Goal: Information Seeking & Learning: Learn about a topic

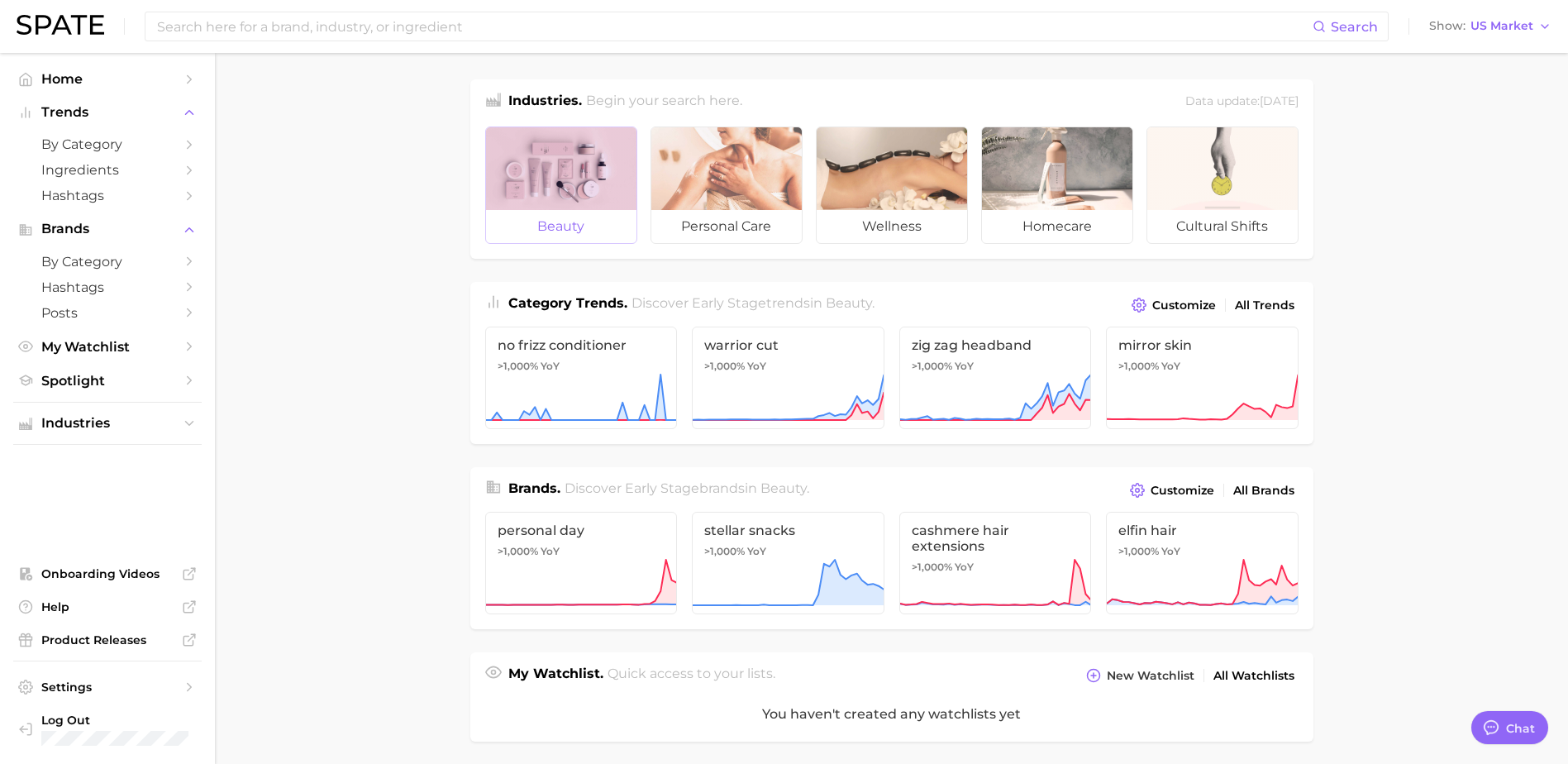
click at [573, 203] on div at bounding box center [560, 168] width 150 height 82
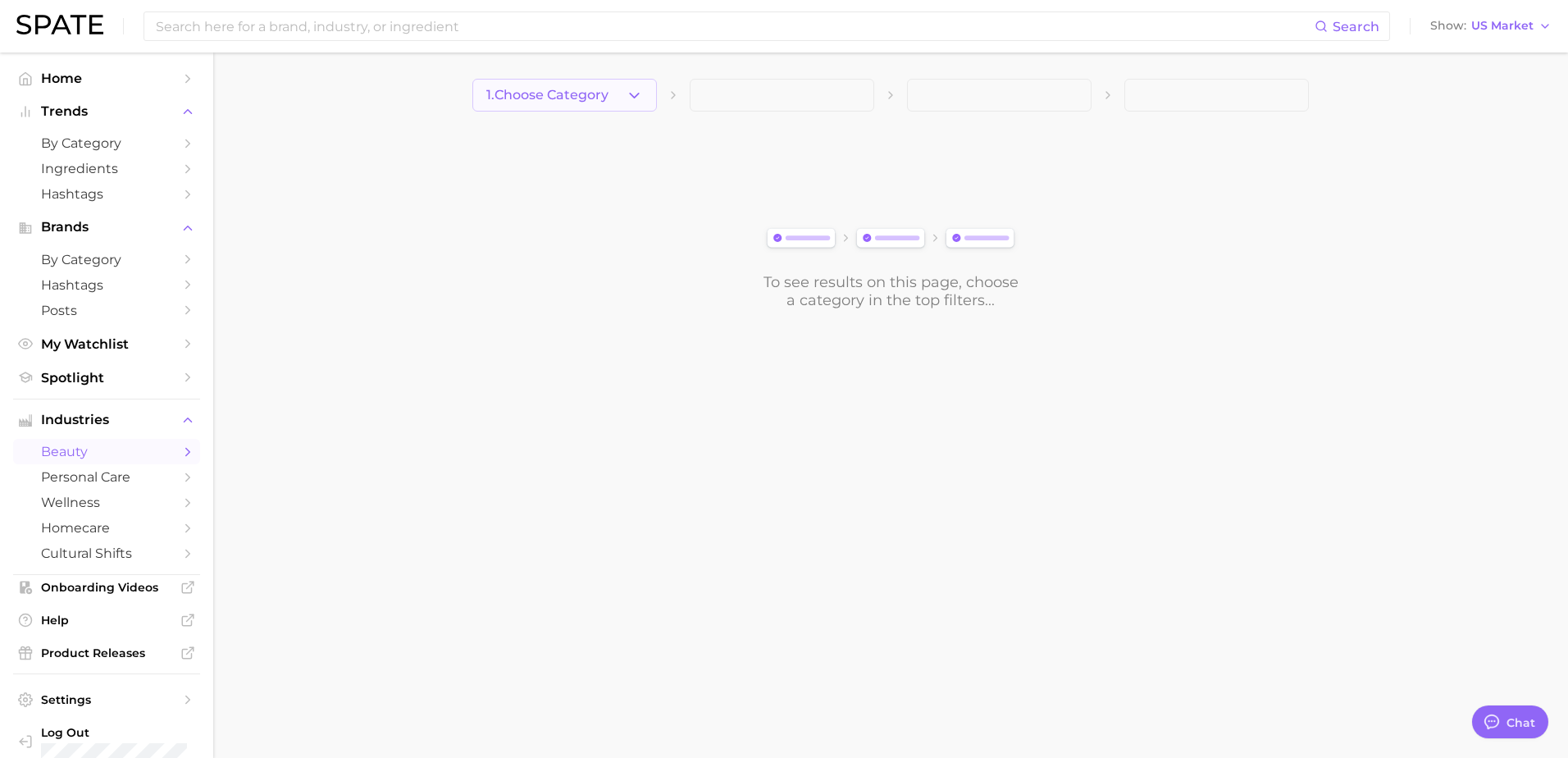
click at [607, 83] on button "1. Choose Category" at bounding box center [565, 95] width 185 height 33
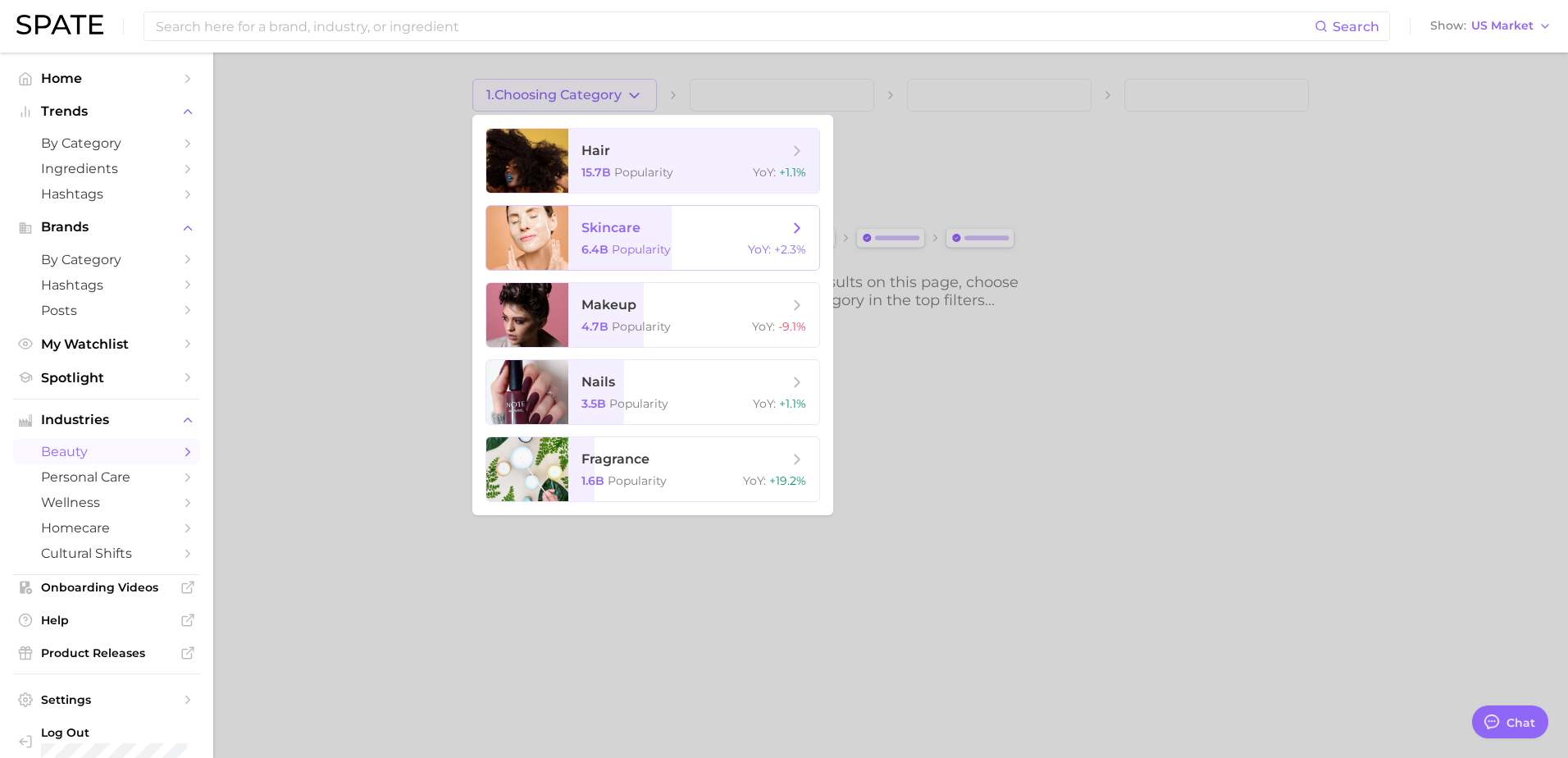
click at [596, 229] on span "skincare" at bounding box center [611, 227] width 59 height 15
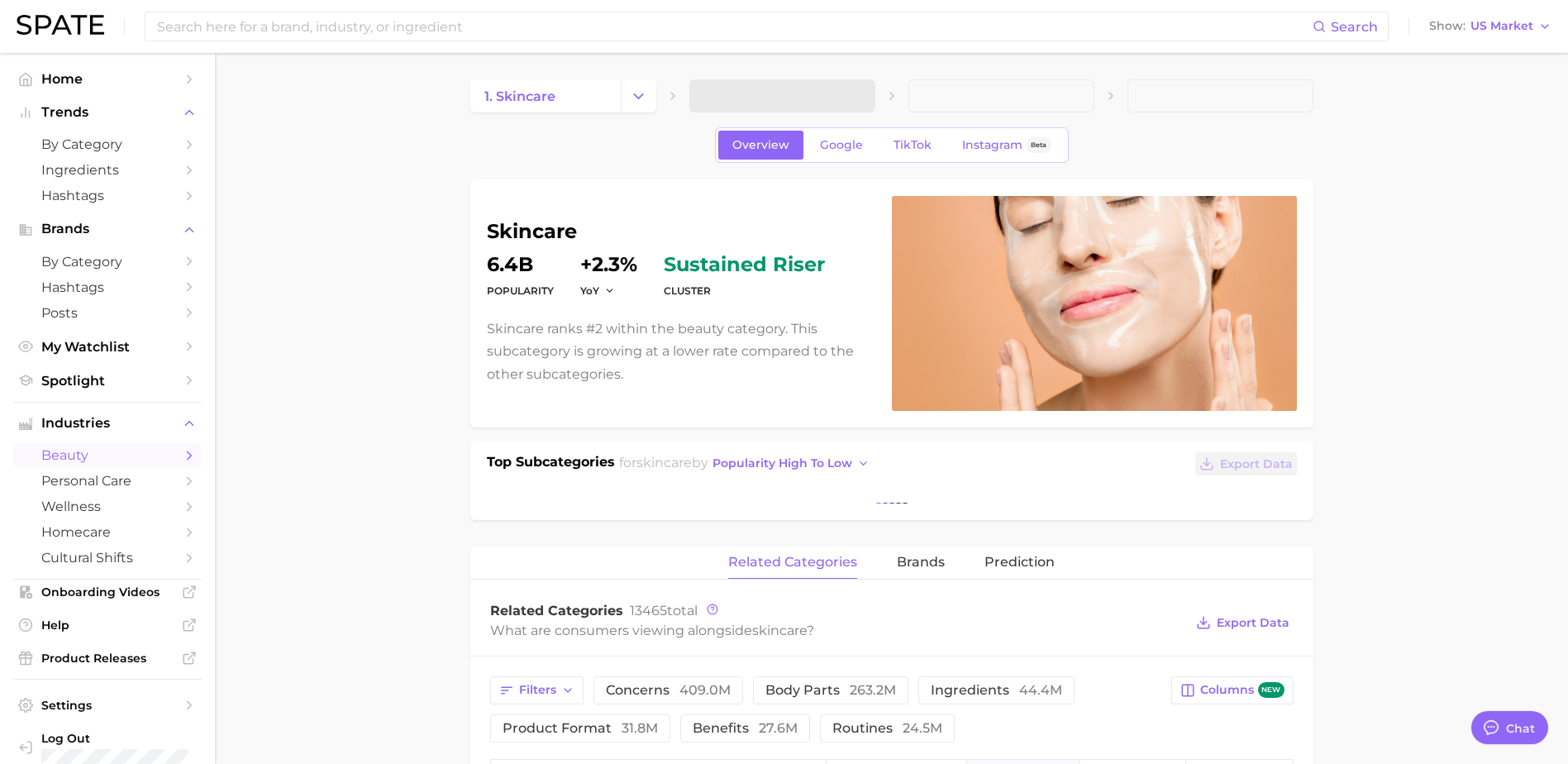
type textarea "x"
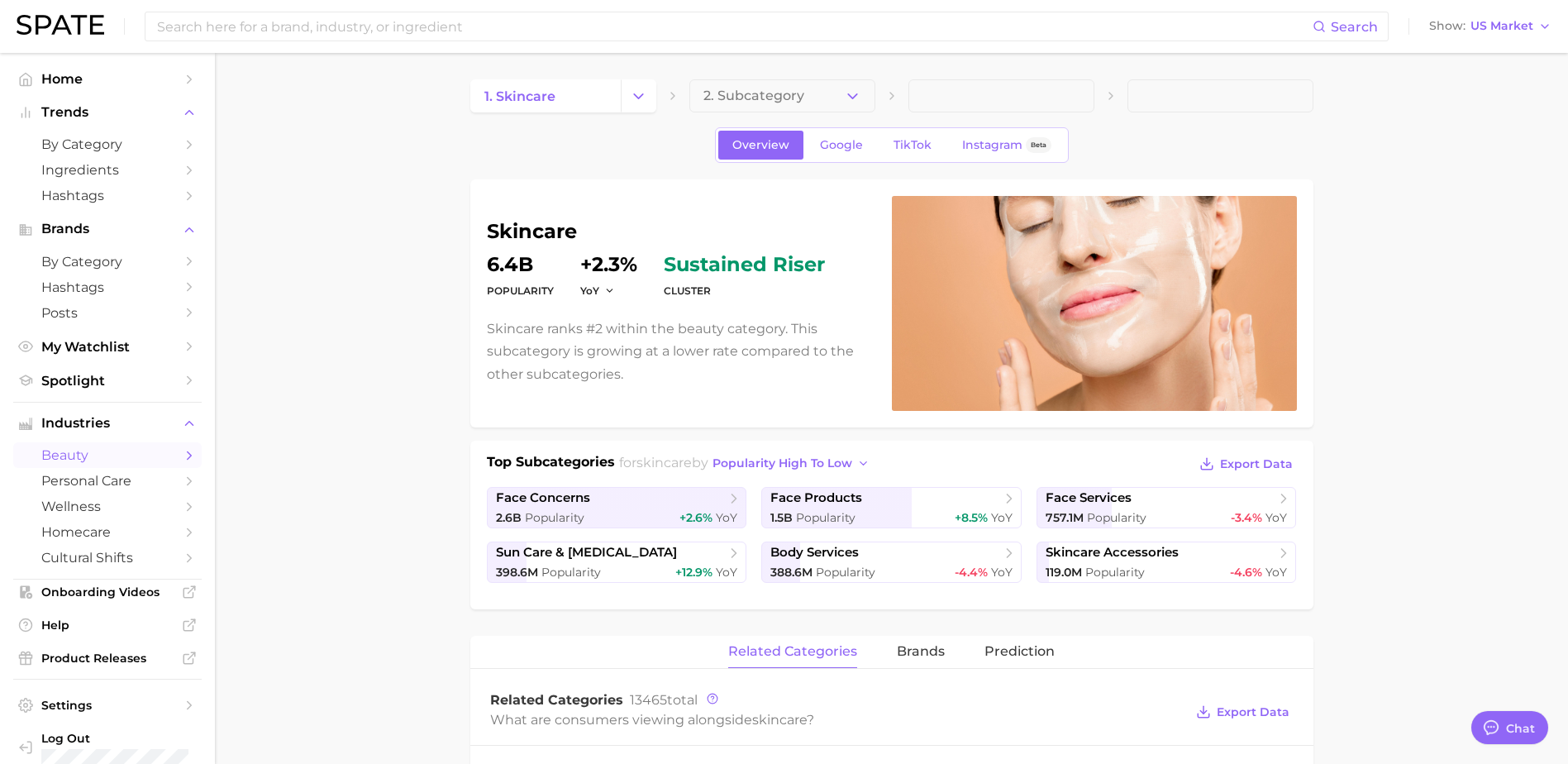
click at [826, 100] on button "2. Subcategory" at bounding box center [782, 95] width 186 height 33
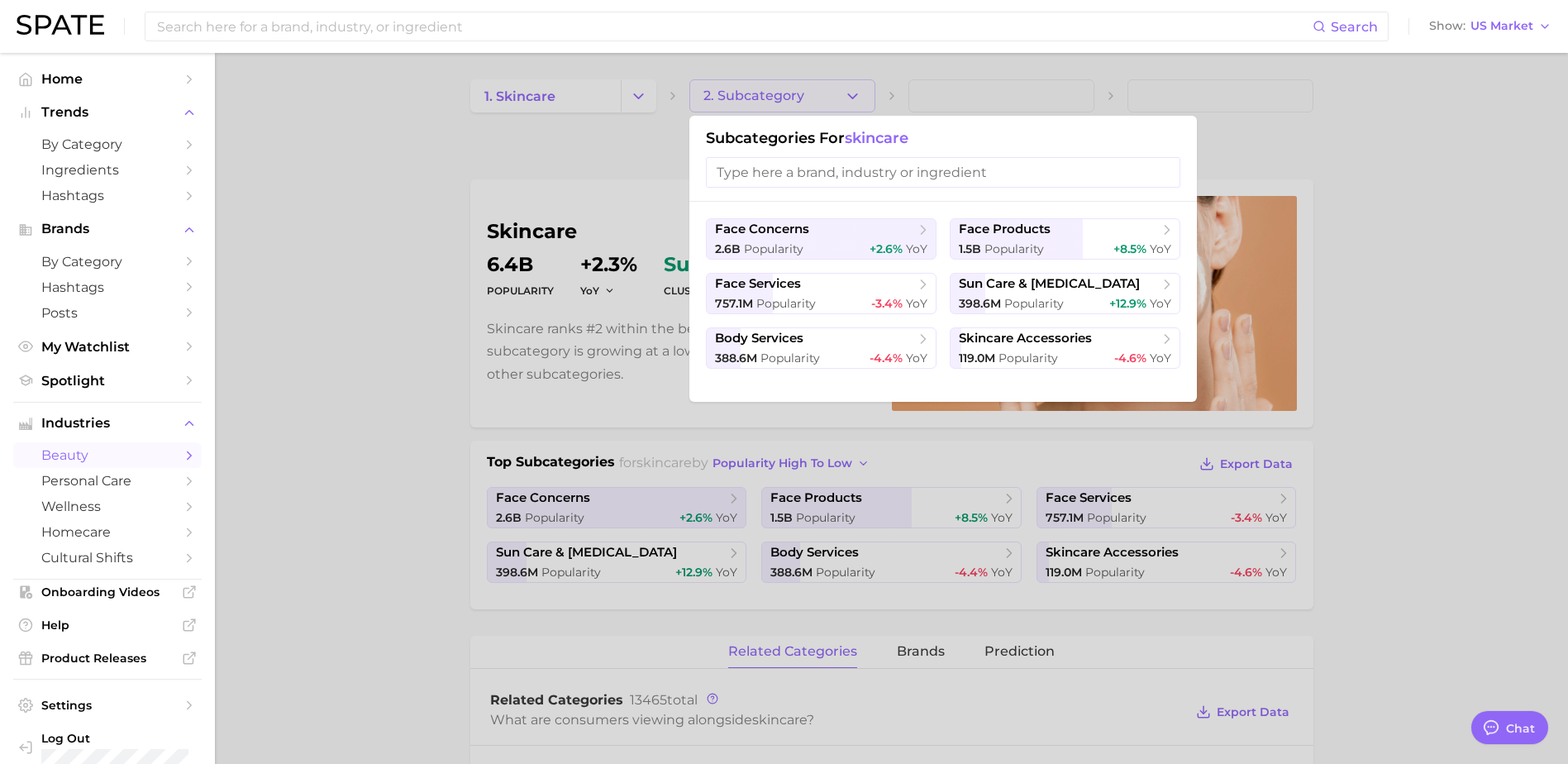
click at [826, 100] on div at bounding box center [784, 382] width 1568 height 764
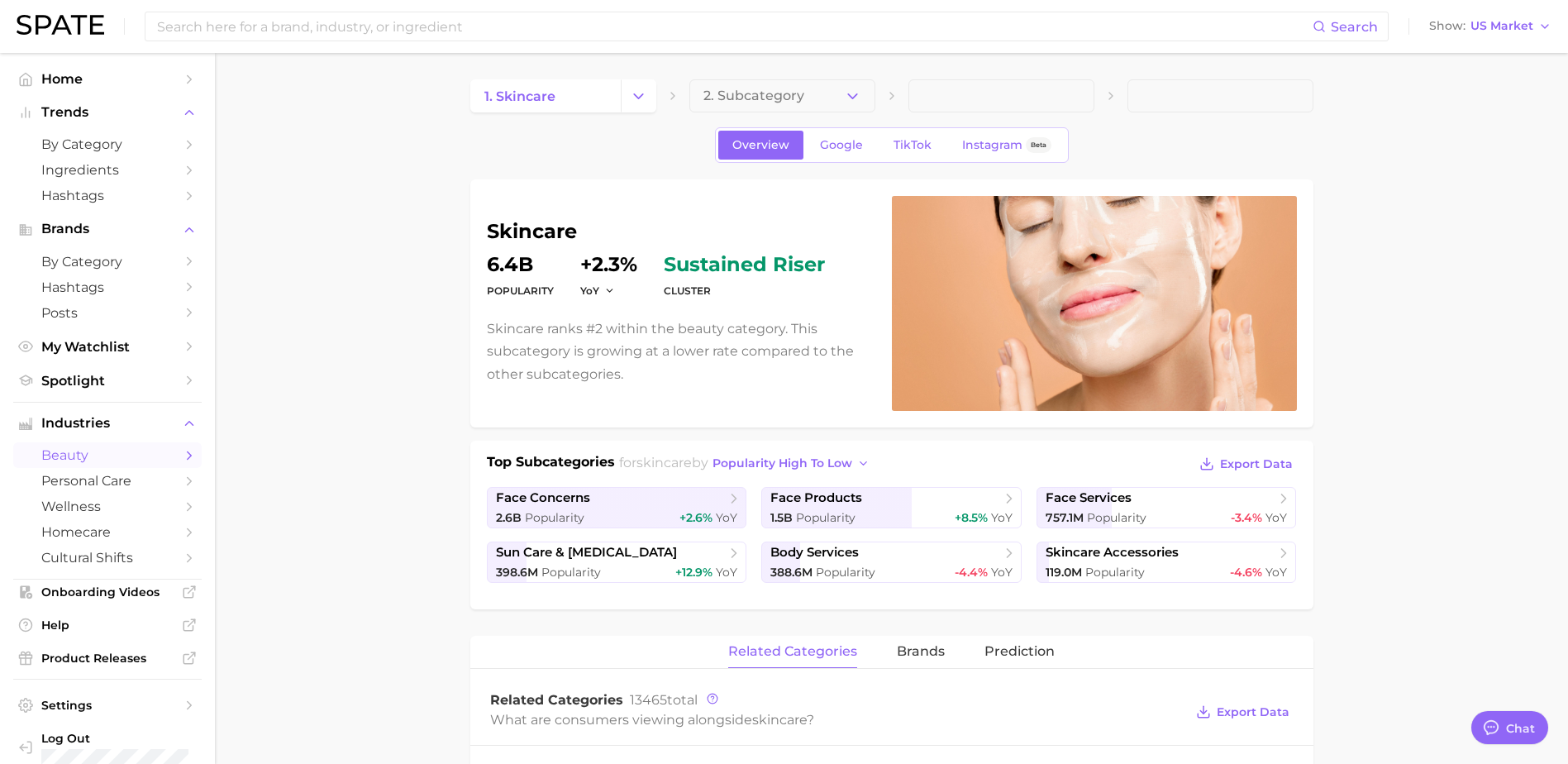
click at [826, 100] on button "2. Subcategory" at bounding box center [782, 95] width 186 height 33
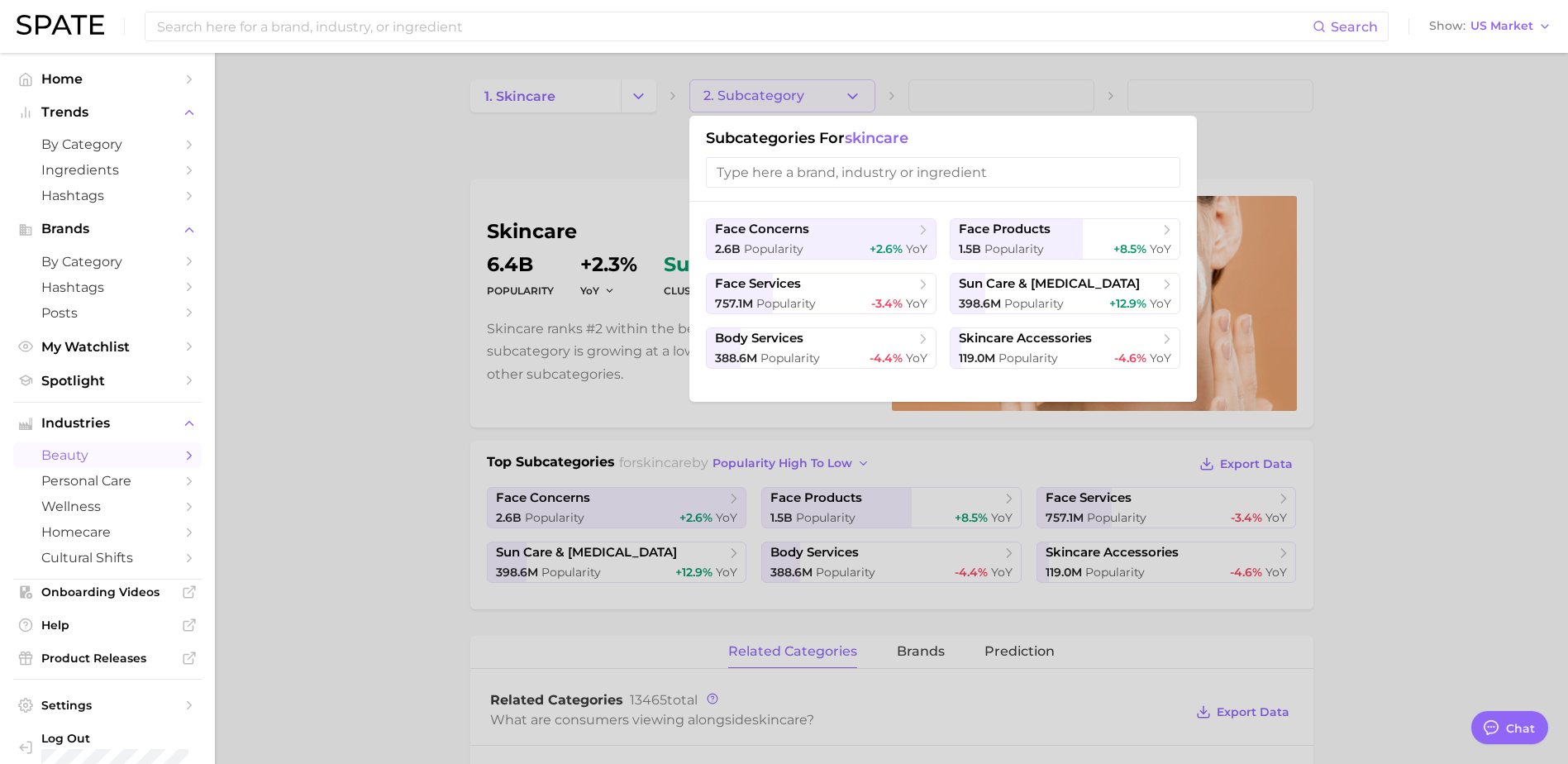
click at [826, 100] on div at bounding box center [784, 382] width 1568 height 764
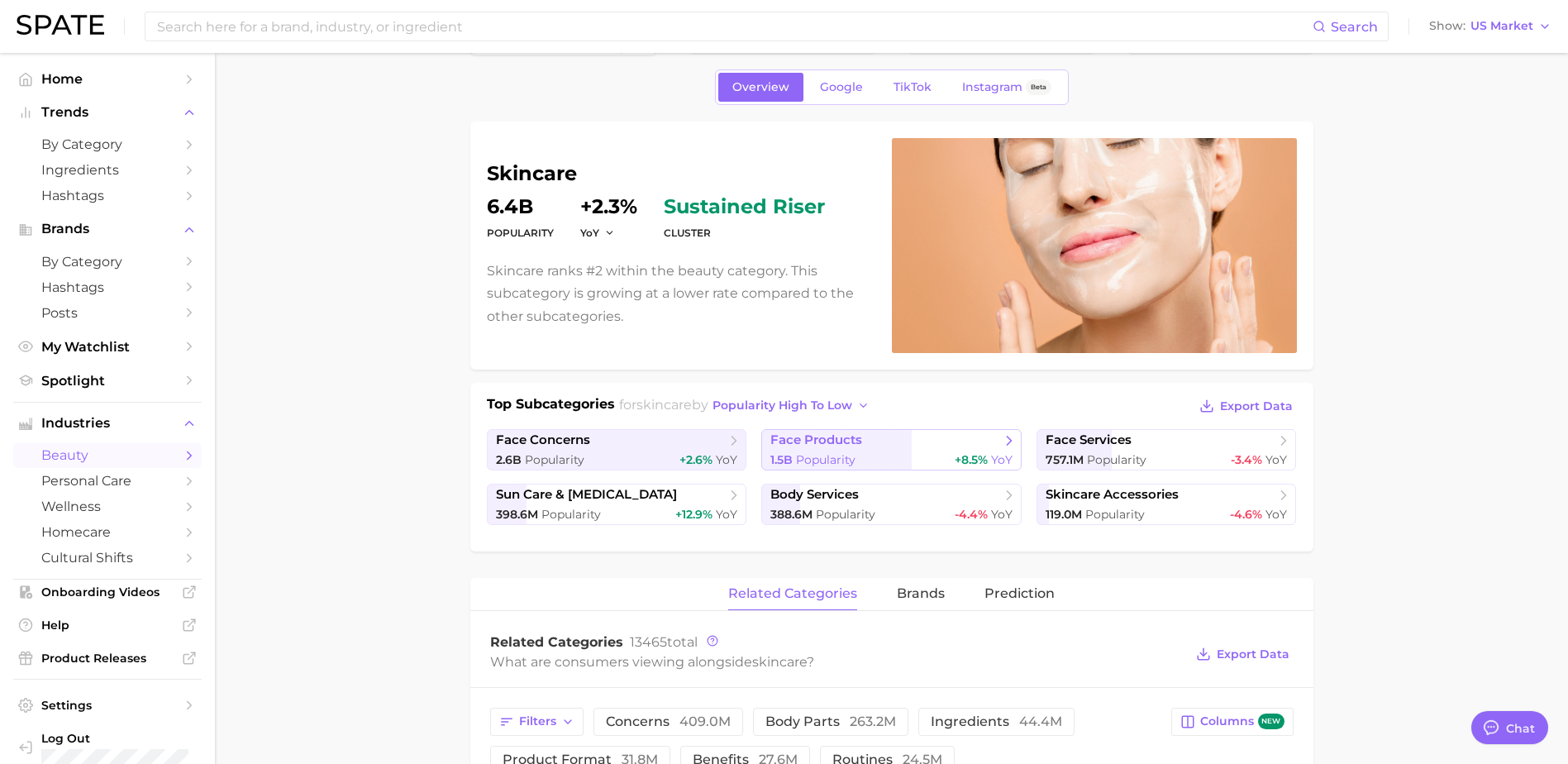
scroll to position [82, 0]
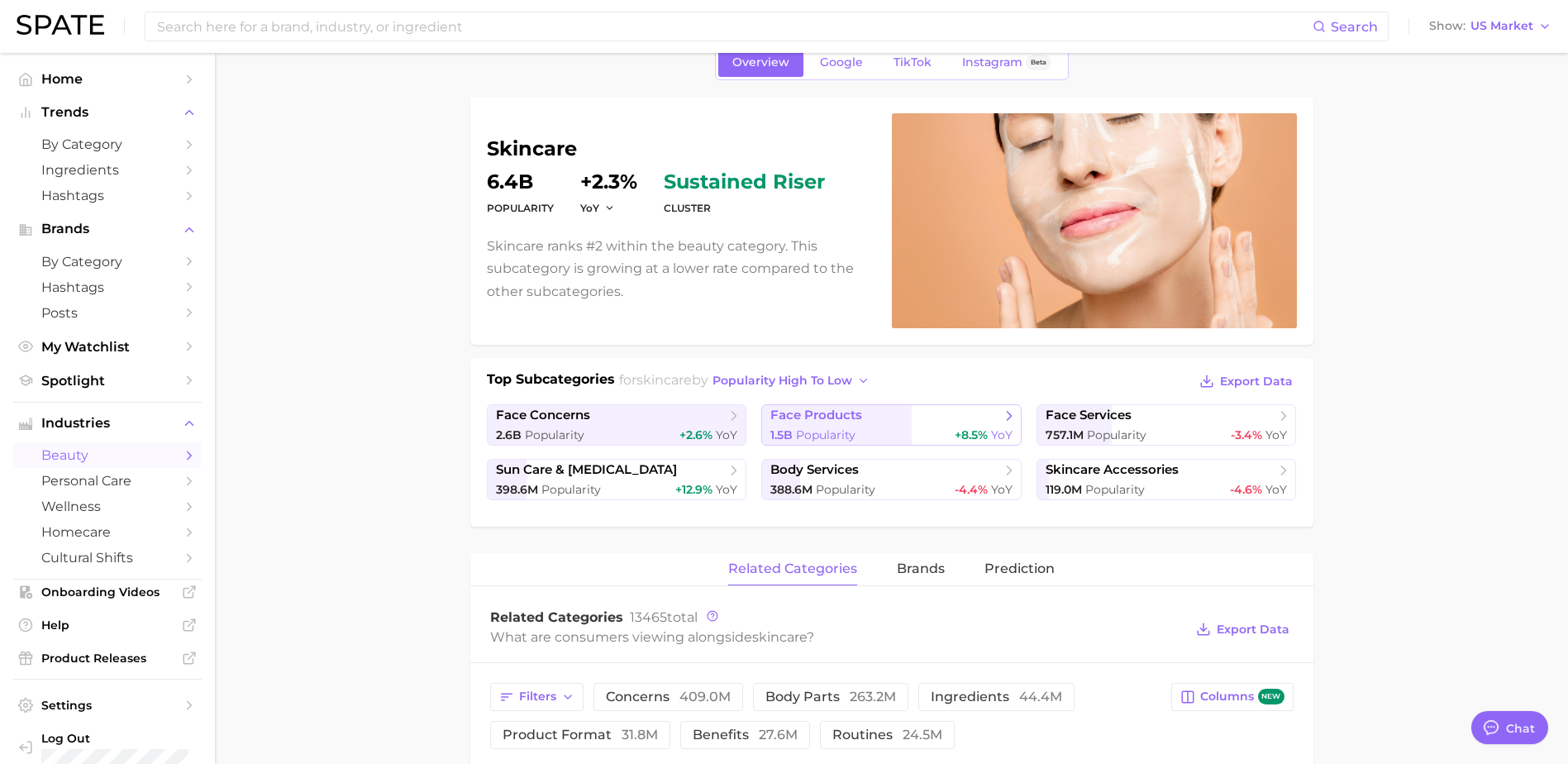
click at [840, 423] on span "face products" at bounding box center [816, 415] width 92 height 15
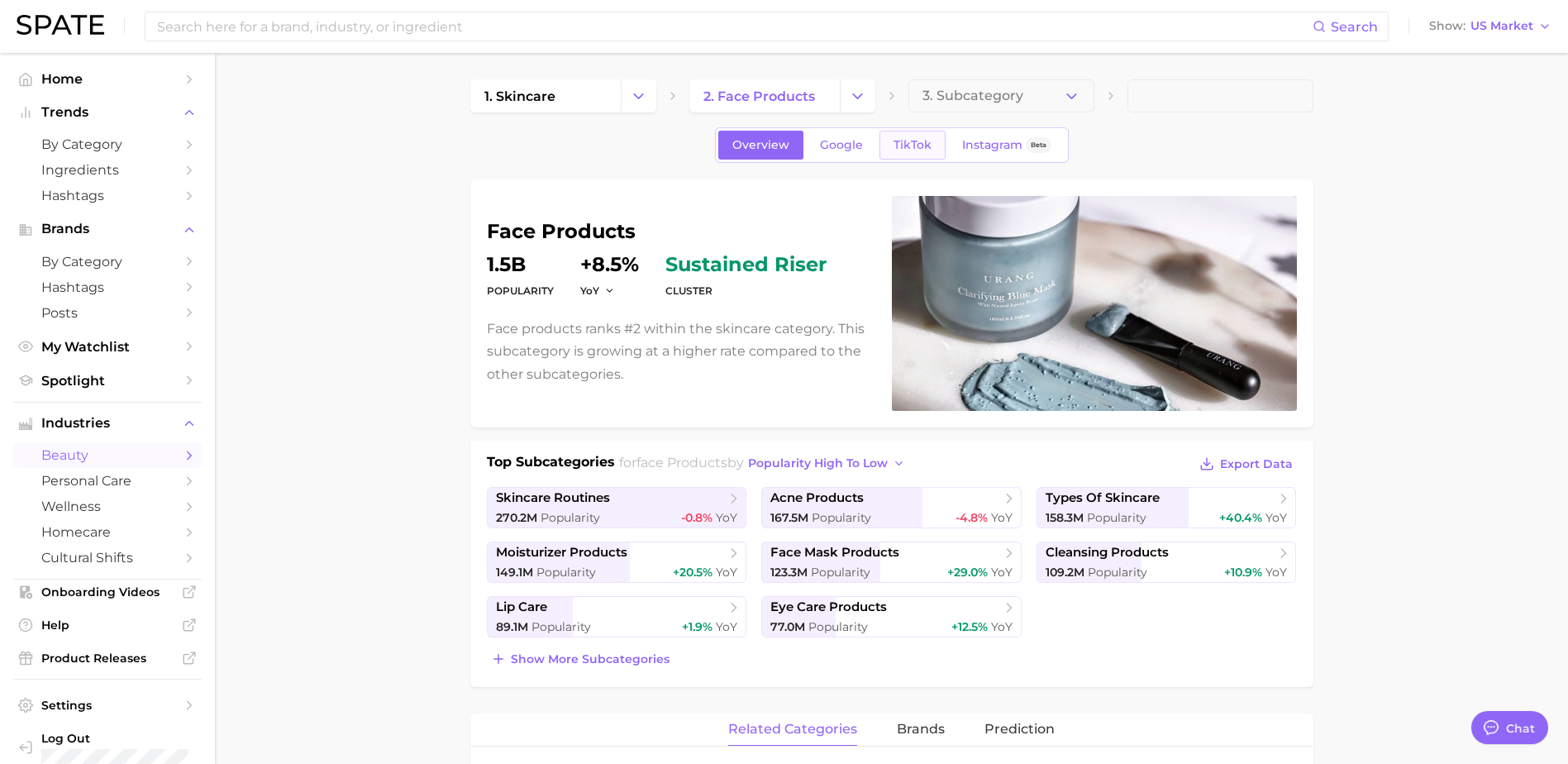
click at [926, 138] on span "TikTok" at bounding box center [912, 145] width 38 height 14
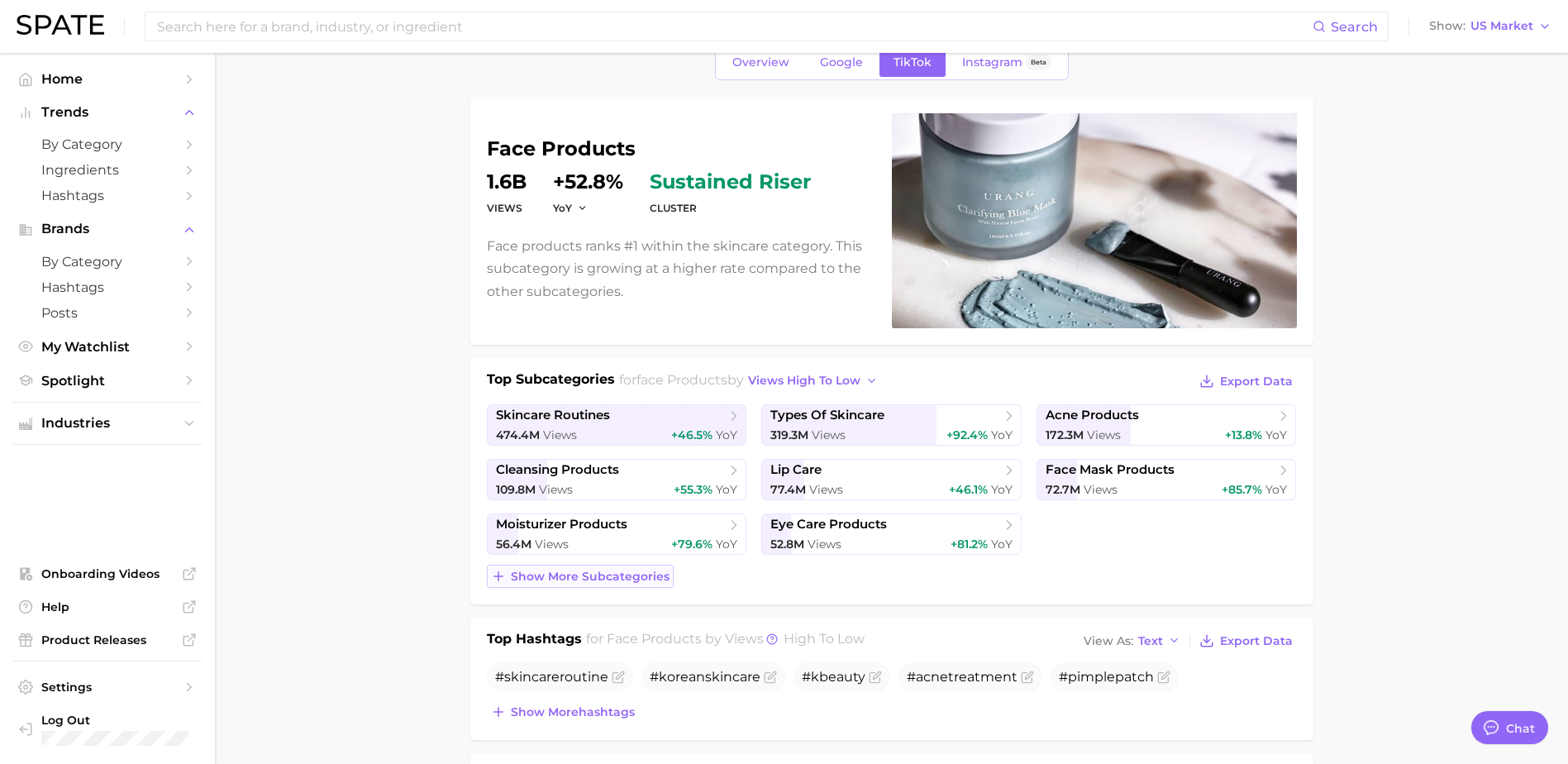
click at [625, 581] on span "Show more subcategories" at bounding box center [590, 577] width 159 height 14
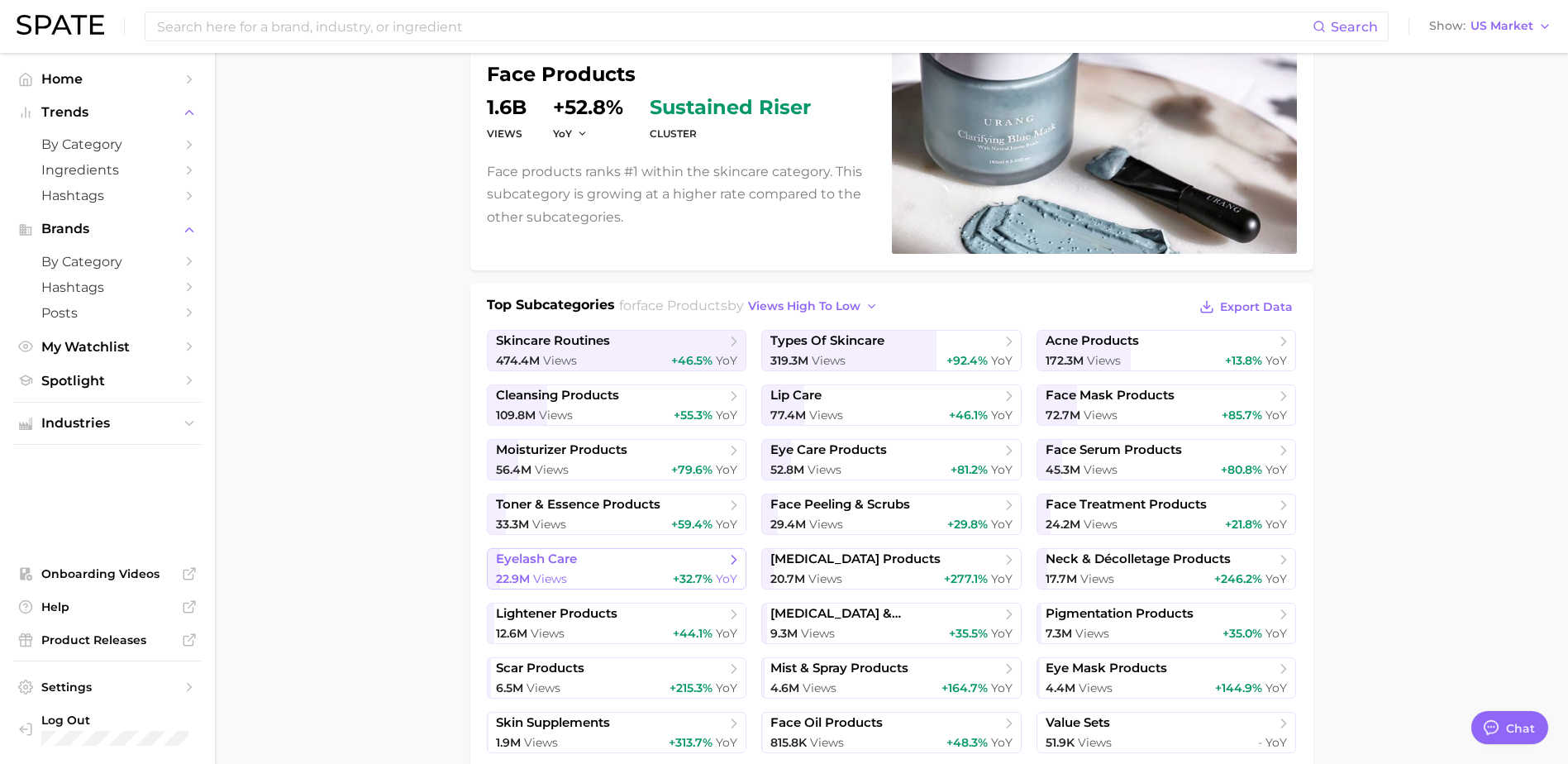
scroll to position [248, 0]
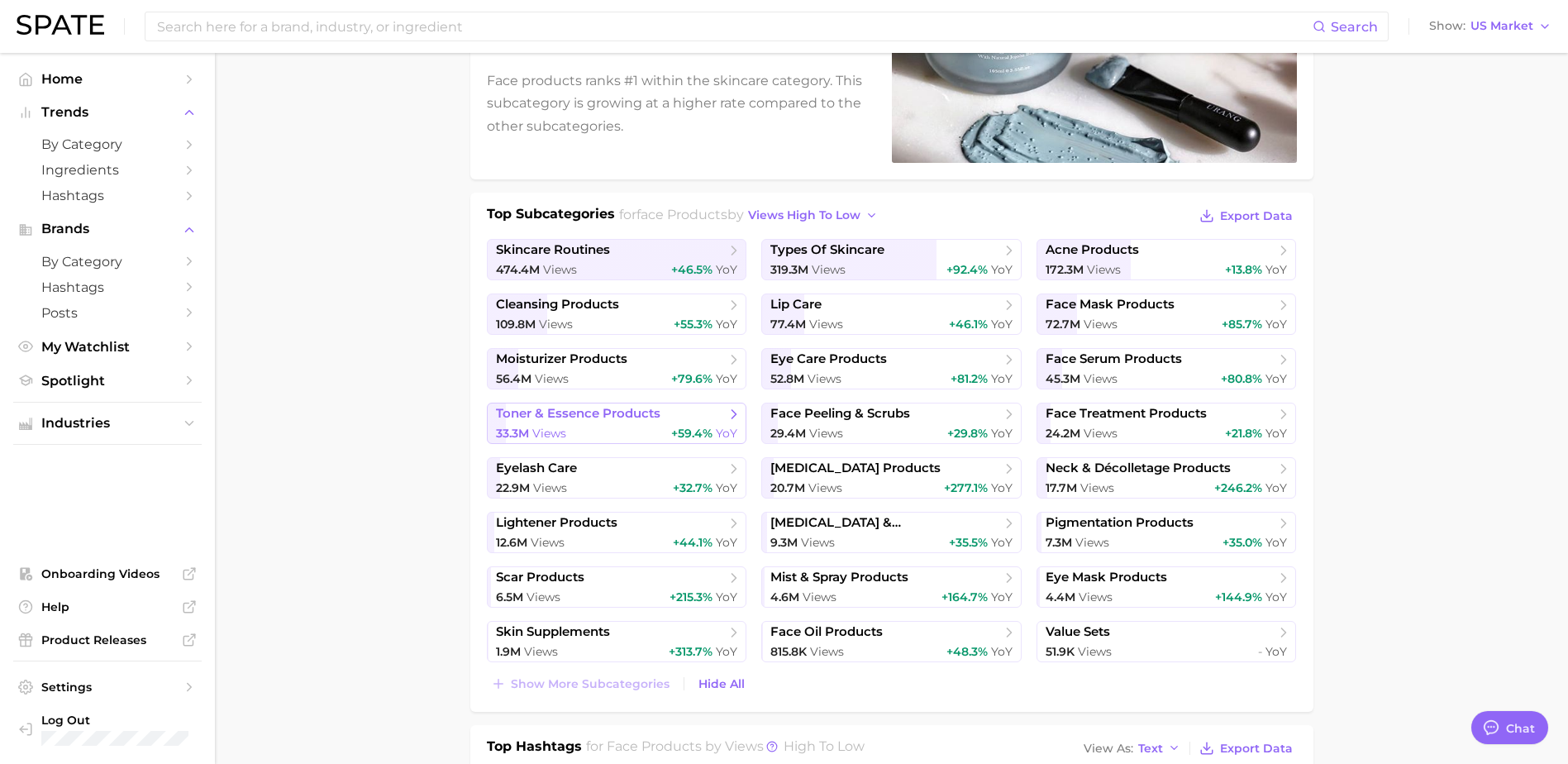
click at [711, 421] on span "toner & essence products" at bounding box center [611, 414] width 230 height 16
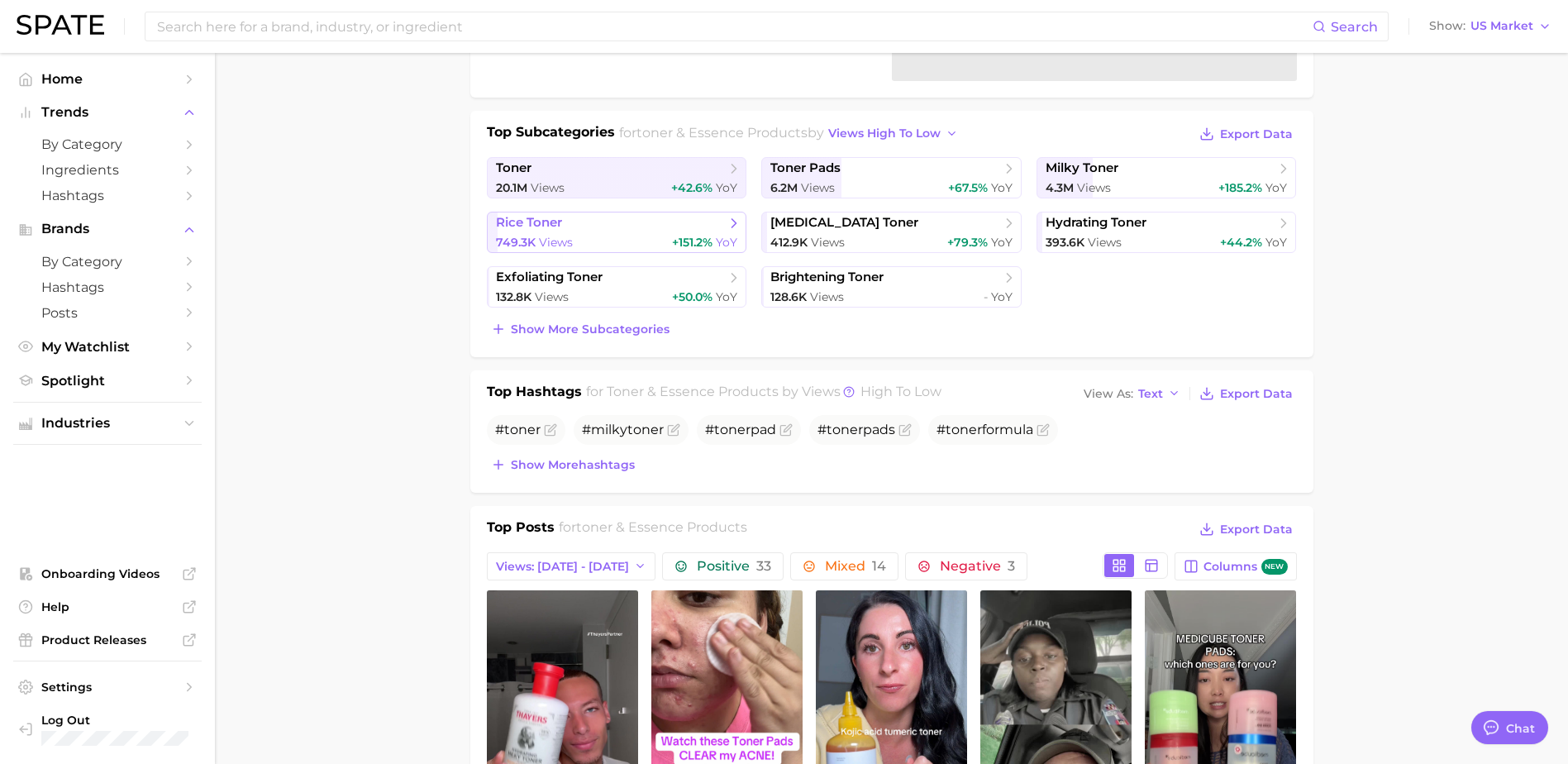
scroll to position [330, 0]
click at [547, 333] on span "Show more subcategories" at bounding box center [590, 329] width 159 height 14
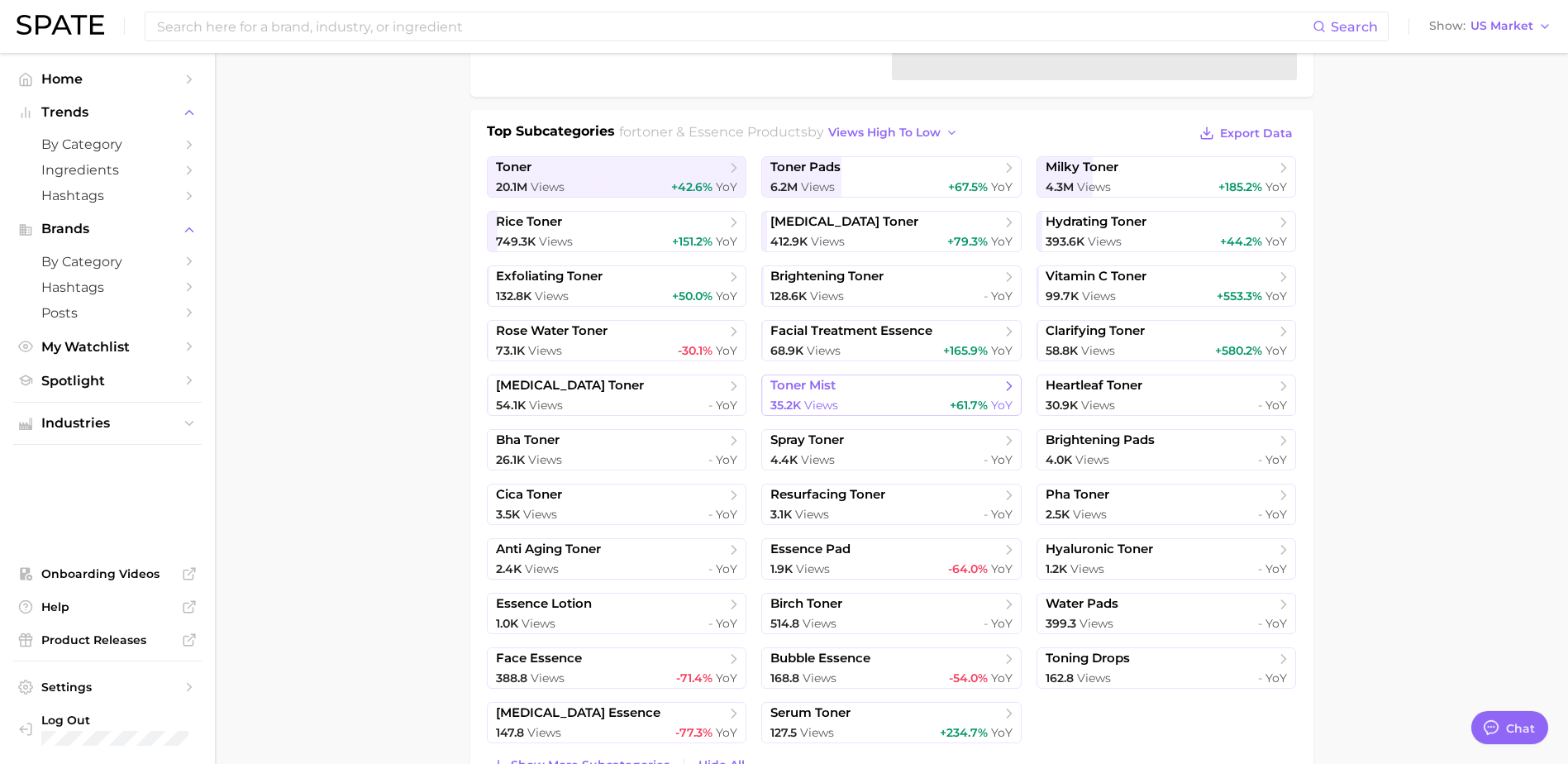
click at [935, 392] on span "toner mist" at bounding box center [886, 385] width 230 height 16
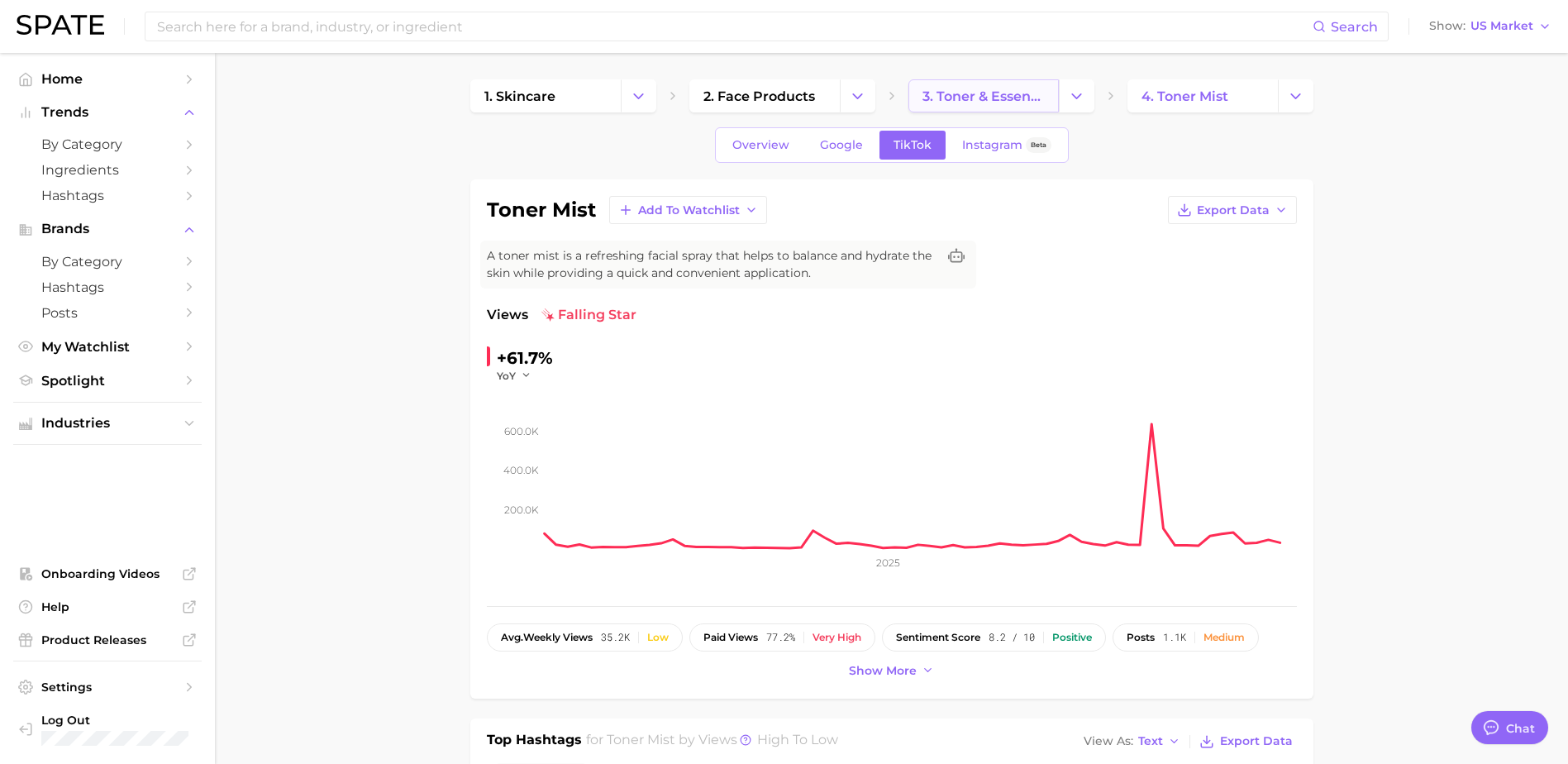
click at [992, 98] on span "3. toner & essence products" at bounding box center [984, 96] width 123 height 15
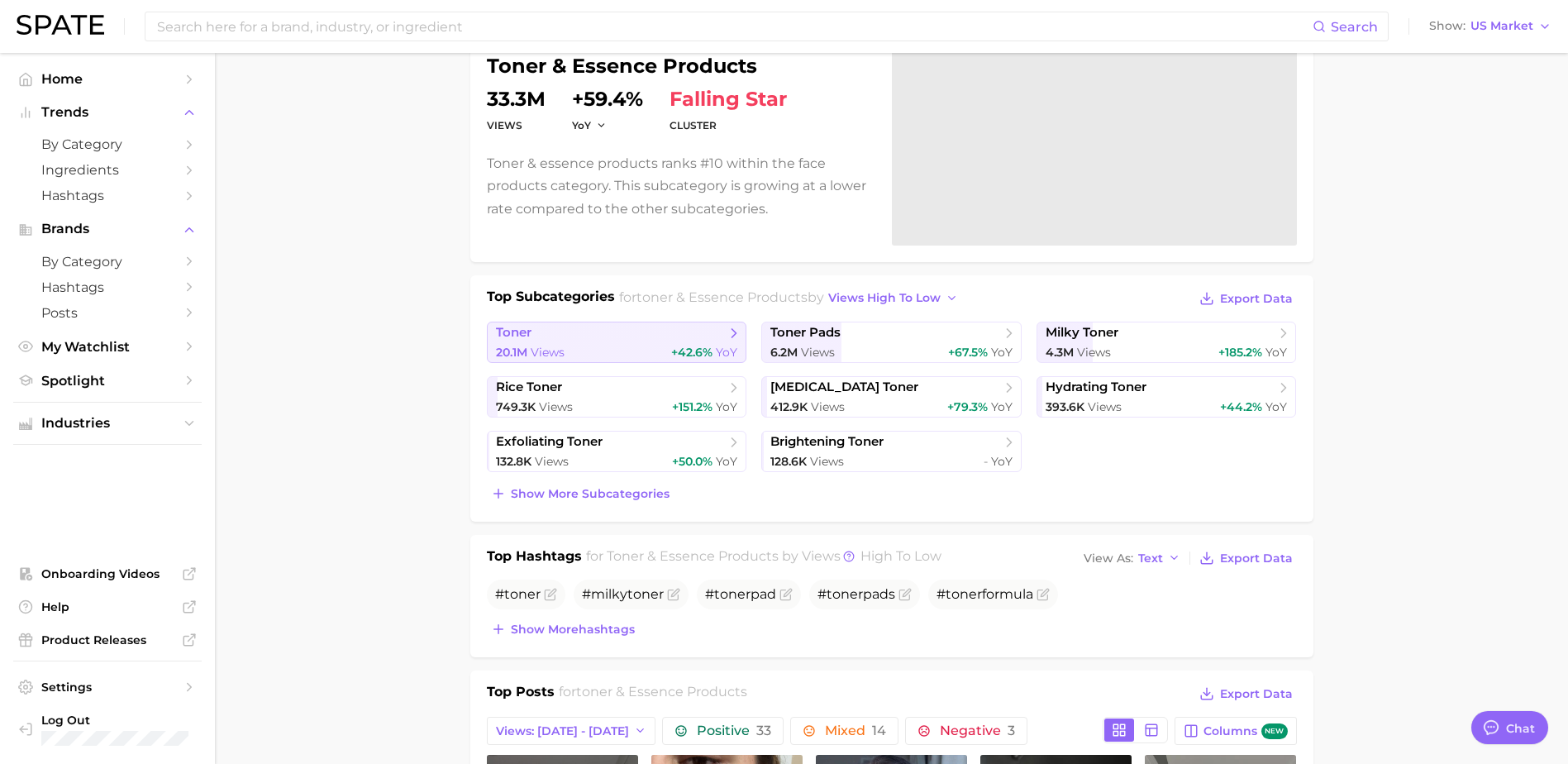
click at [635, 342] on link "toner 20.1m Views +42.6% YoY" at bounding box center [616, 343] width 260 height 41
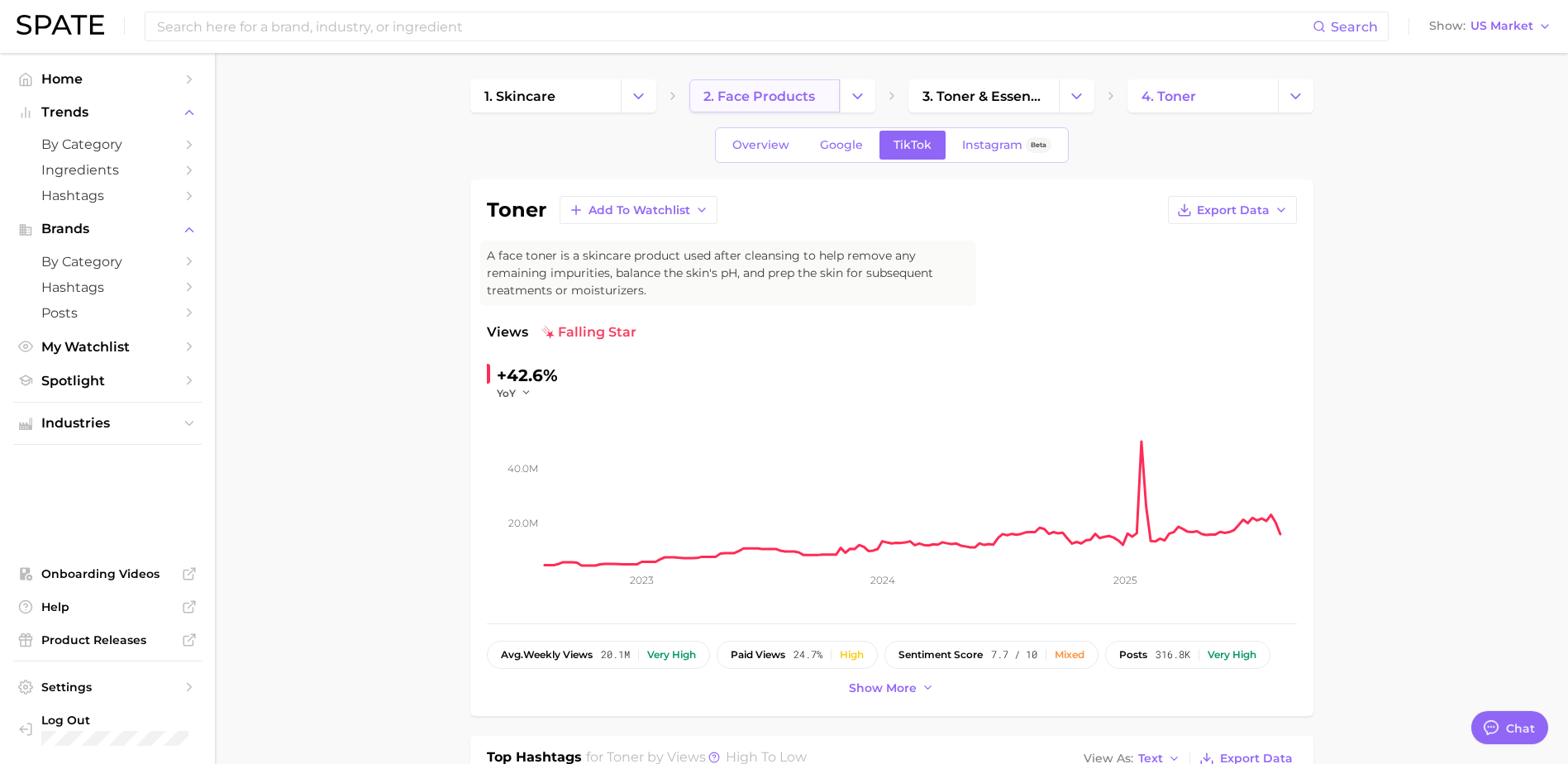
click at [784, 87] on link "2. face products" at bounding box center [764, 95] width 150 height 33
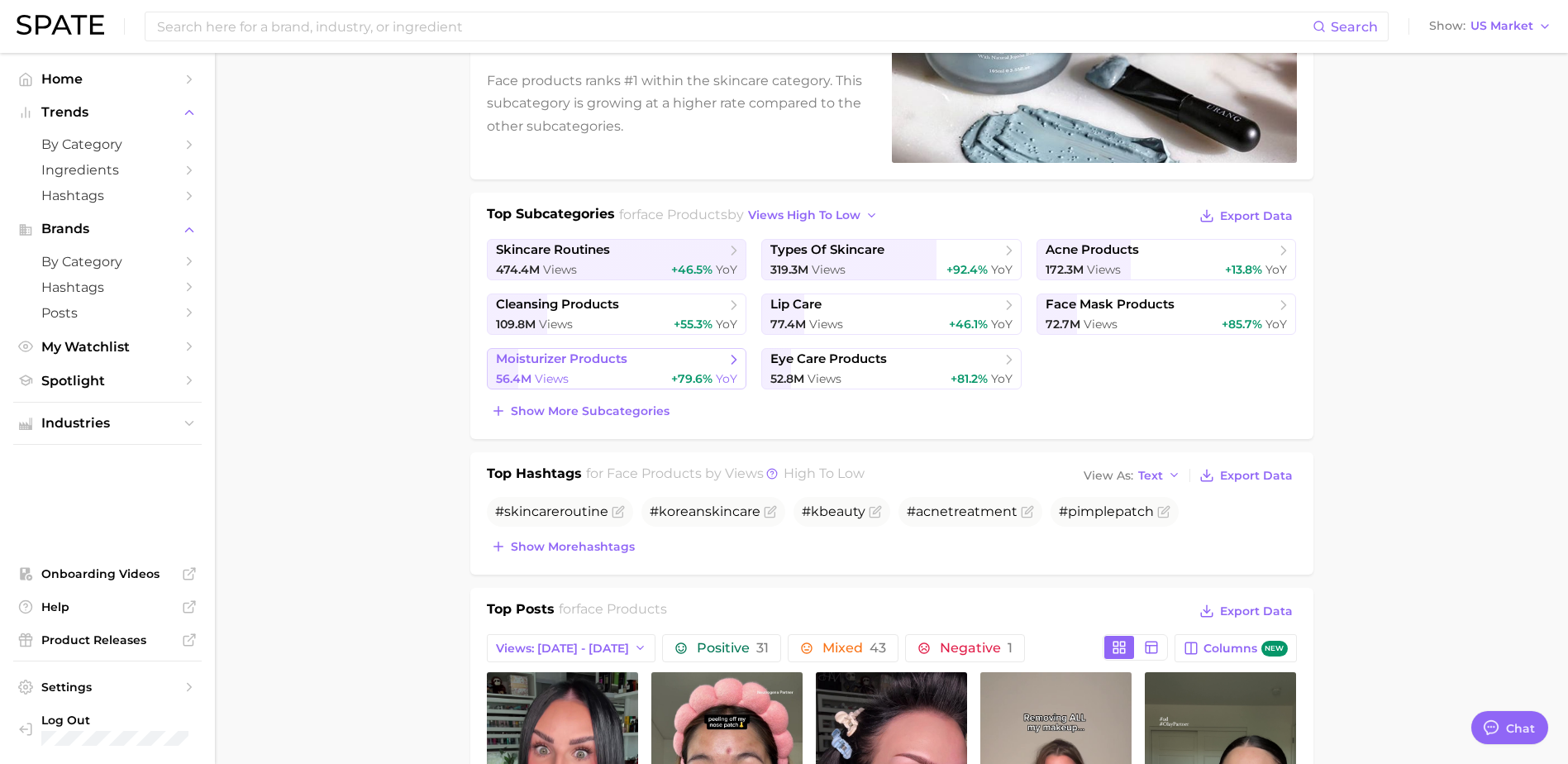
click at [616, 378] on div "56.4m Views +79.6% YoY" at bounding box center [617, 379] width 242 height 15
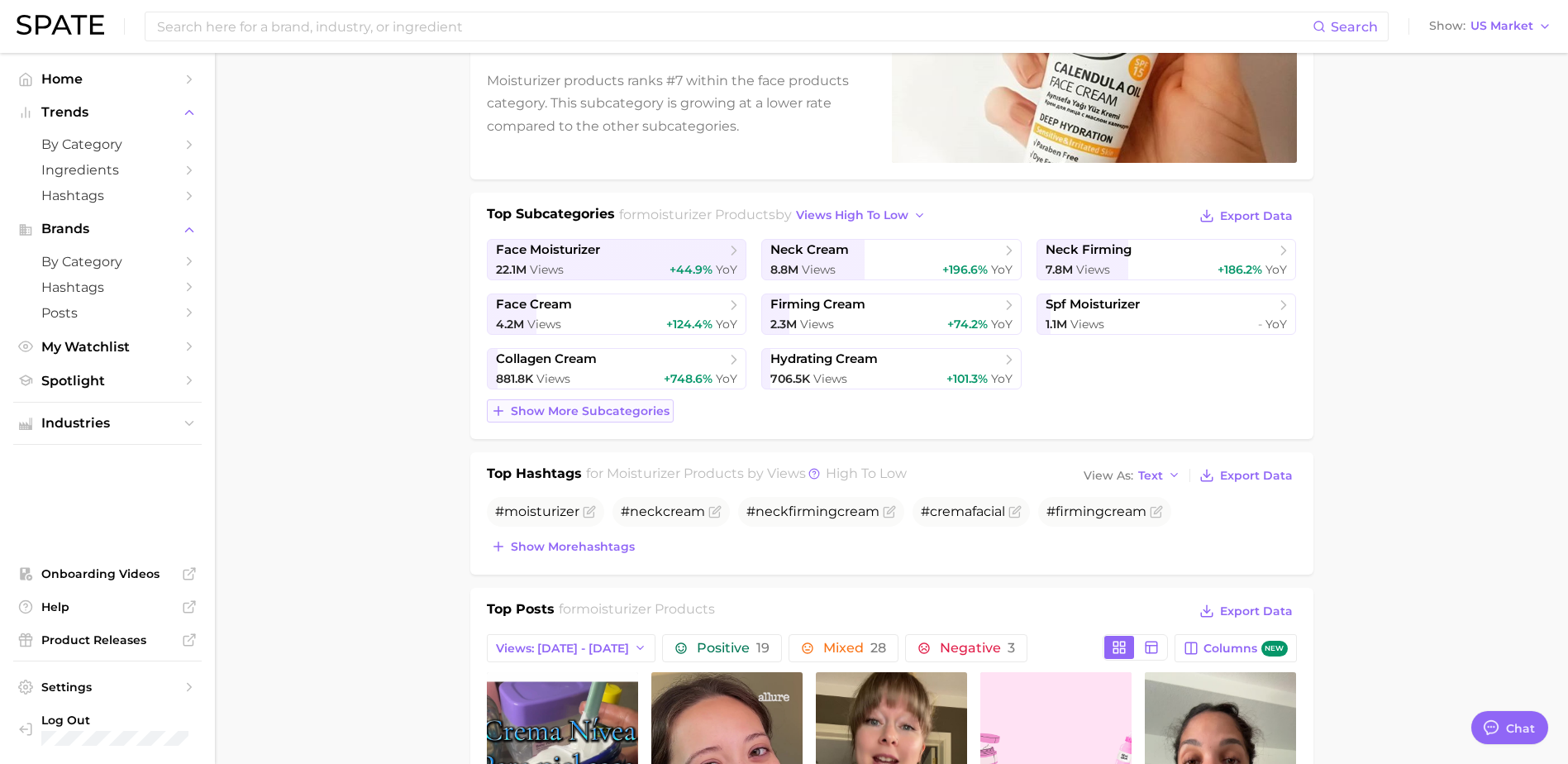
click at [632, 413] on span "Show more subcategories" at bounding box center [590, 411] width 159 height 14
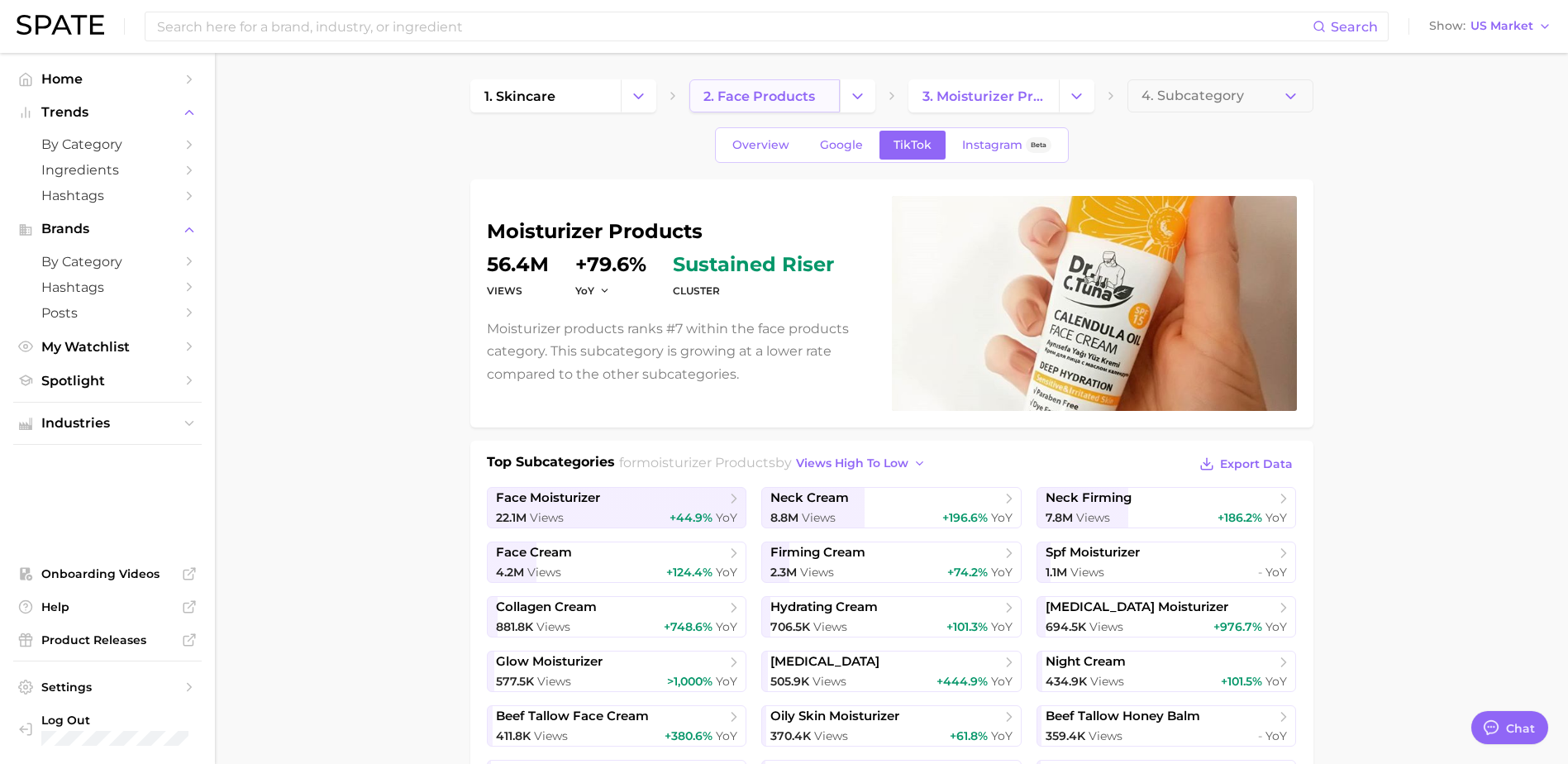
click at [772, 93] on span "2. face products" at bounding box center [760, 96] width 112 height 15
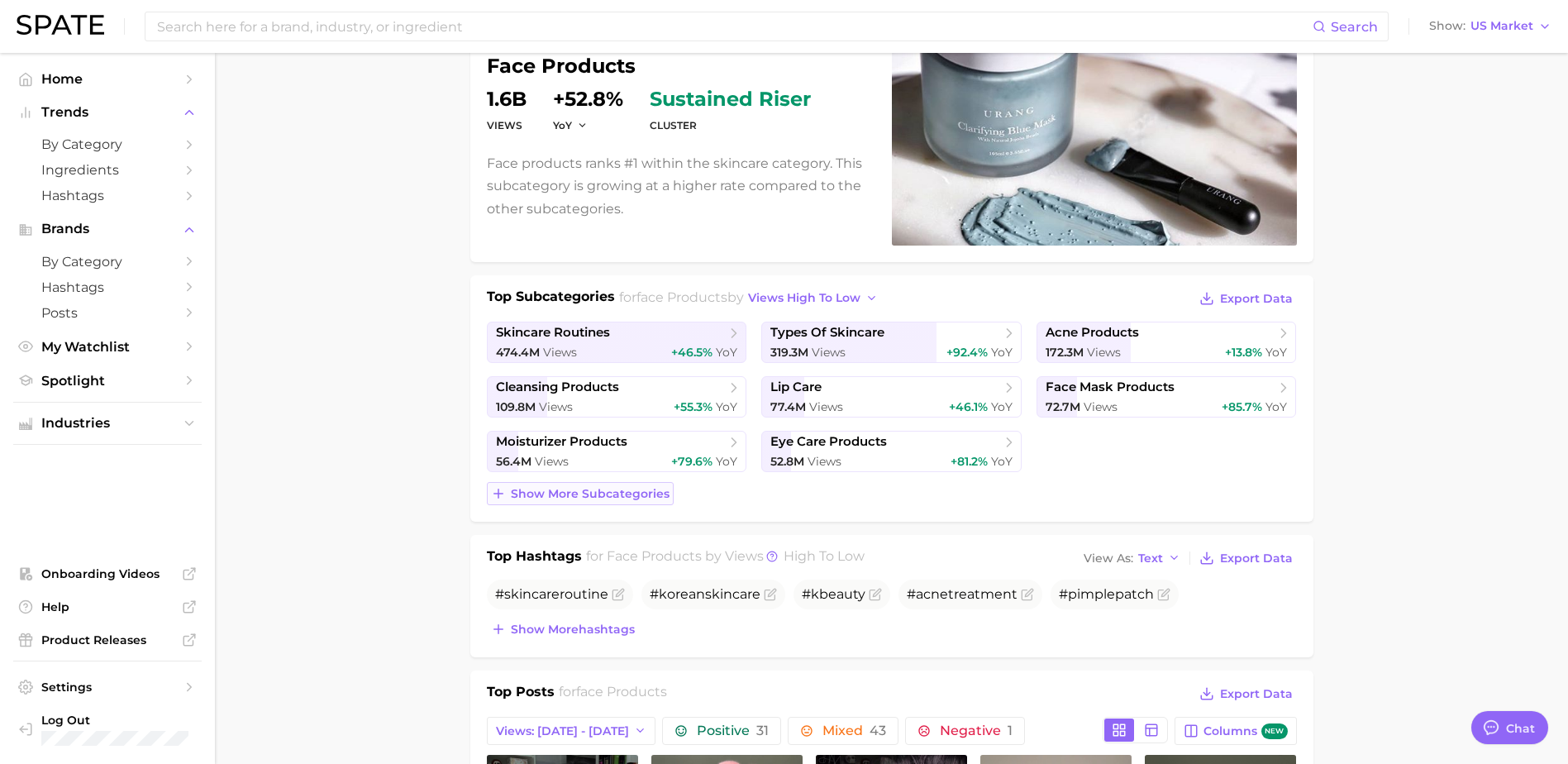
click at [596, 488] on span "Show more subcategories" at bounding box center [590, 494] width 159 height 14
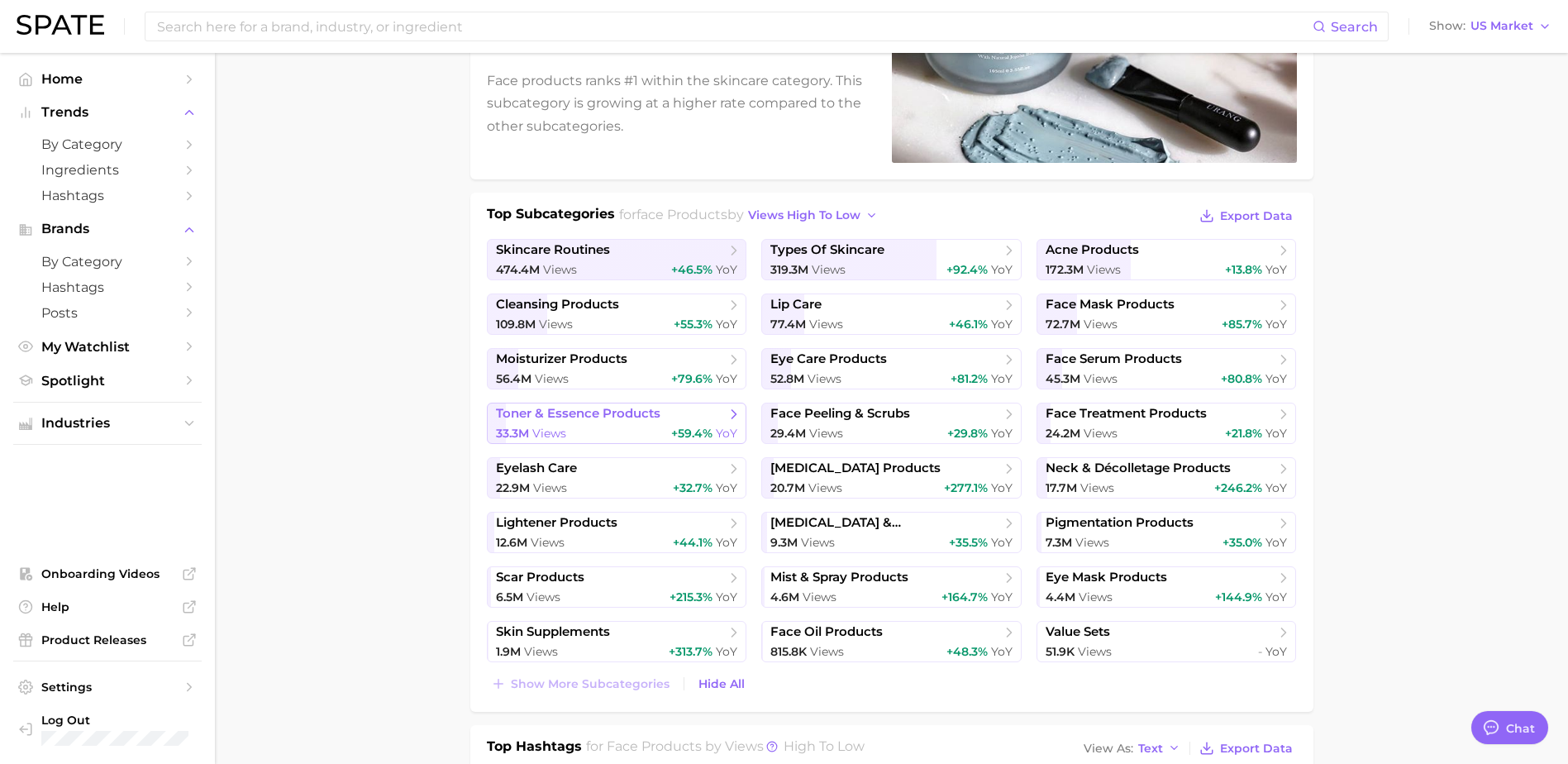
click at [635, 433] on div "33.3m Views +59.4% YoY" at bounding box center [617, 434] width 242 height 15
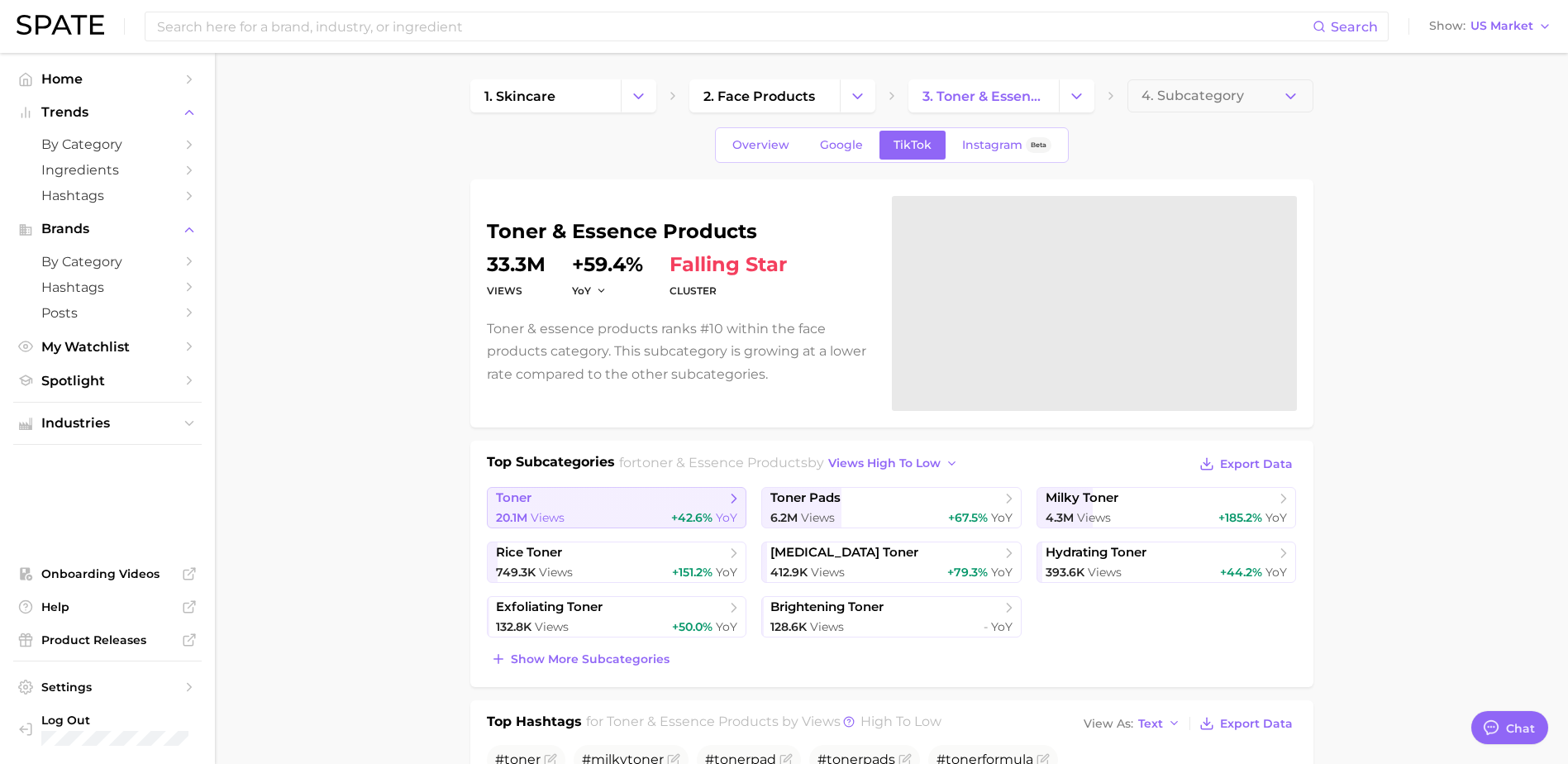
click at [627, 524] on div "20.1m Views +42.6% YoY" at bounding box center [617, 518] width 242 height 15
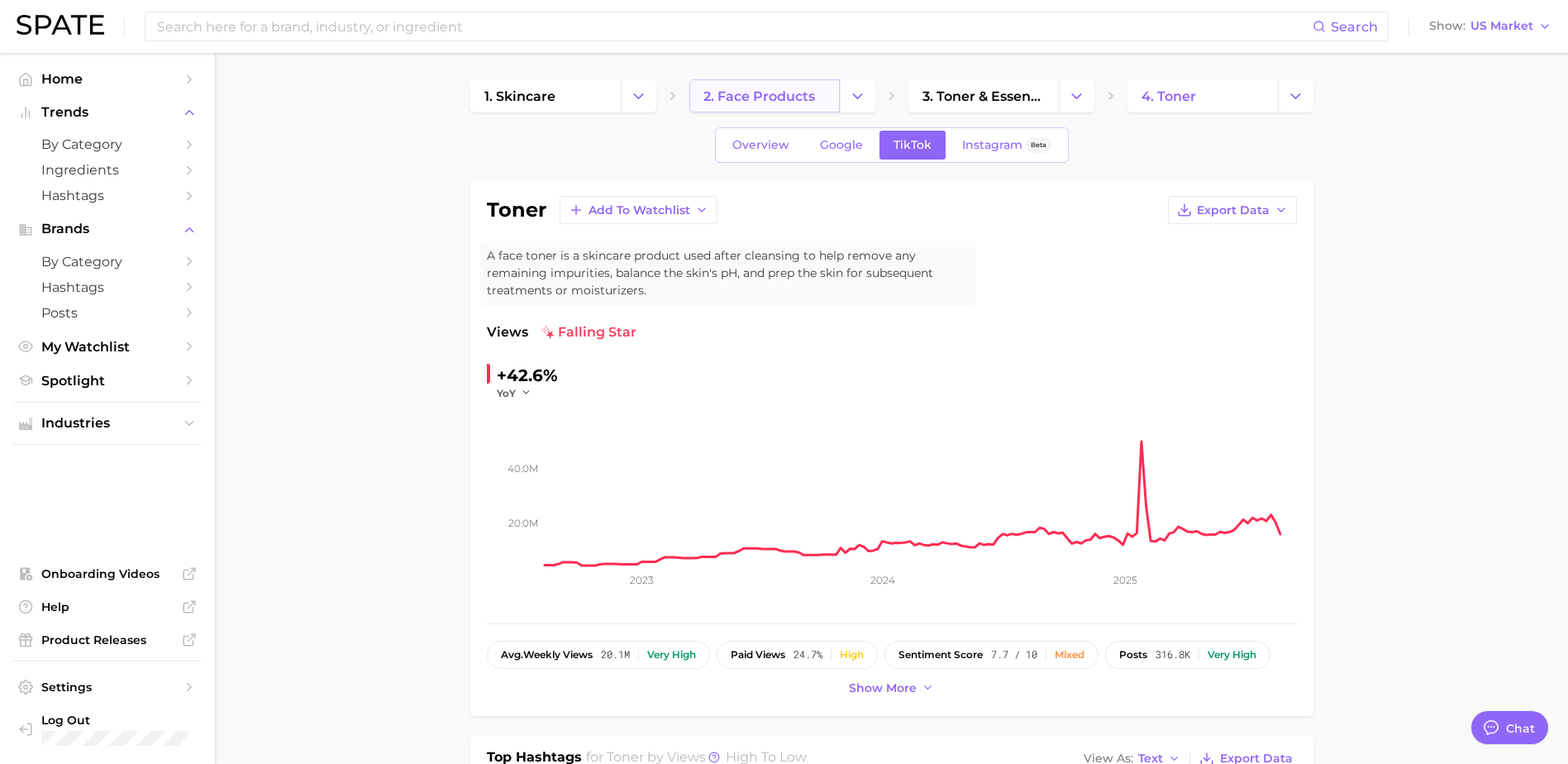
click at [780, 105] on link "2. face products" at bounding box center [764, 95] width 150 height 33
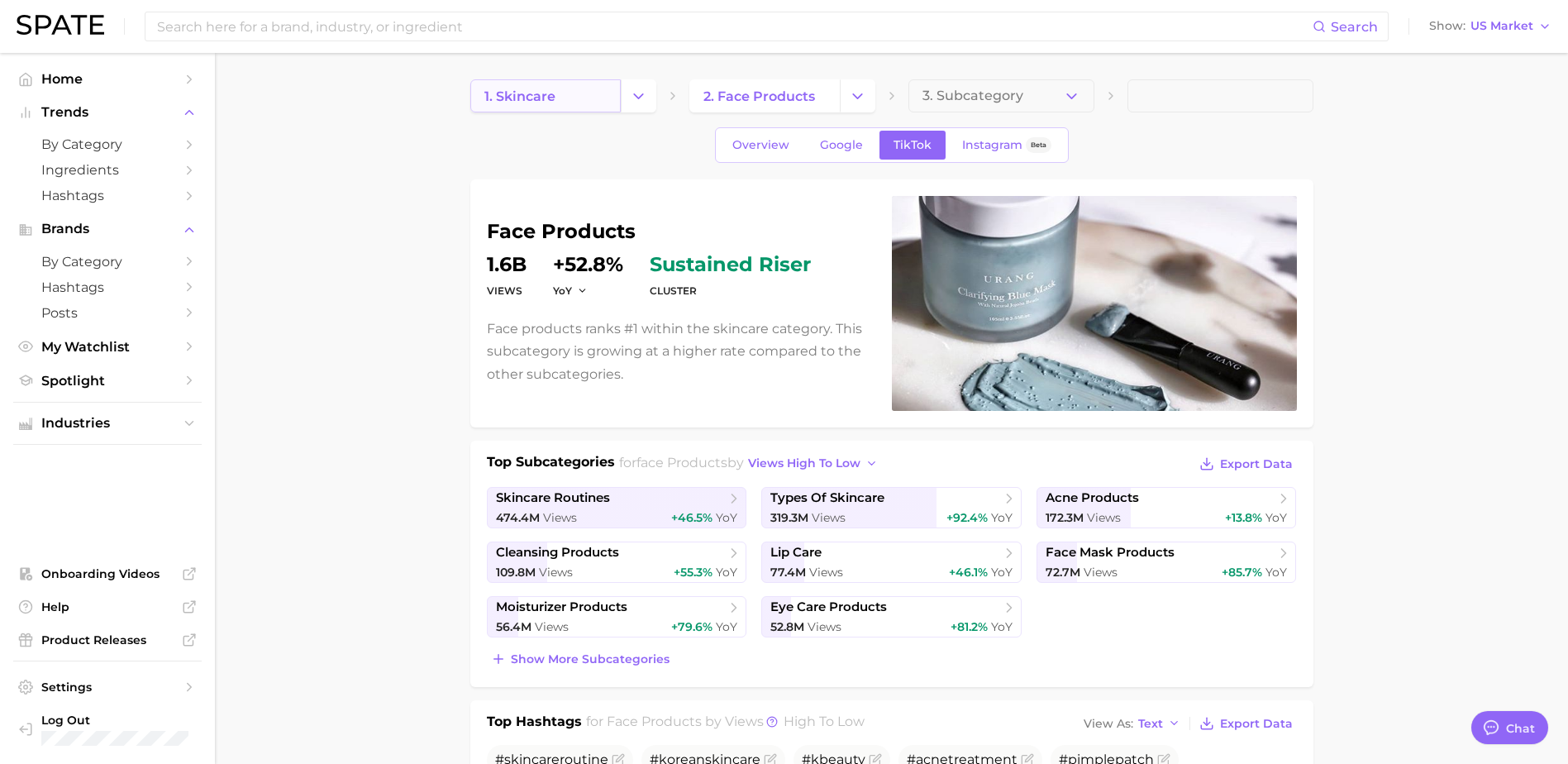
click at [548, 100] on span "1. skincare" at bounding box center [519, 96] width 71 height 15
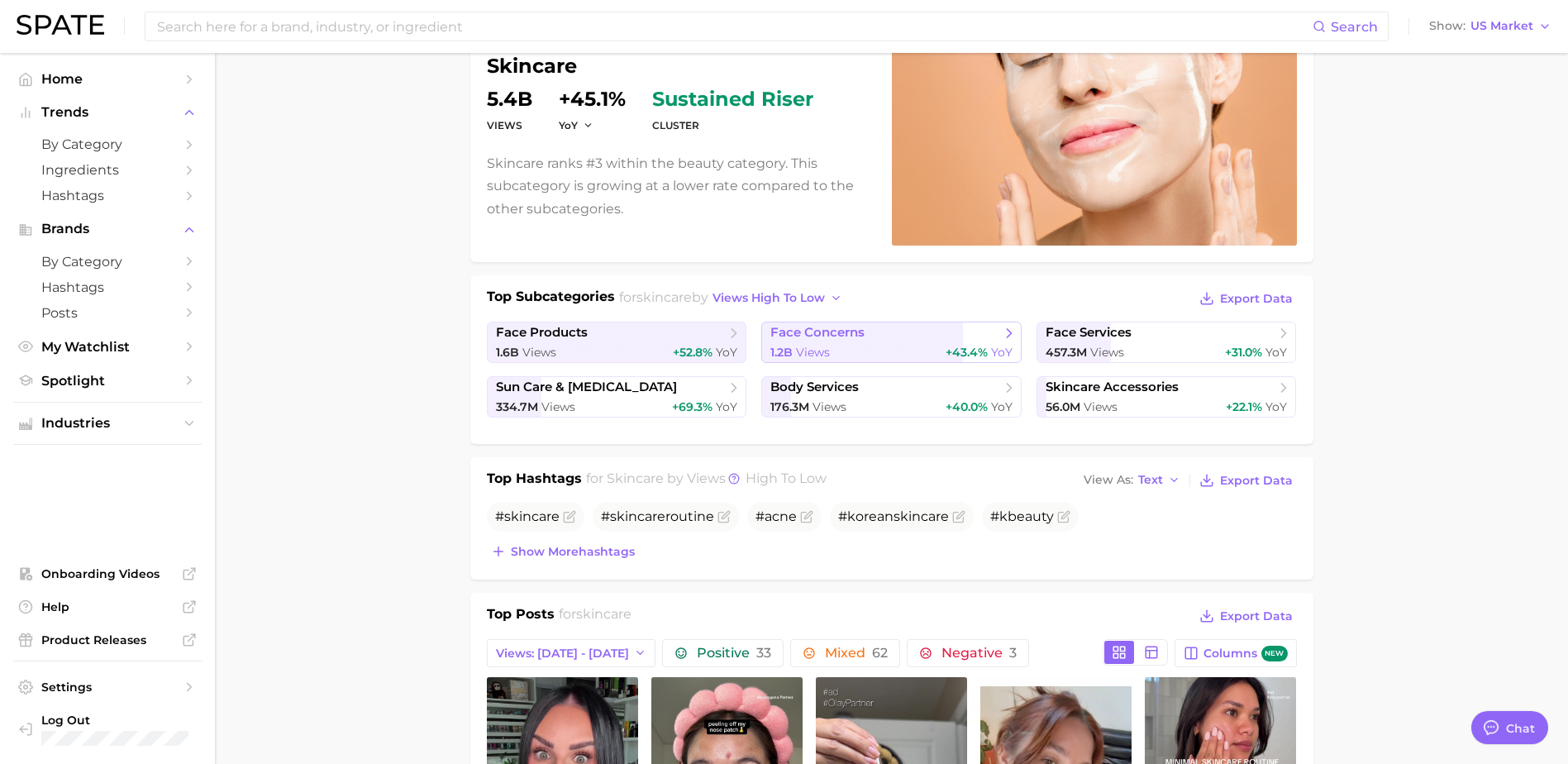
click at [867, 337] on span "face concerns" at bounding box center [886, 332] width 230 height 16
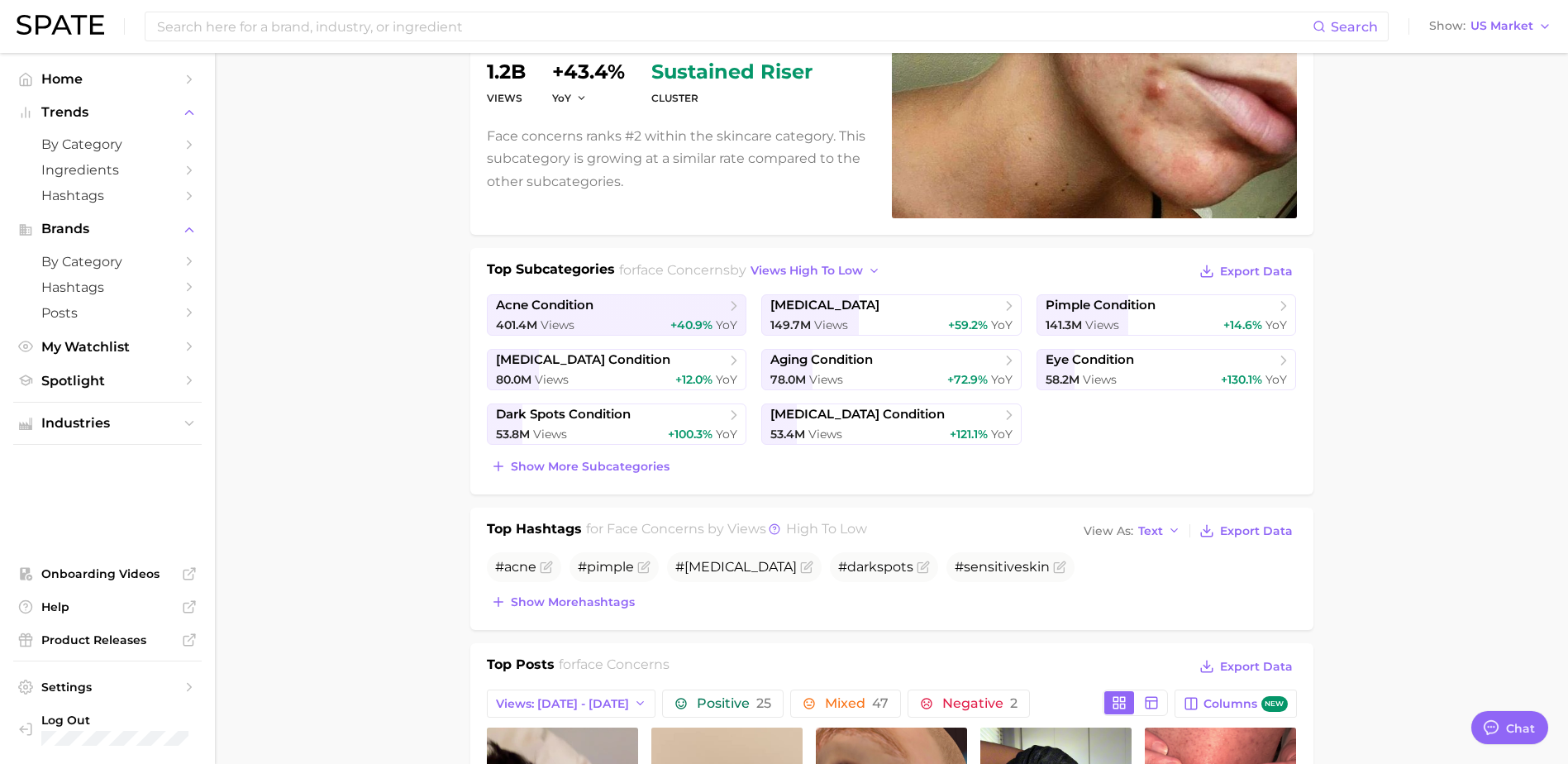
scroll to position [166, 0]
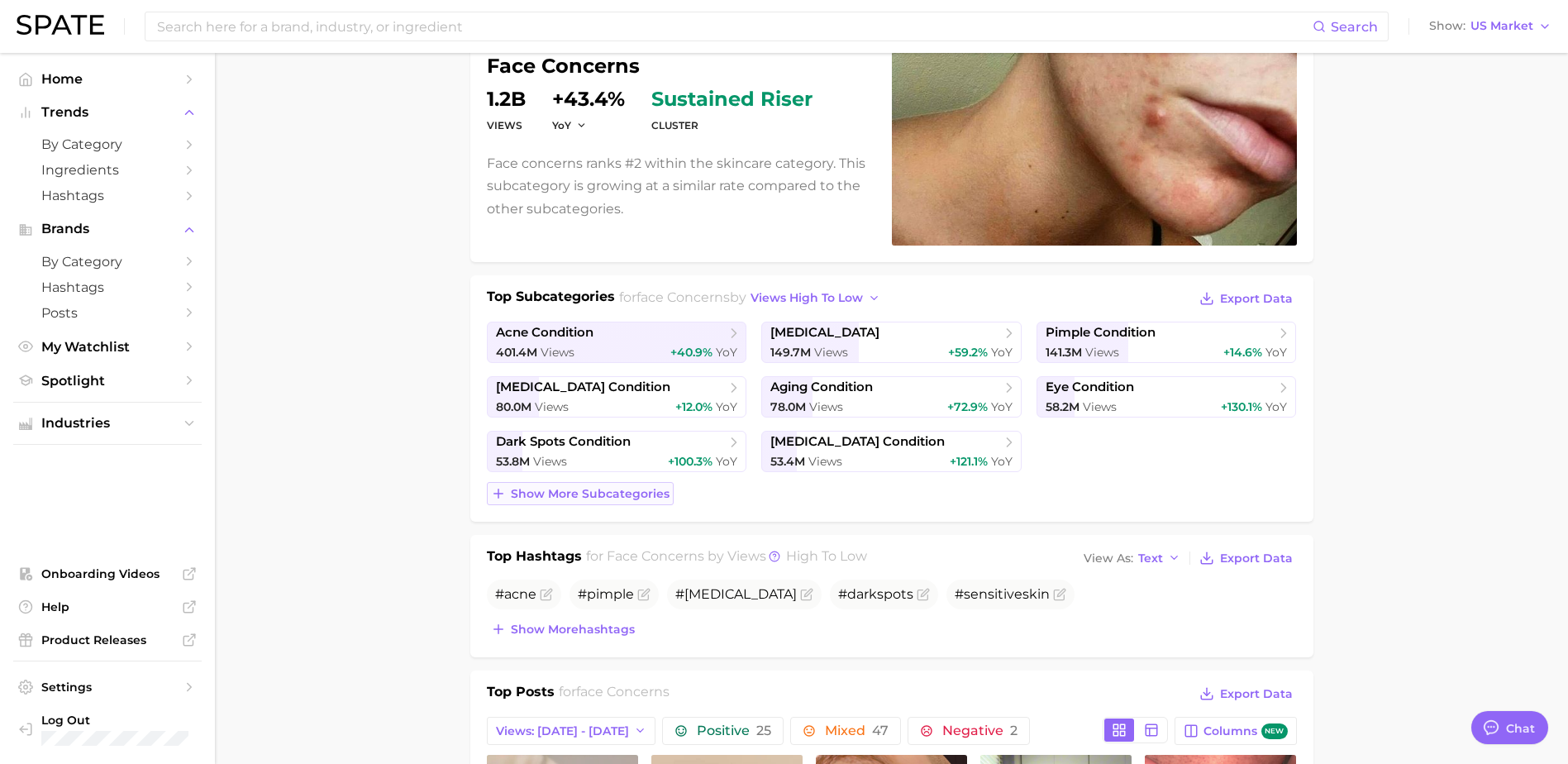
click at [624, 493] on span "Show more subcategories" at bounding box center [590, 494] width 159 height 14
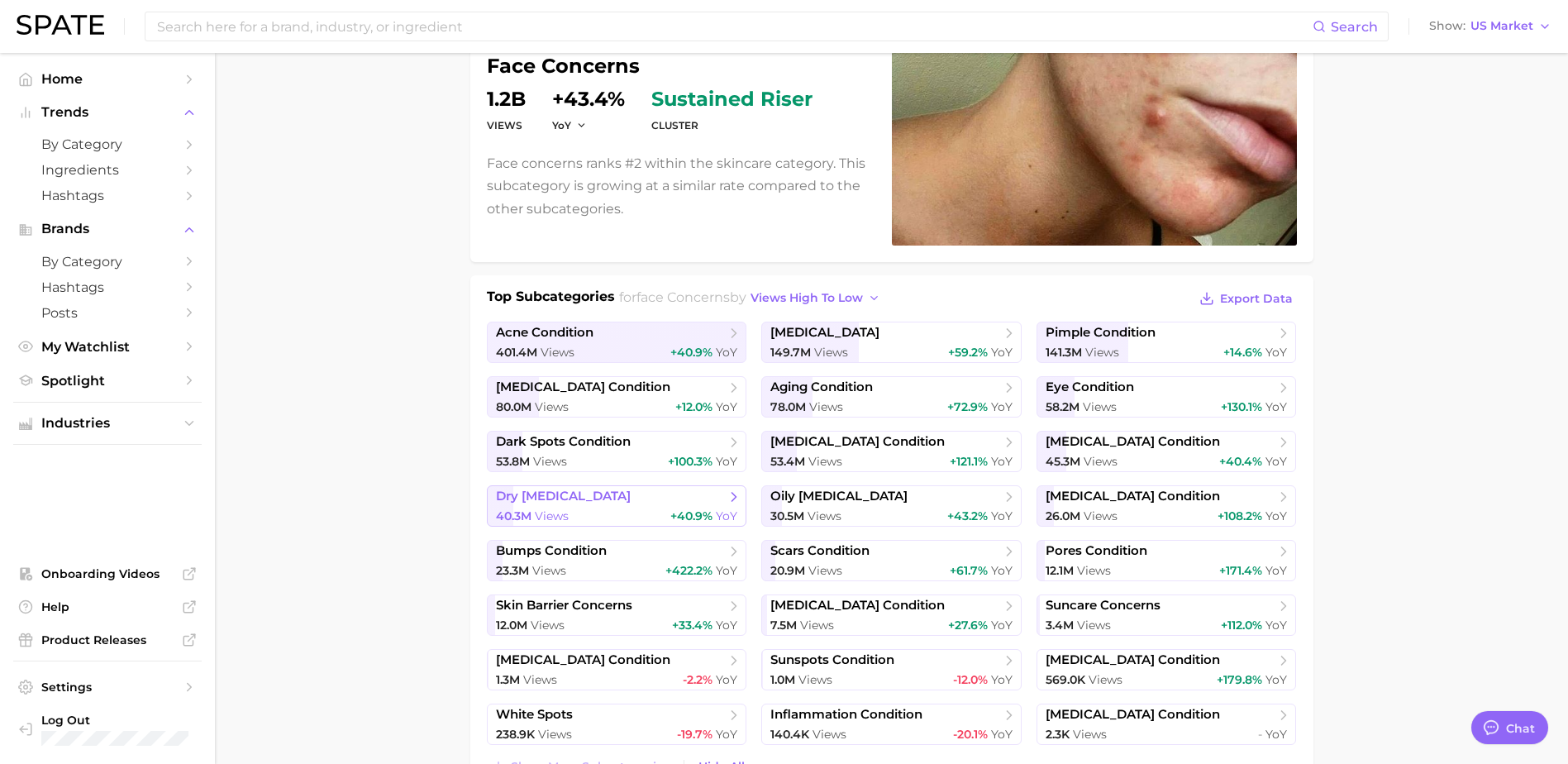
click at [529, 508] on span "40.3m" at bounding box center [513, 515] width 35 height 15
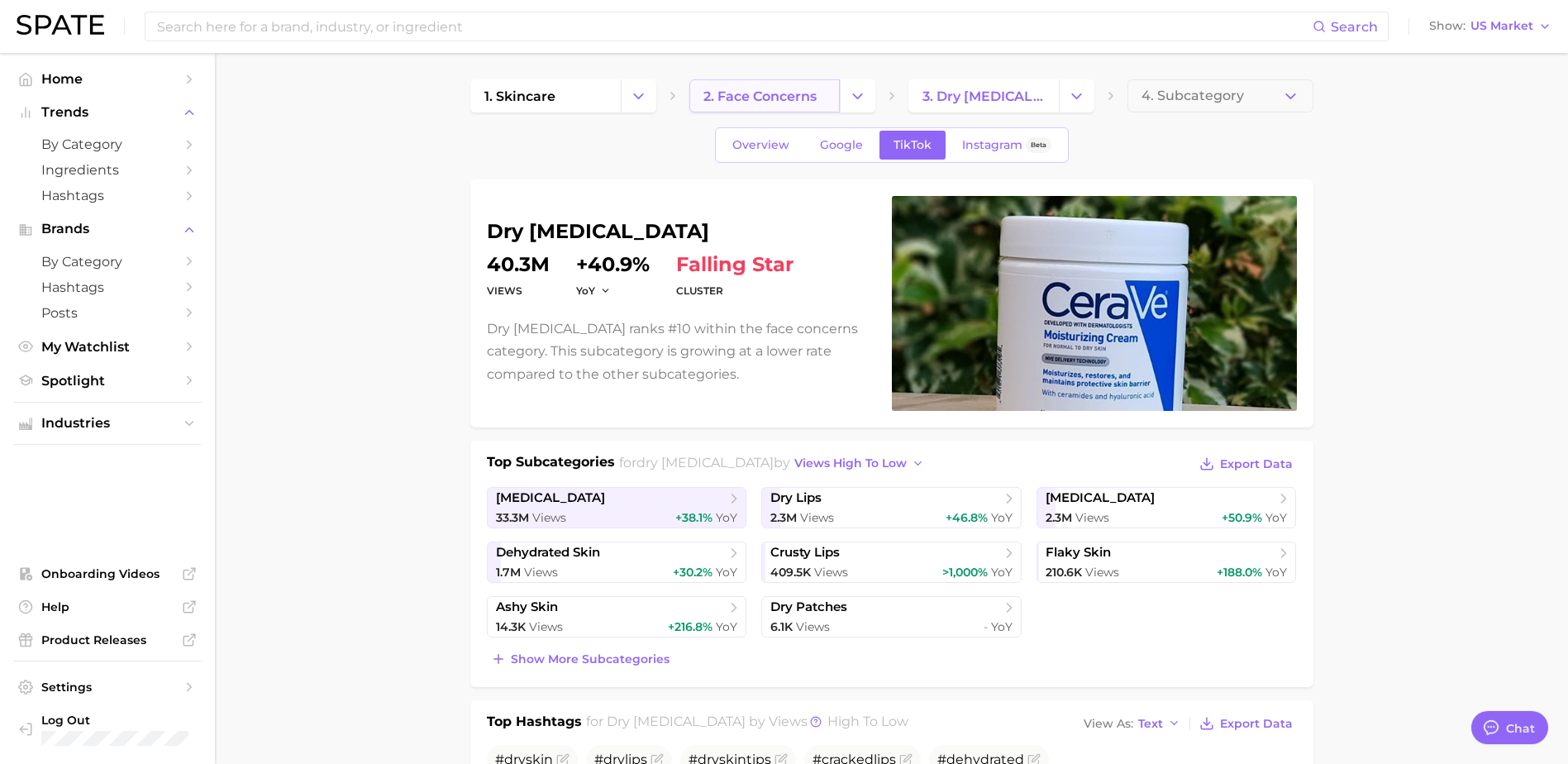
click at [734, 92] on span "2. face concerns" at bounding box center [760, 96] width 113 height 15
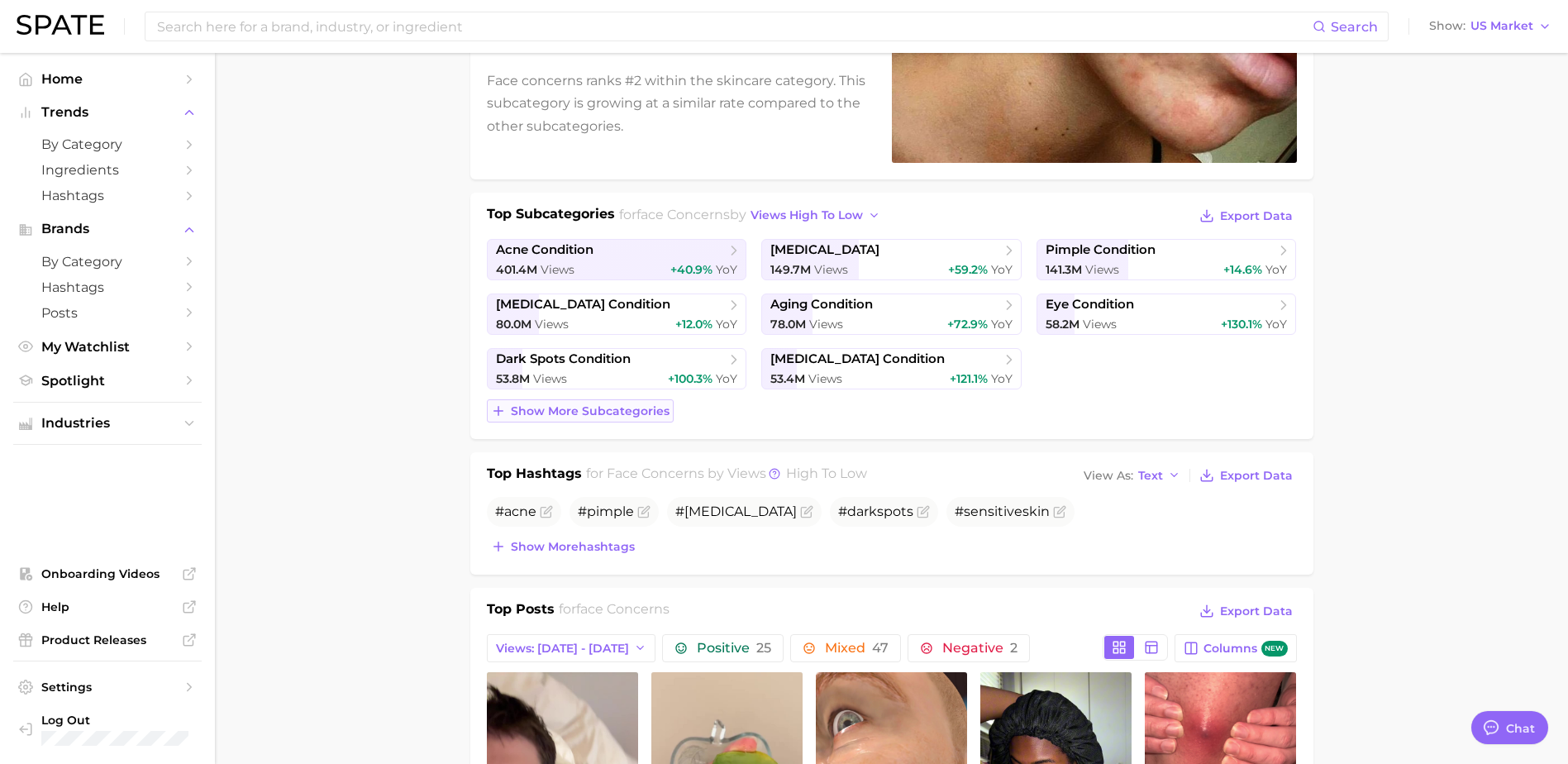
click at [608, 415] on span "Show more subcategories" at bounding box center [590, 411] width 159 height 14
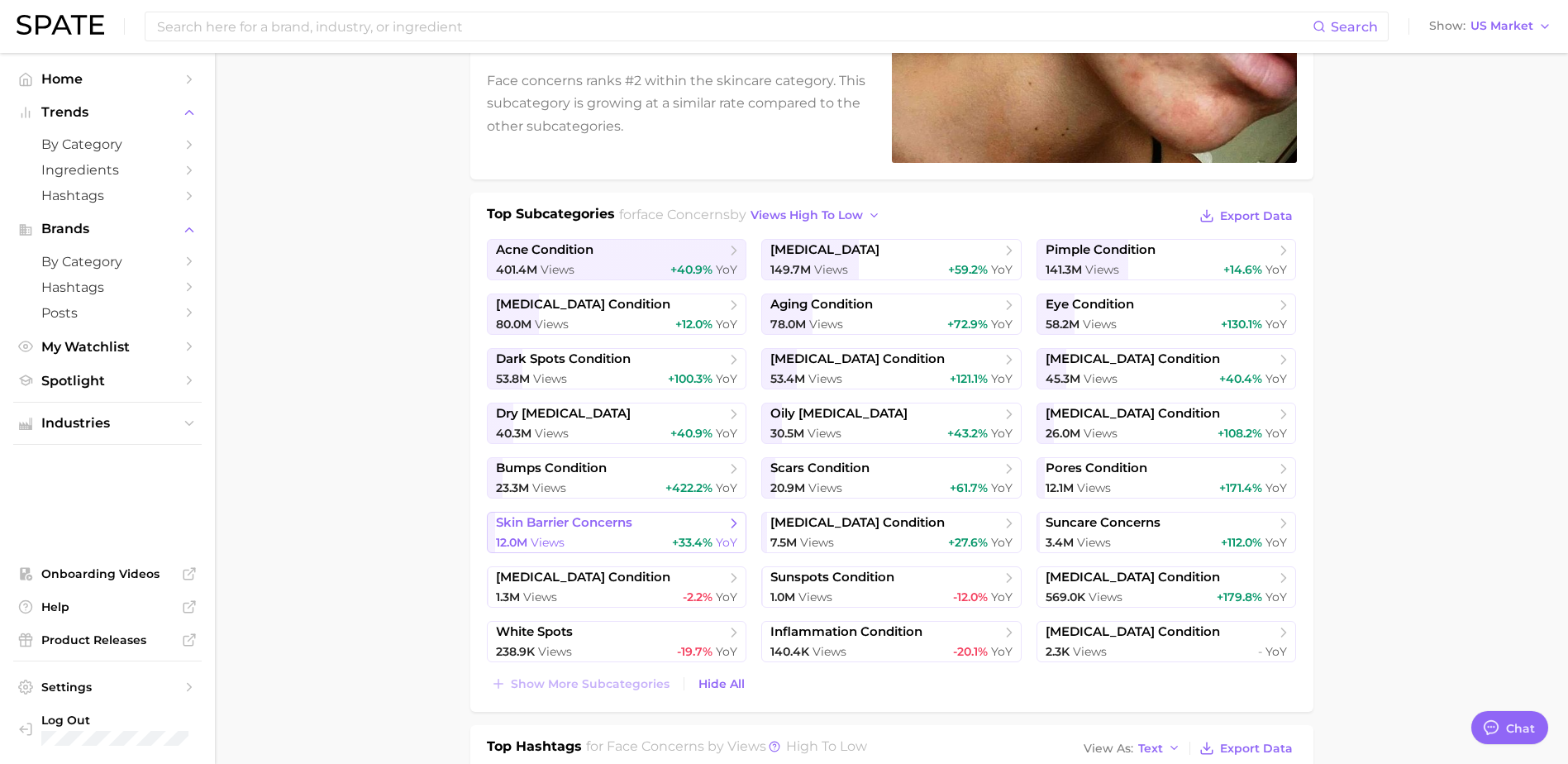
click at [607, 526] on span "skin barrier concerns" at bounding box center [564, 523] width 136 height 15
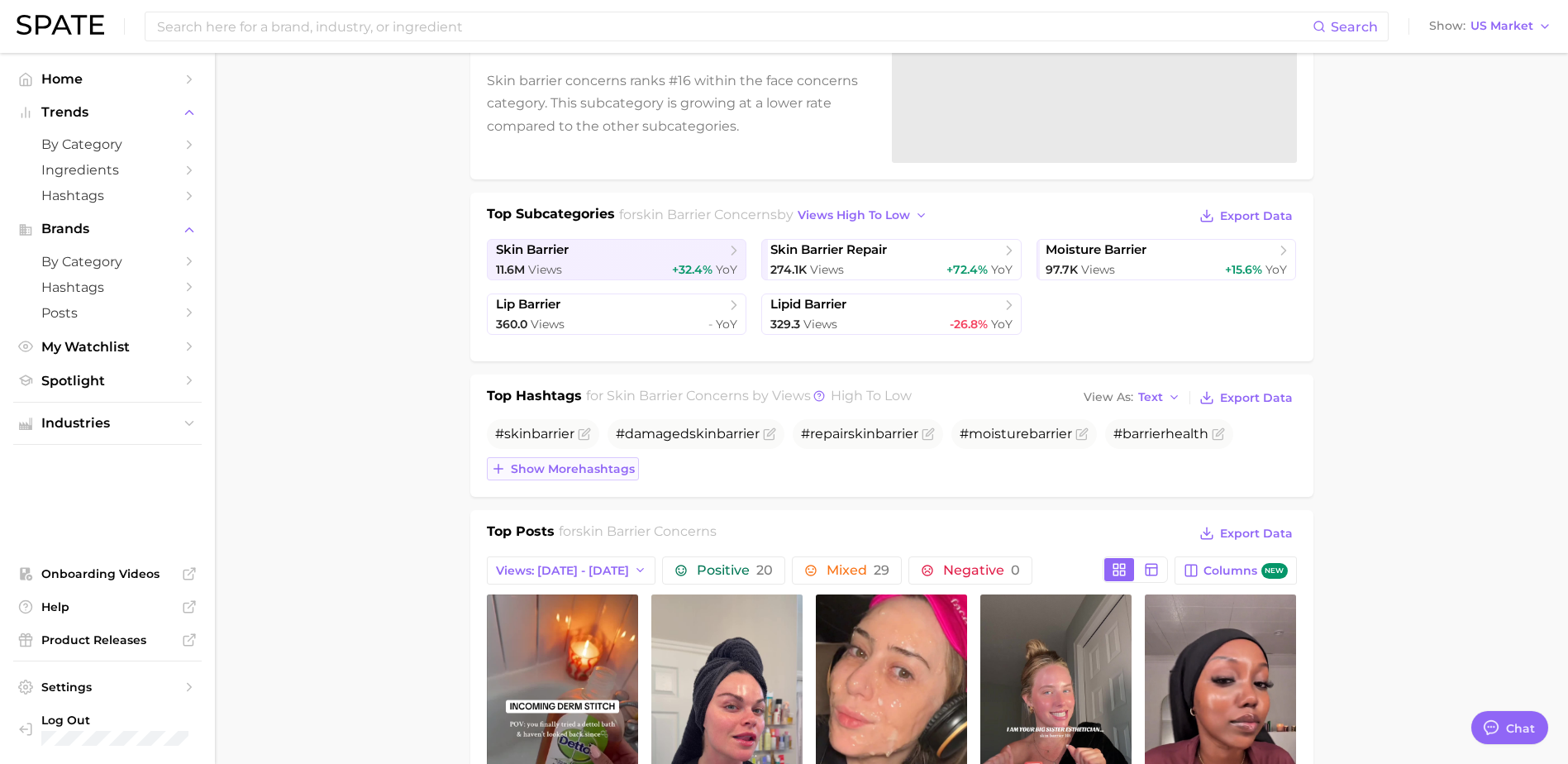
click at [590, 473] on span "Show more hashtags" at bounding box center [572, 469] width 124 height 14
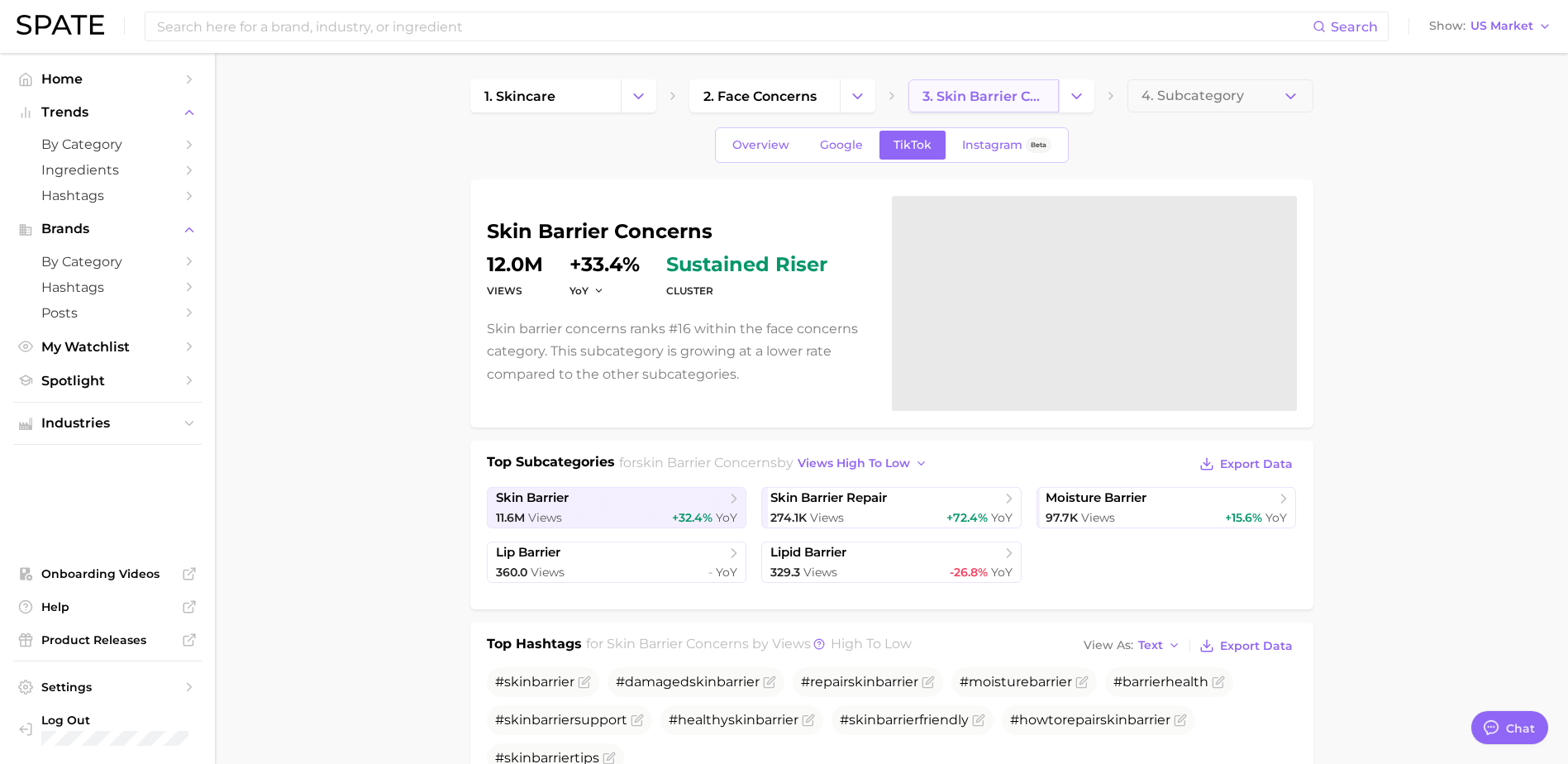
drag, startPoint x: 969, startPoint y: 90, endPoint x: 946, endPoint y: 94, distance: 23.3
click at [969, 90] on span "3. skin barrier concerns" at bounding box center [984, 96] width 123 height 15
click at [780, 100] on span "2. face concerns" at bounding box center [760, 96] width 113 height 15
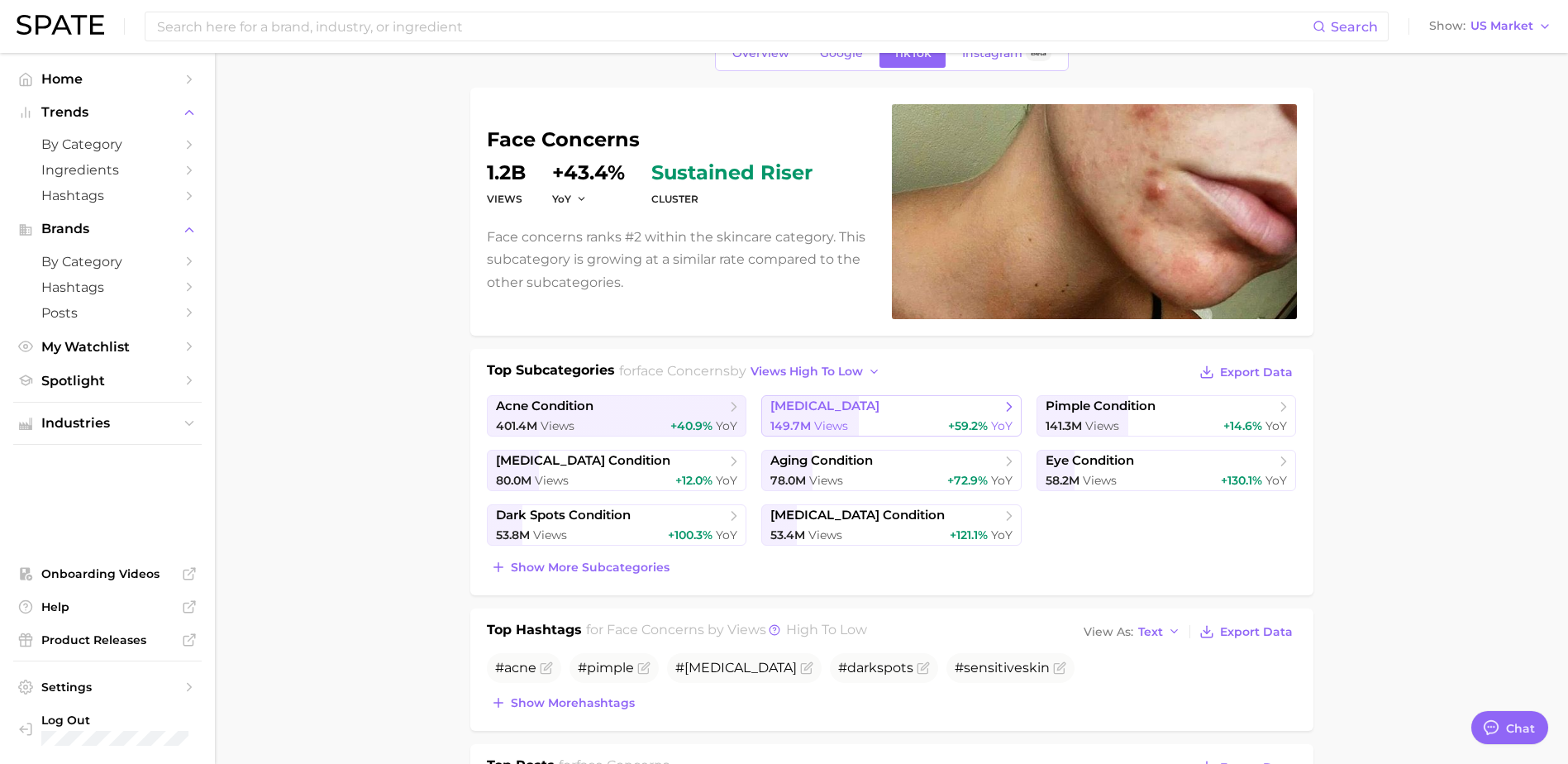
scroll to position [248, 0]
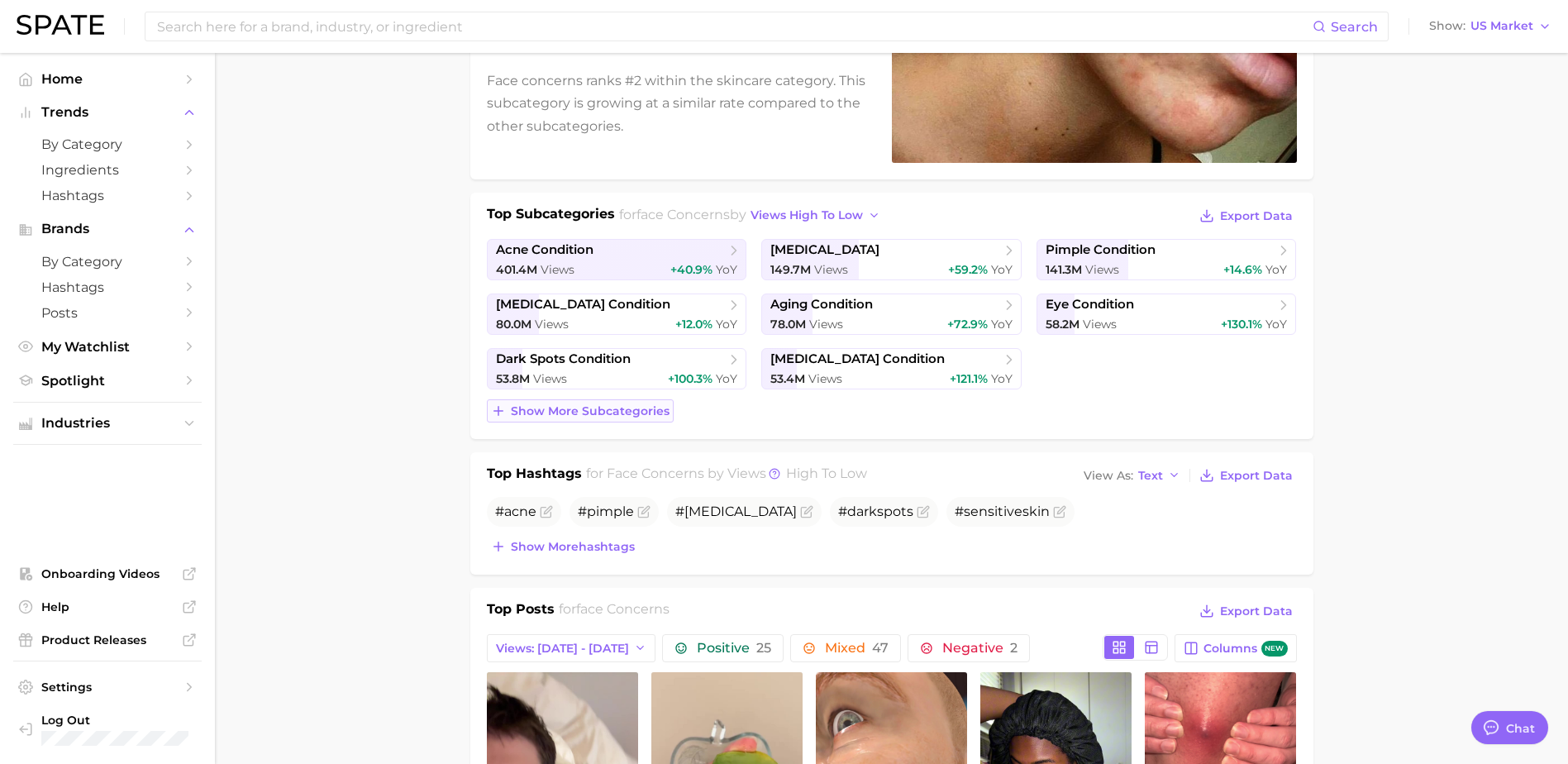
click at [592, 415] on span "Show more subcategories" at bounding box center [590, 411] width 159 height 14
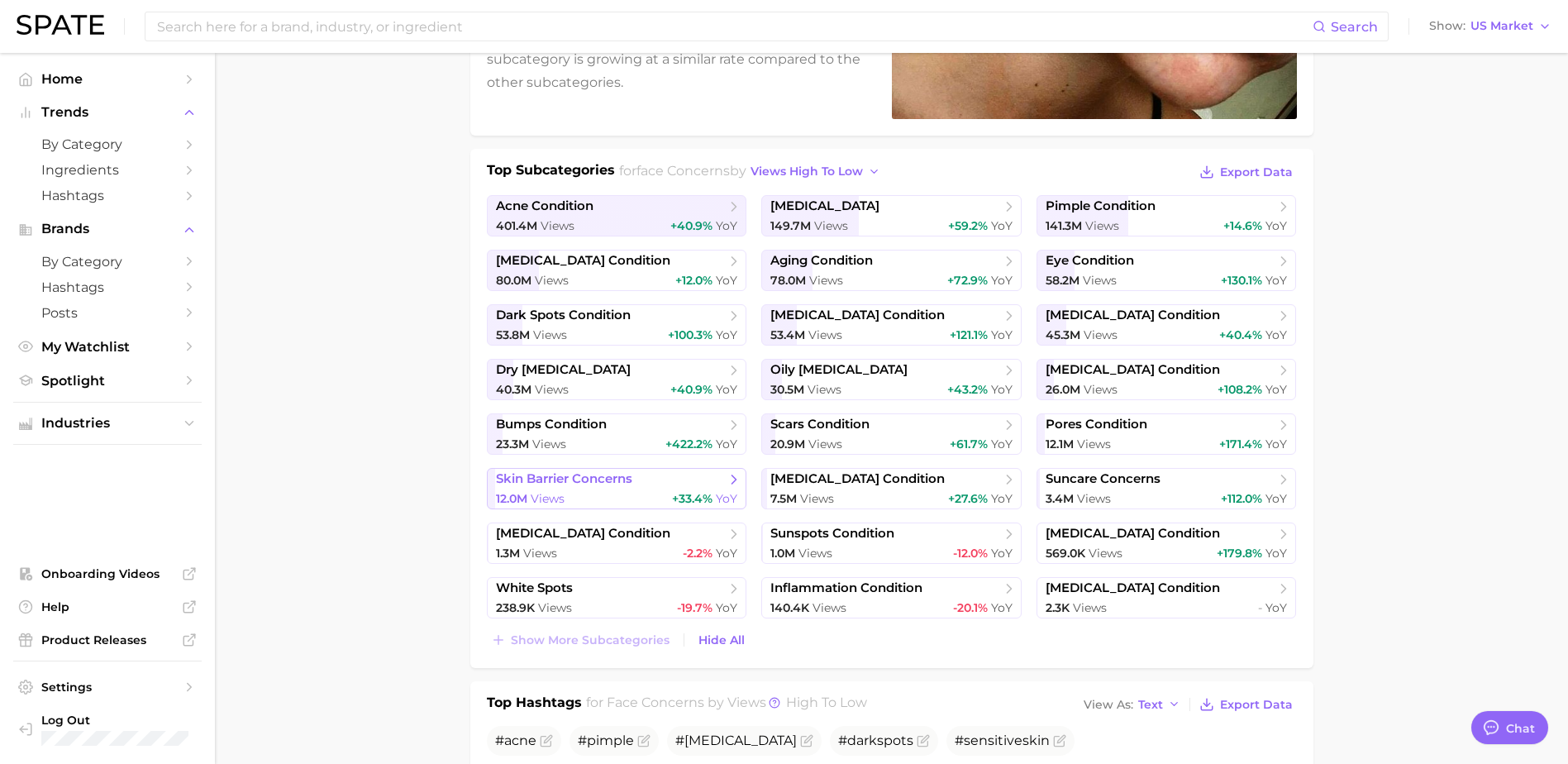
scroll to position [330, 0]
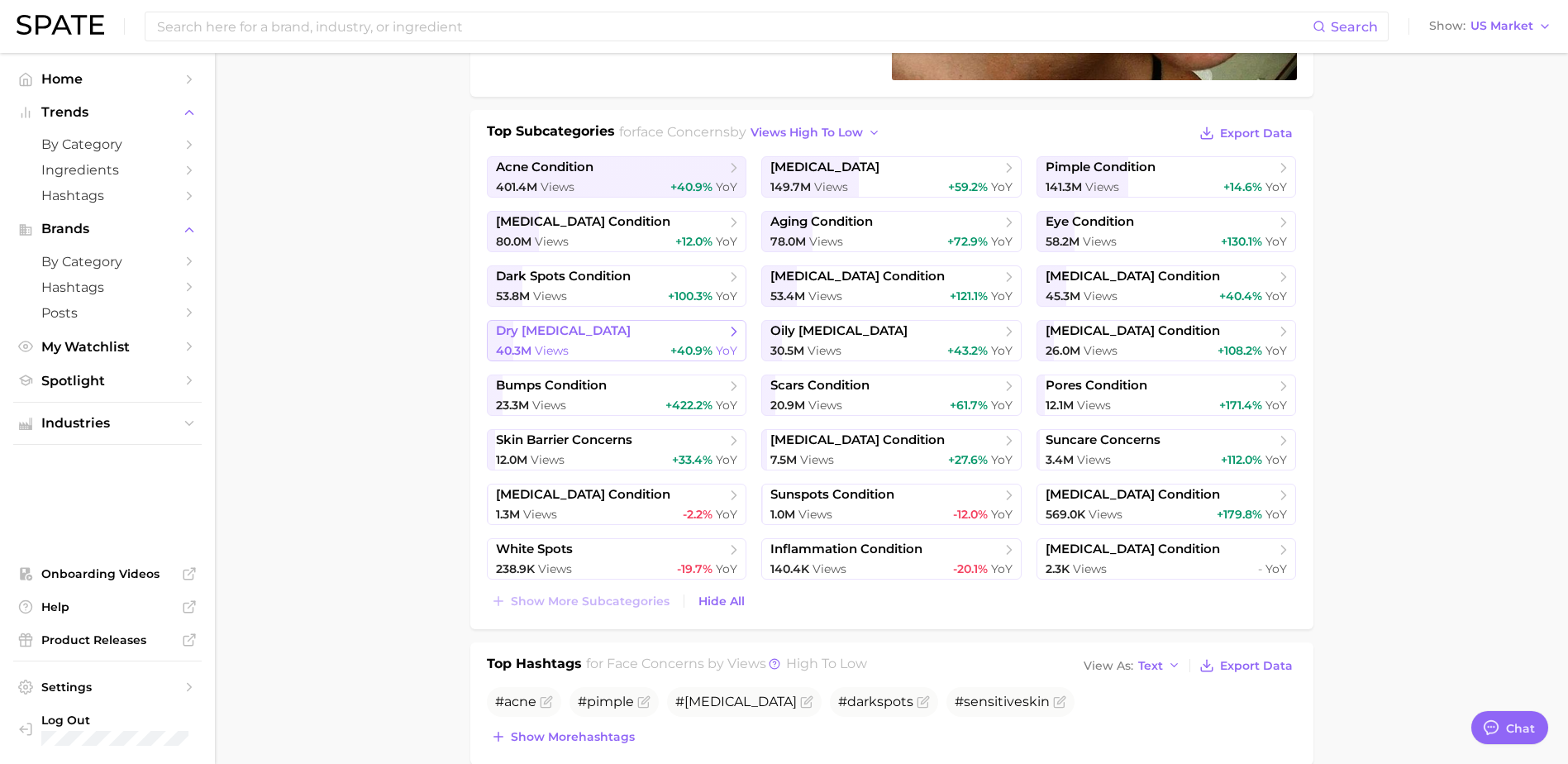
click at [571, 340] on link "dry [MEDICAL_DATA] 40.3m Views +40.9% YoY" at bounding box center [616, 341] width 260 height 41
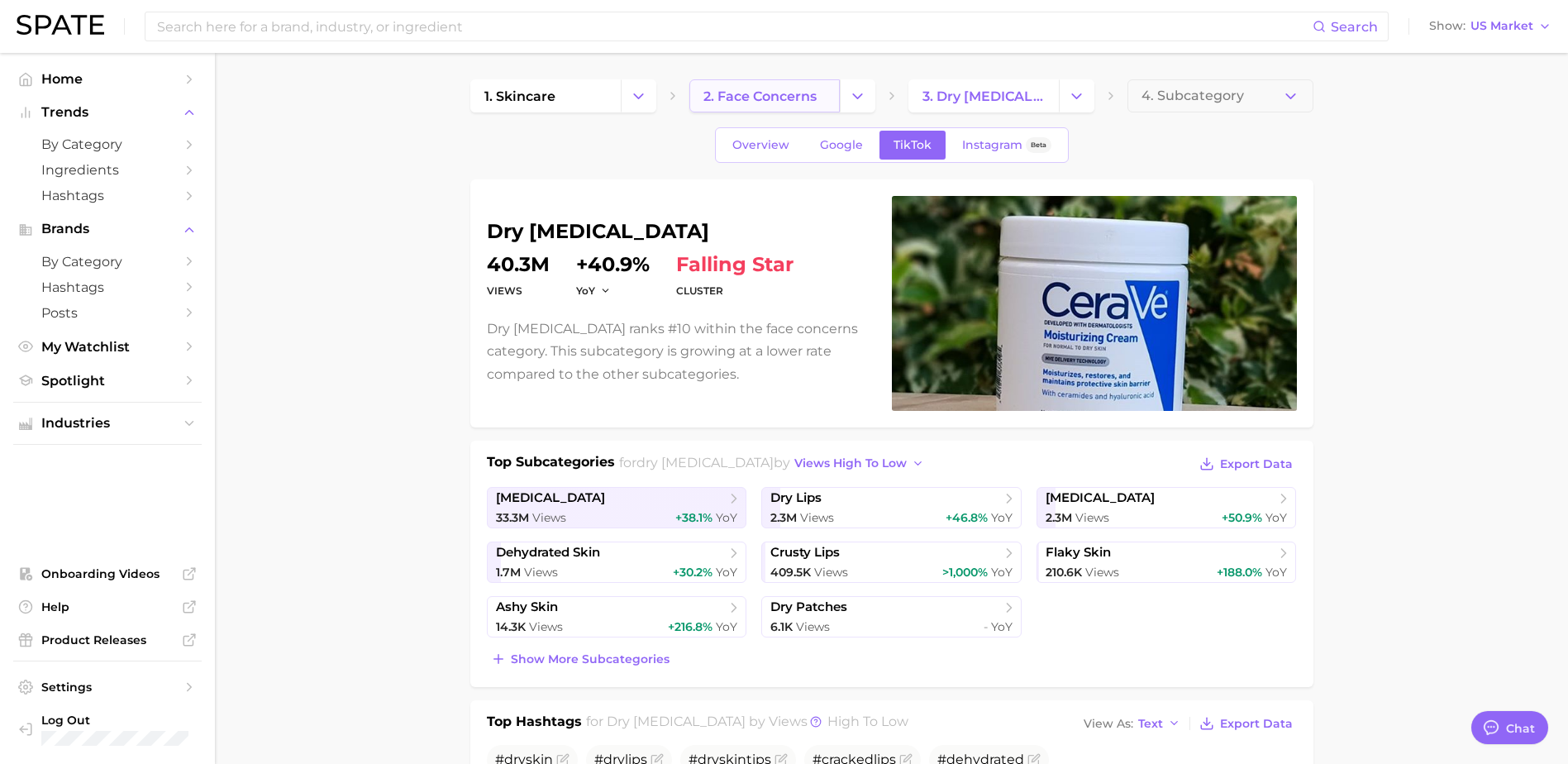
click at [770, 95] on span "2. face concerns" at bounding box center [760, 96] width 113 height 15
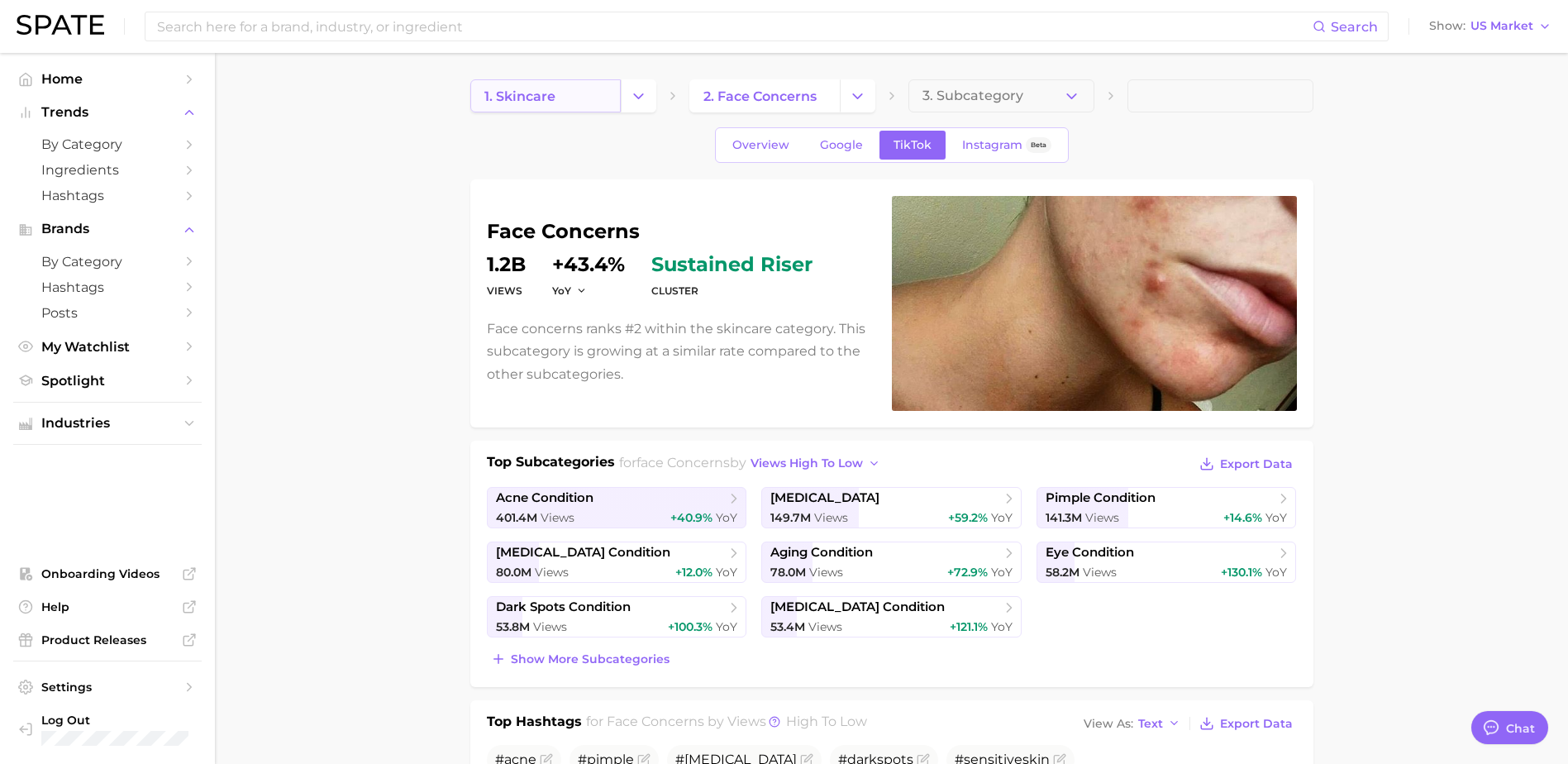
click at [594, 97] on link "1. skincare" at bounding box center [545, 95] width 150 height 33
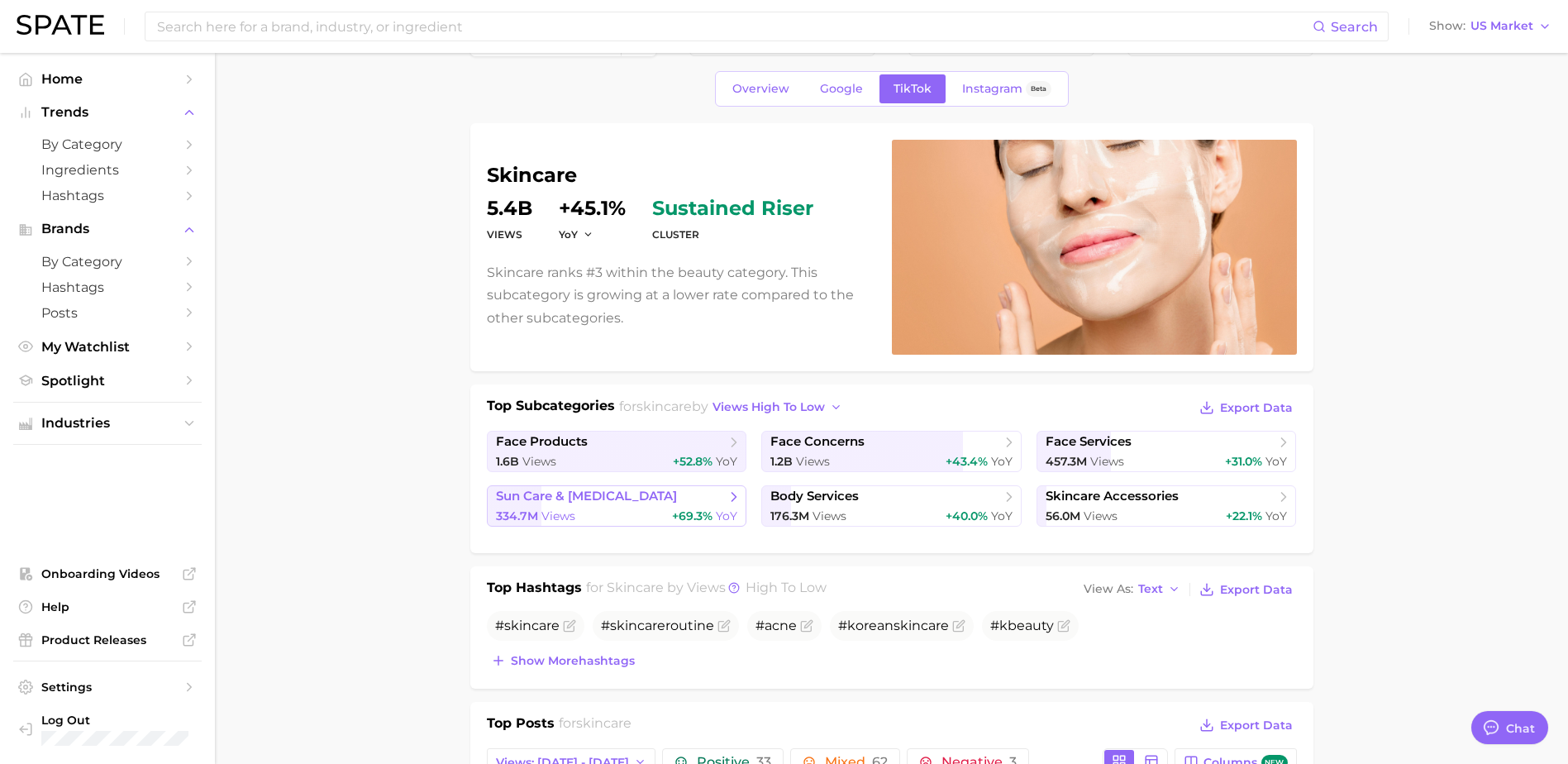
scroll to position [82, 0]
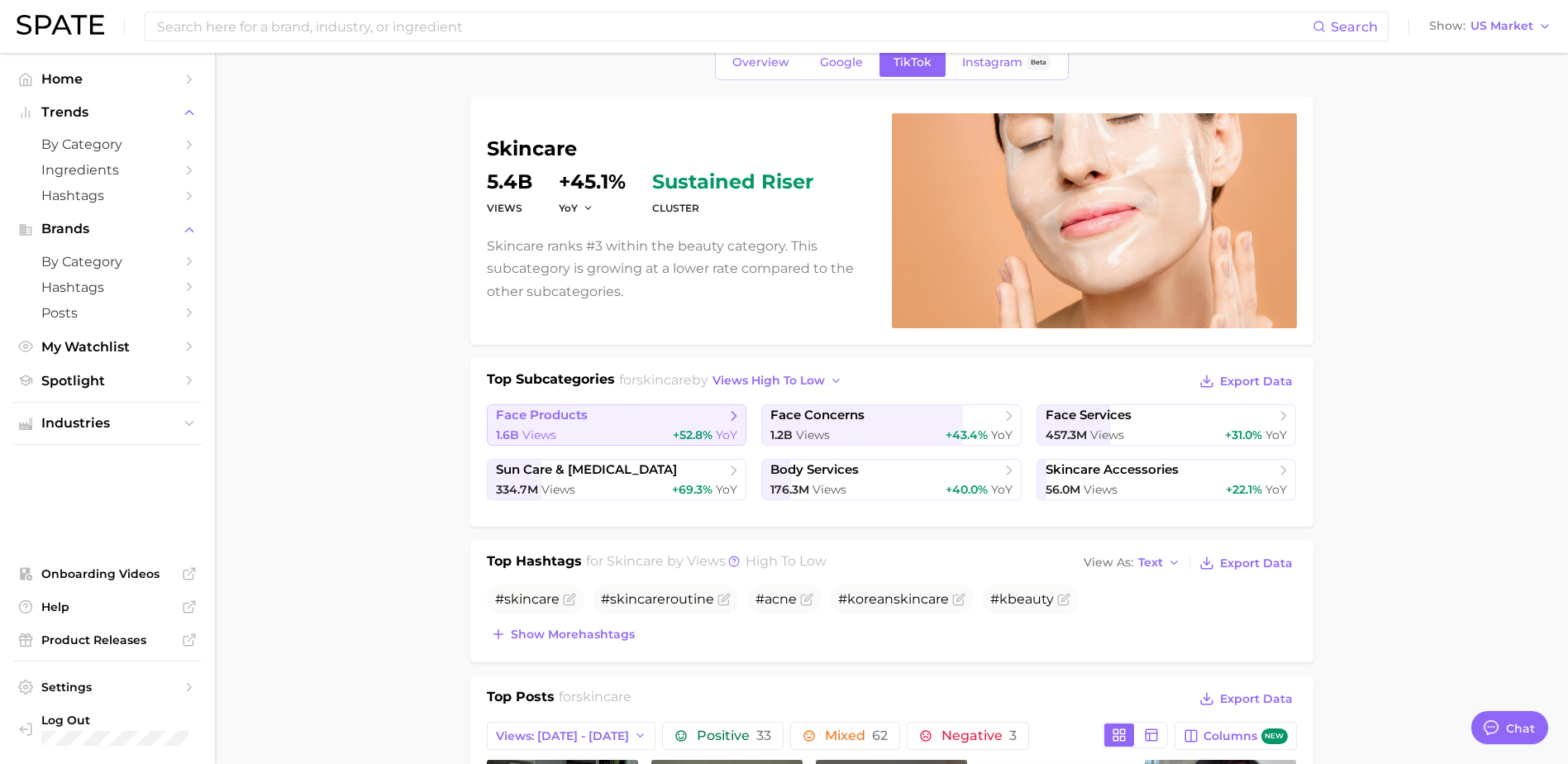
click at [607, 422] on span "face products" at bounding box center [611, 415] width 230 height 16
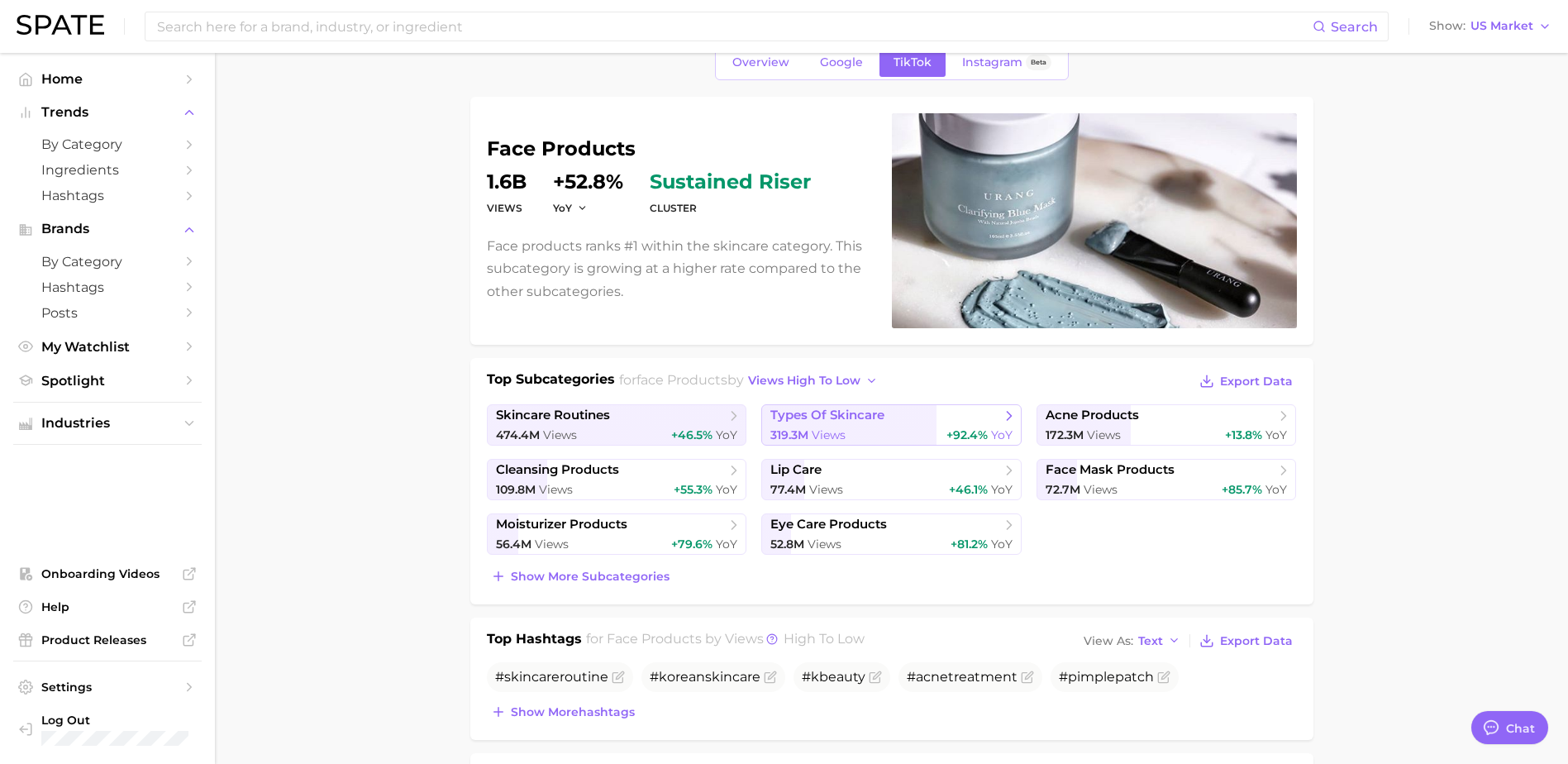
click at [846, 437] on div "319.3m Views +92.4% YoY" at bounding box center [892, 435] width 242 height 15
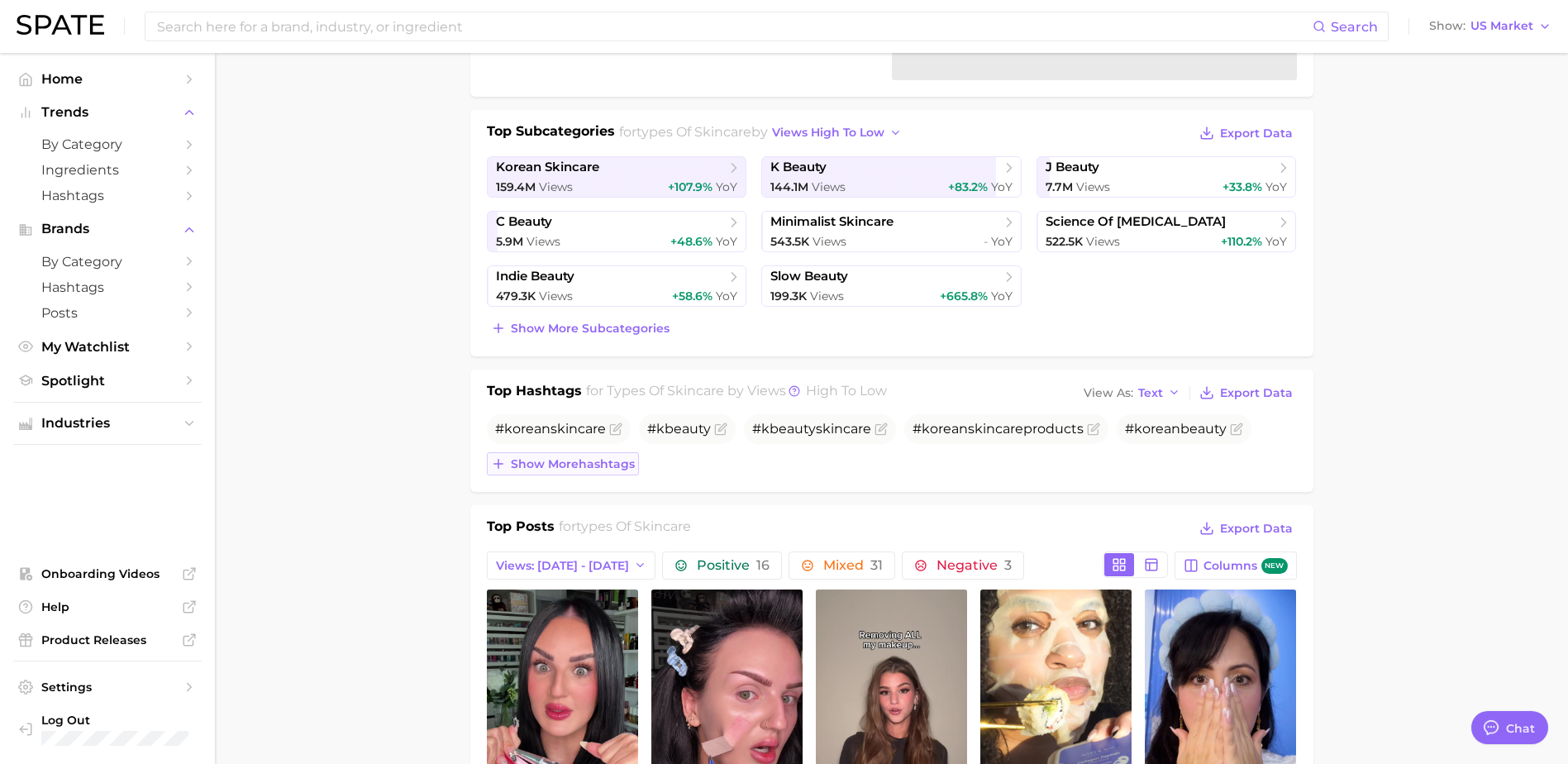
click at [633, 464] on span "Show more hashtags" at bounding box center [572, 464] width 124 height 14
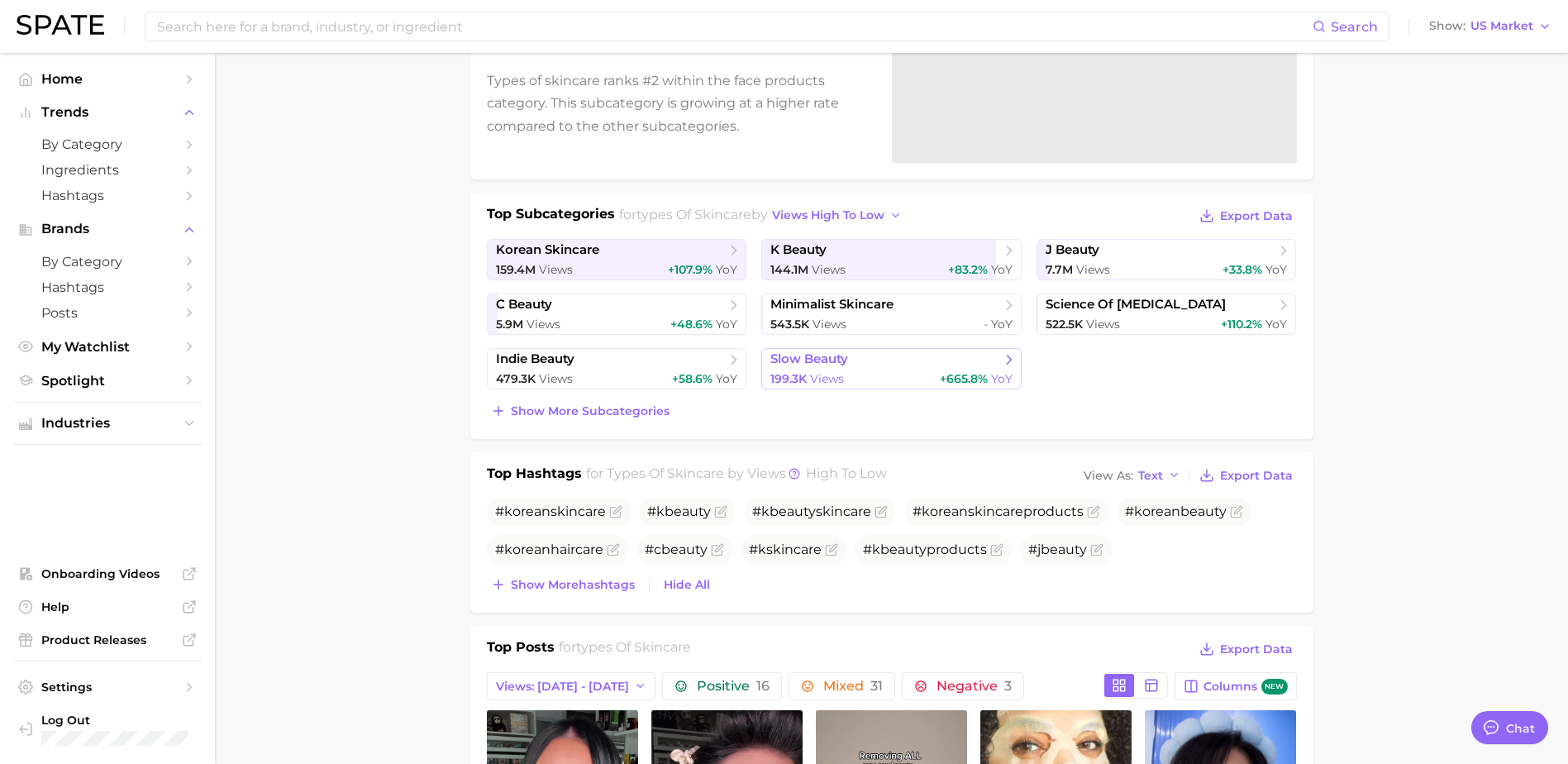
click at [875, 387] on link "slow beauty 199.3k Views +665.8% YoY" at bounding box center [891, 368] width 260 height 41
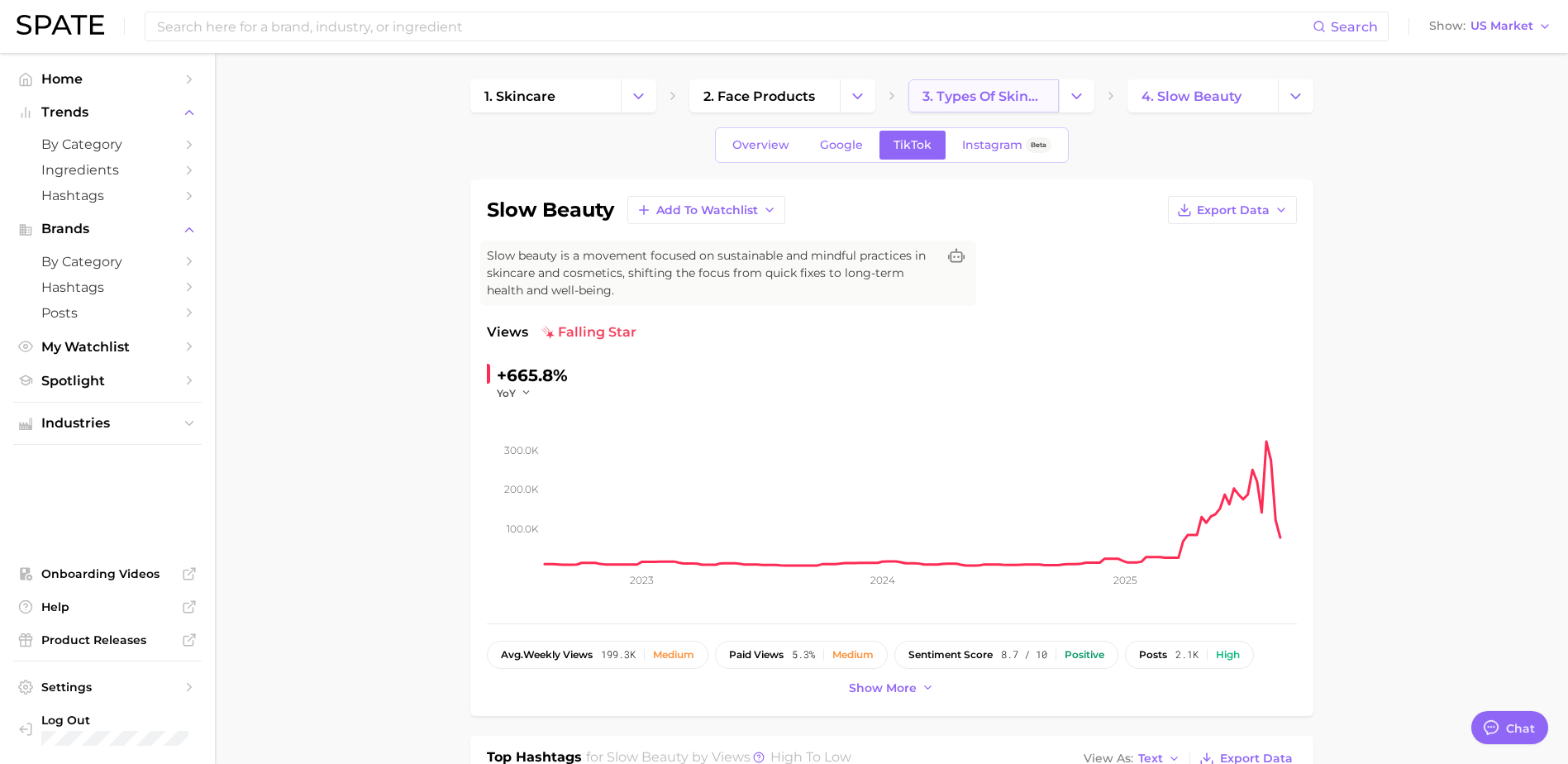
click at [925, 93] on span "3. types of skincare" at bounding box center [984, 96] width 123 height 15
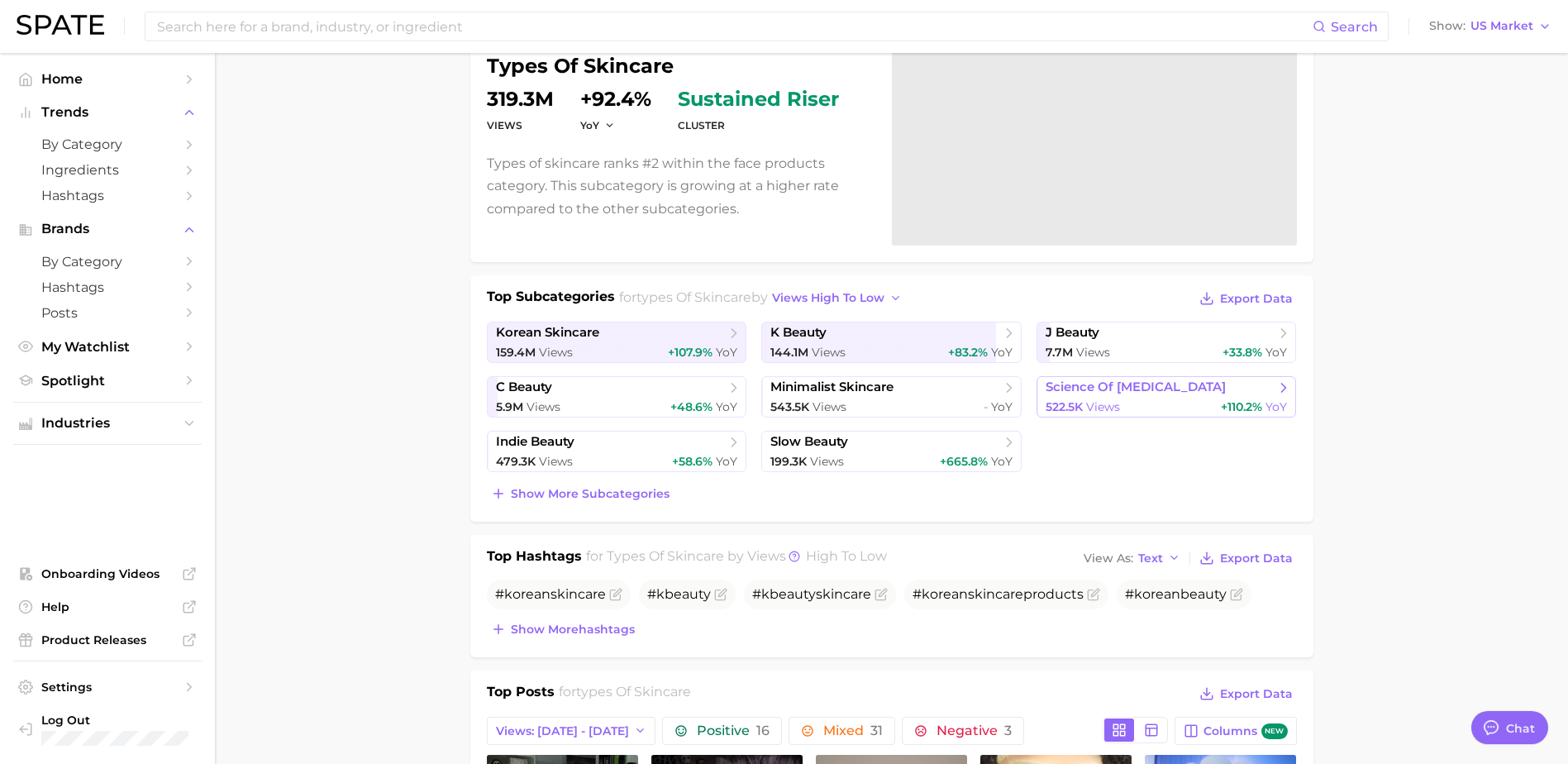
click at [1167, 379] on span "science of [MEDICAL_DATA]" at bounding box center [1135, 387] width 180 height 15
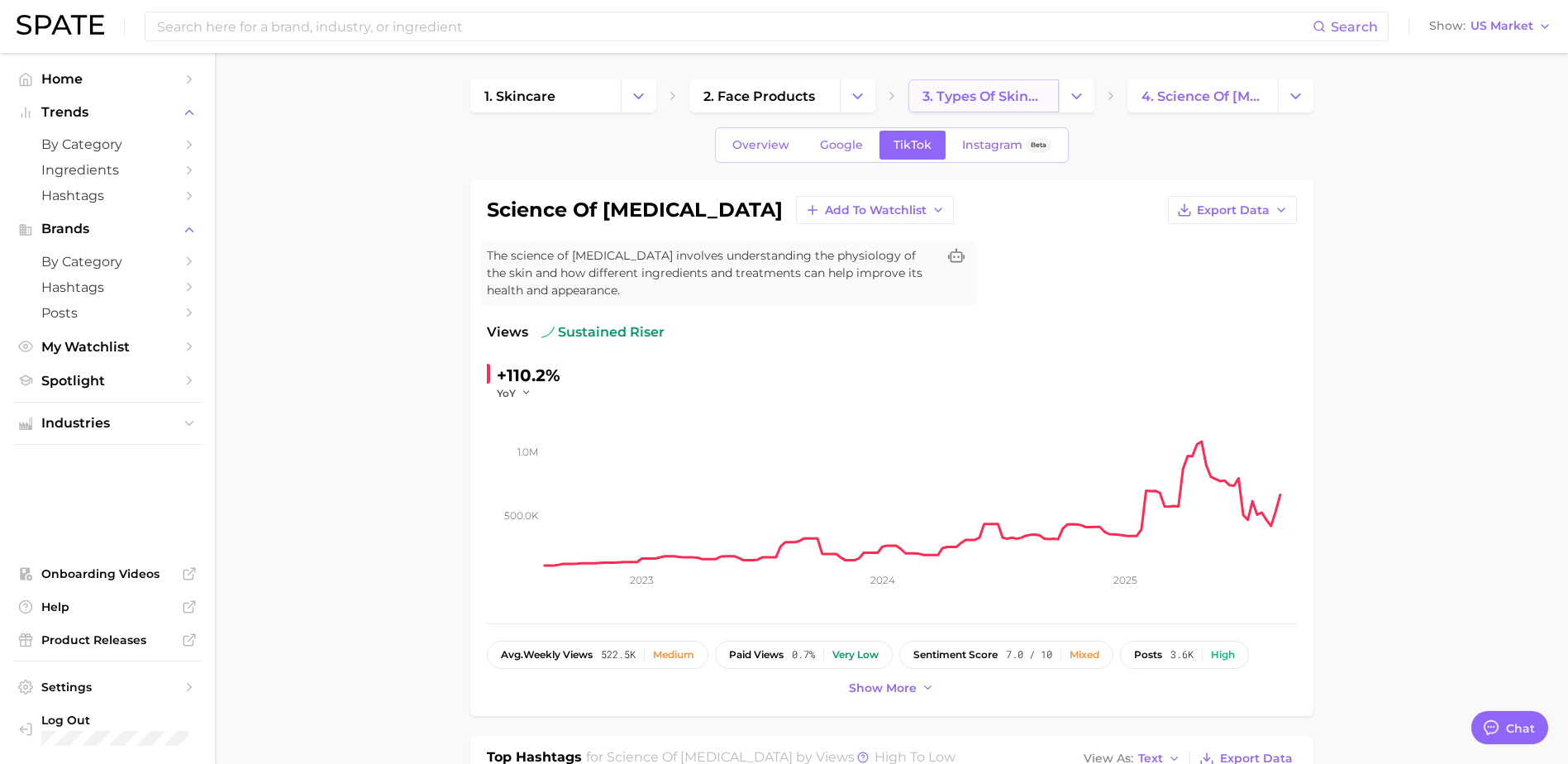
click at [960, 82] on link "3. types of skincare" at bounding box center [983, 95] width 150 height 33
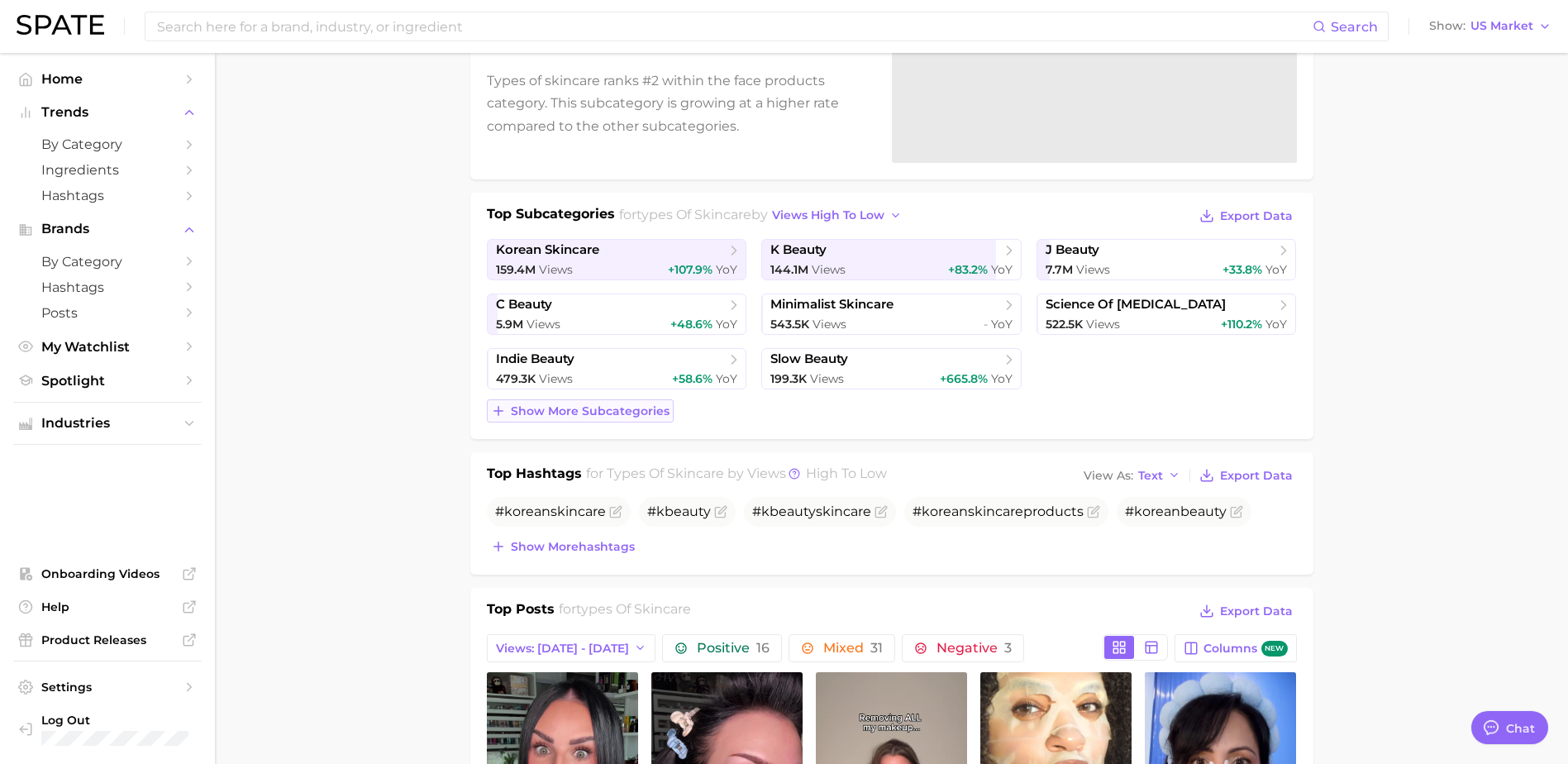
click at [557, 403] on button "Show more subcategories" at bounding box center [580, 410] width 187 height 23
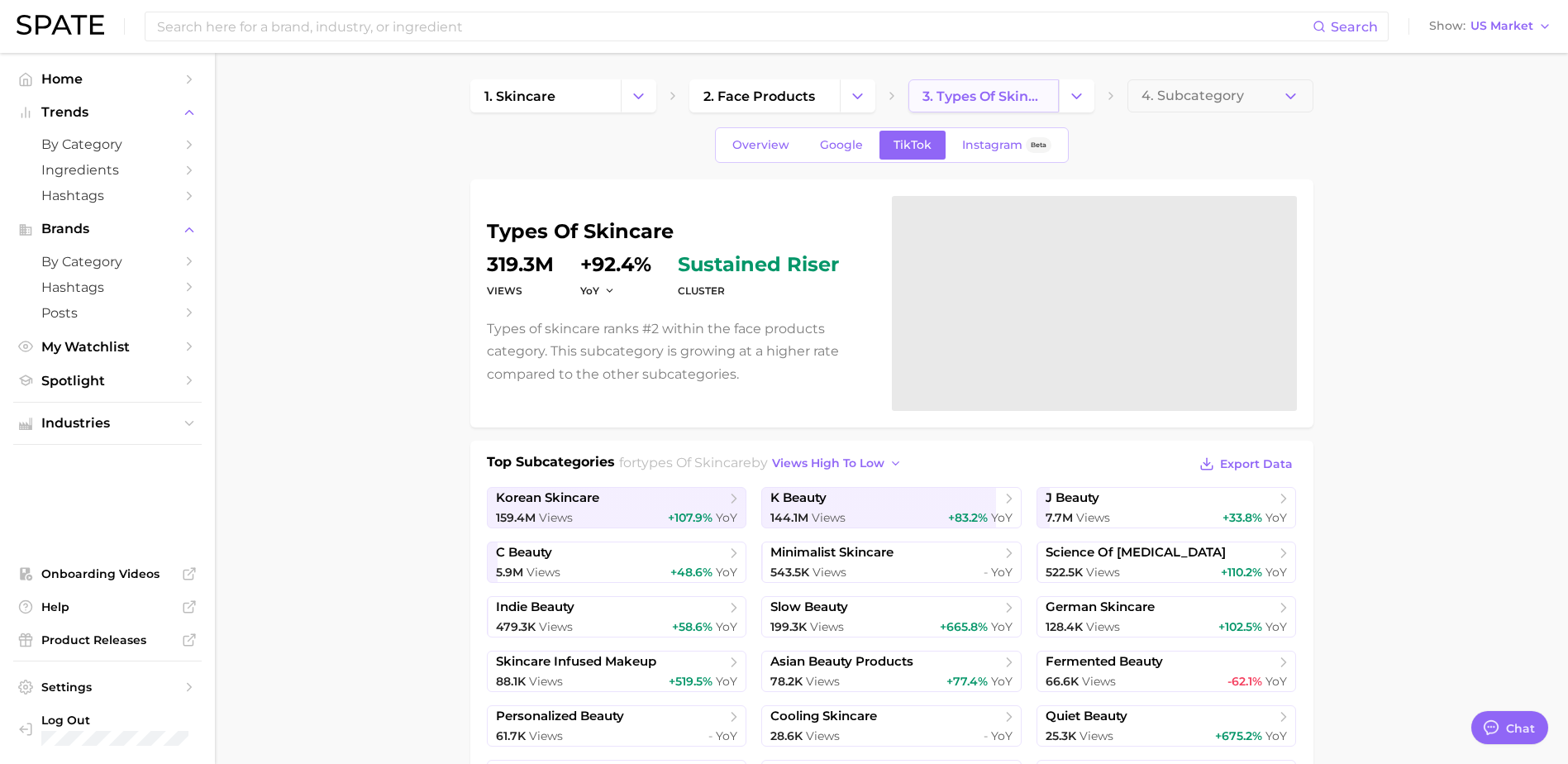
click at [966, 100] on span "3. types of skincare" at bounding box center [984, 96] width 123 height 15
click at [723, 99] on span "2. face products" at bounding box center [760, 96] width 112 height 15
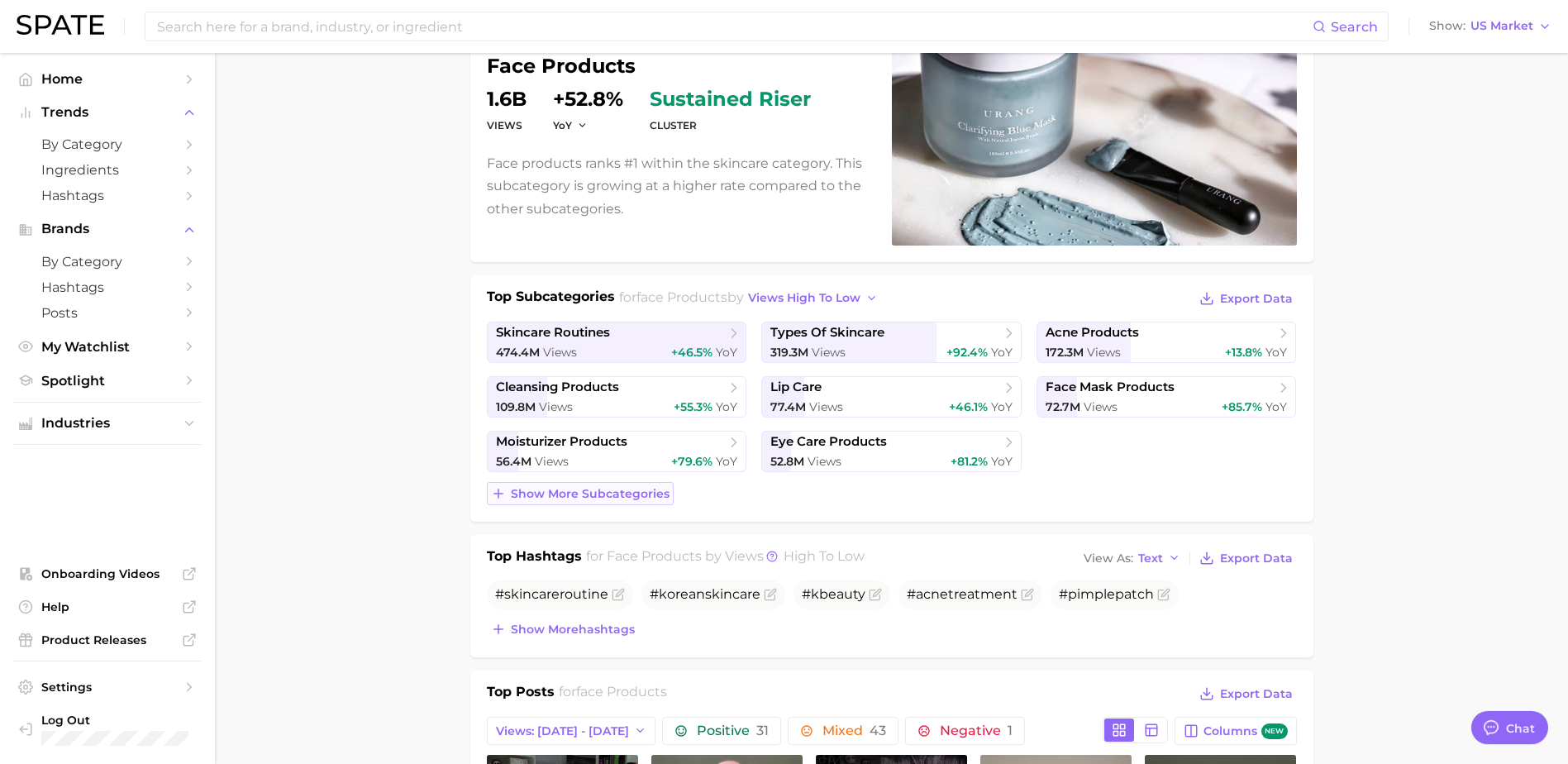
click at [597, 483] on button "Show more subcategories" at bounding box center [580, 493] width 187 height 23
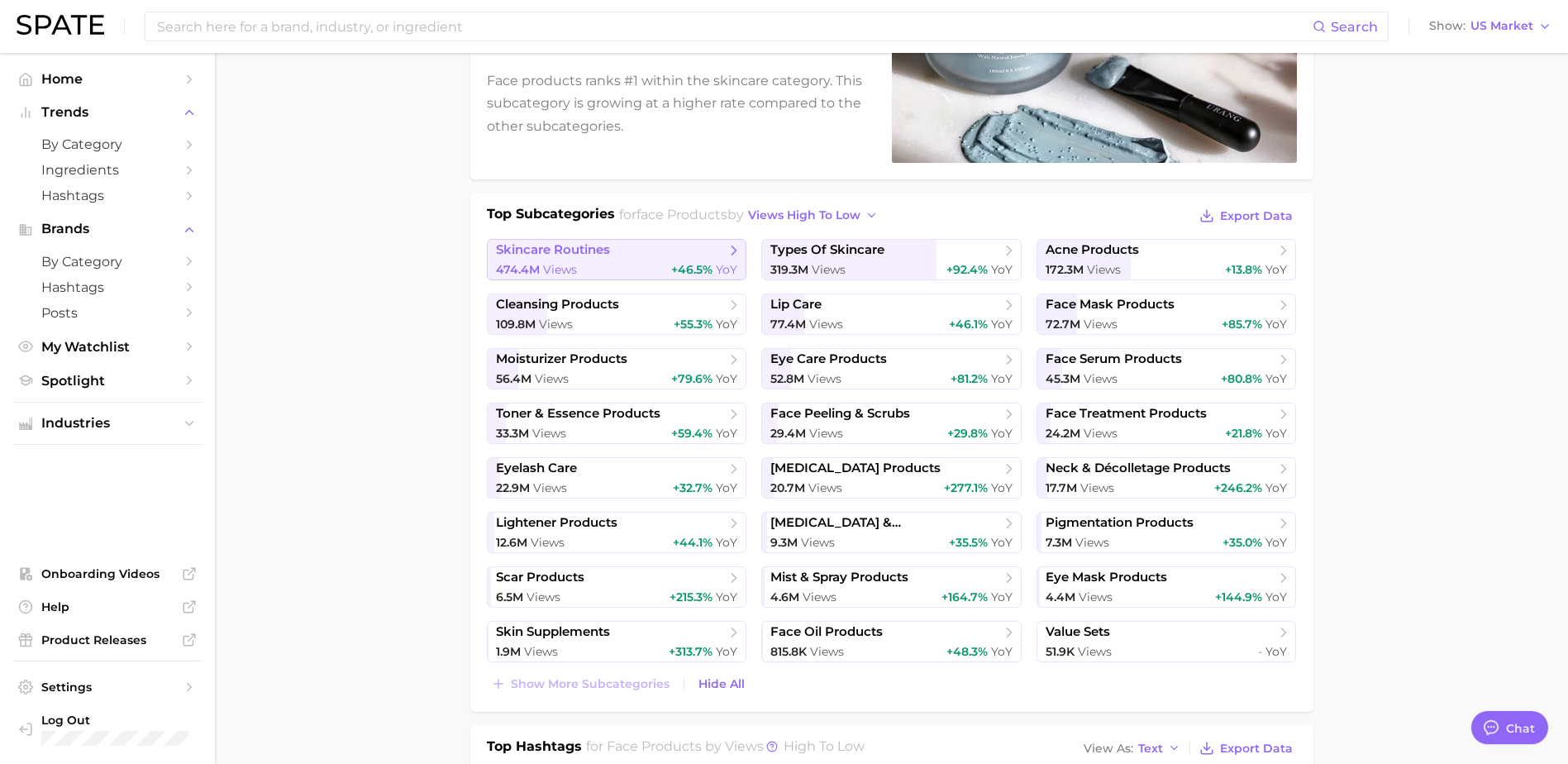
click at [589, 252] on span "skincare routines" at bounding box center [553, 250] width 114 height 15
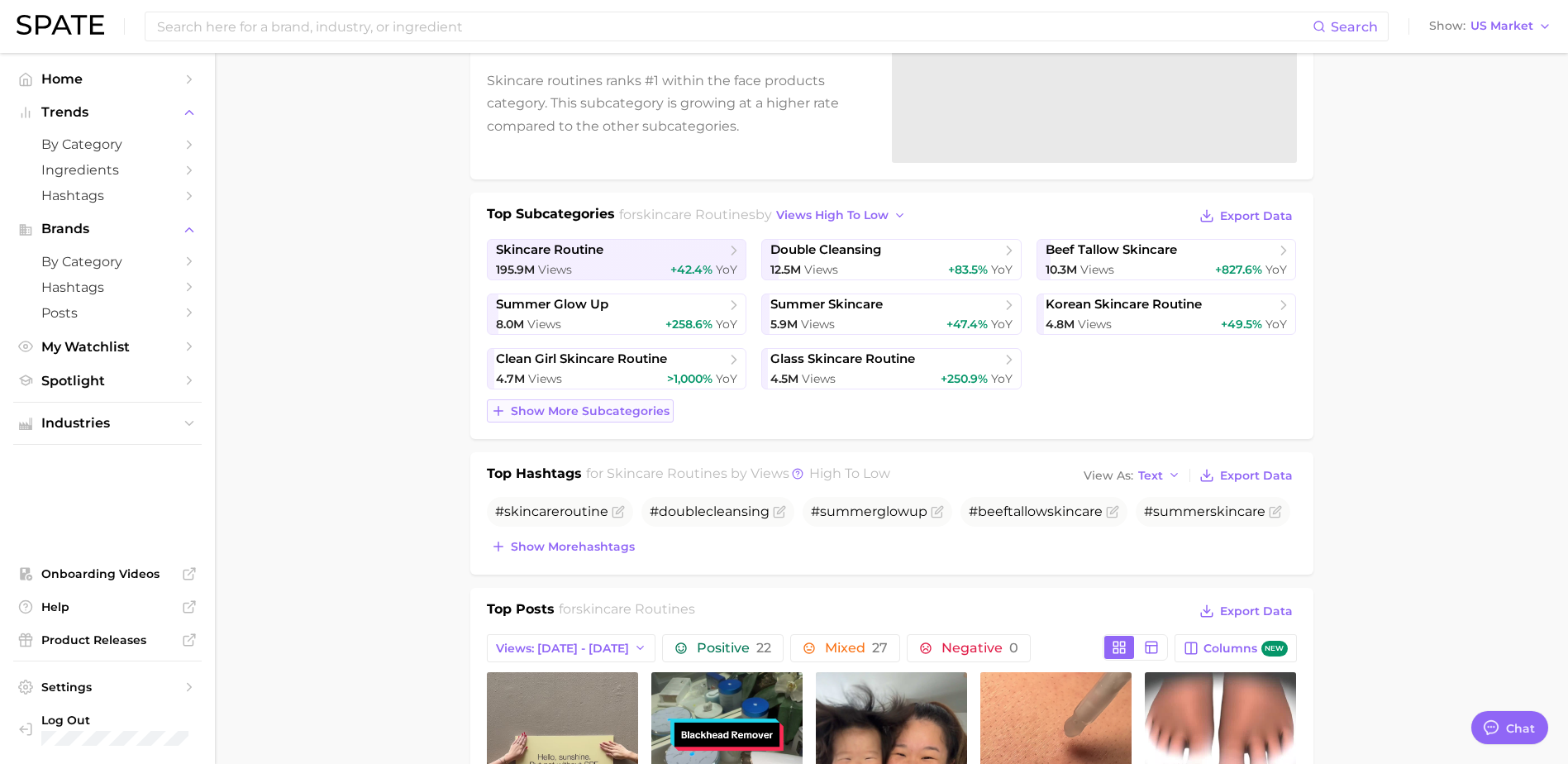
click at [548, 410] on span "Show more subcategories" at bounding box center [590, 411] width 159 height 14
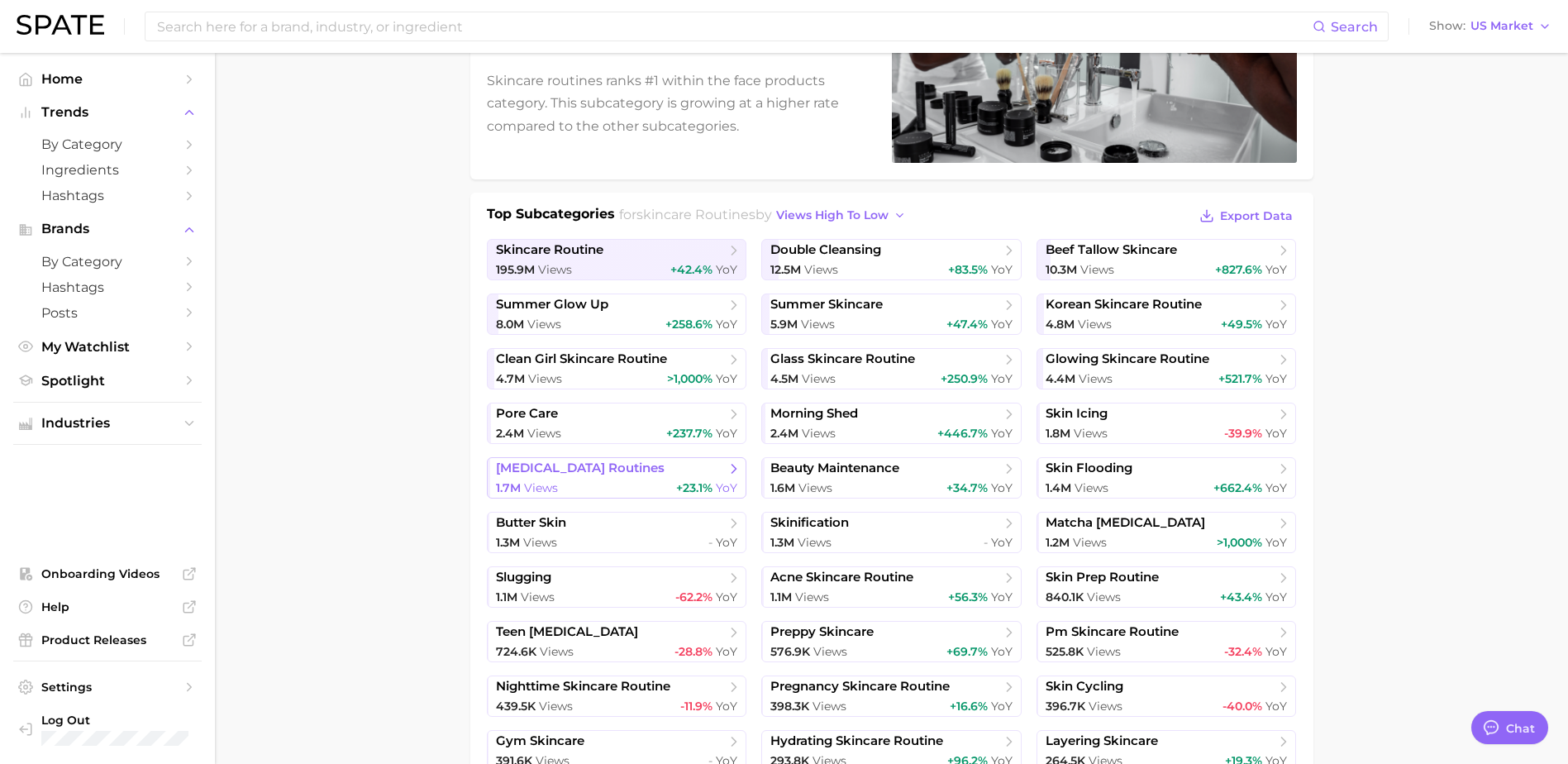
click at [639, 464] on span "[MEDICAL_DATA] routines" at bounding box center [611, 468] width 230 height 16
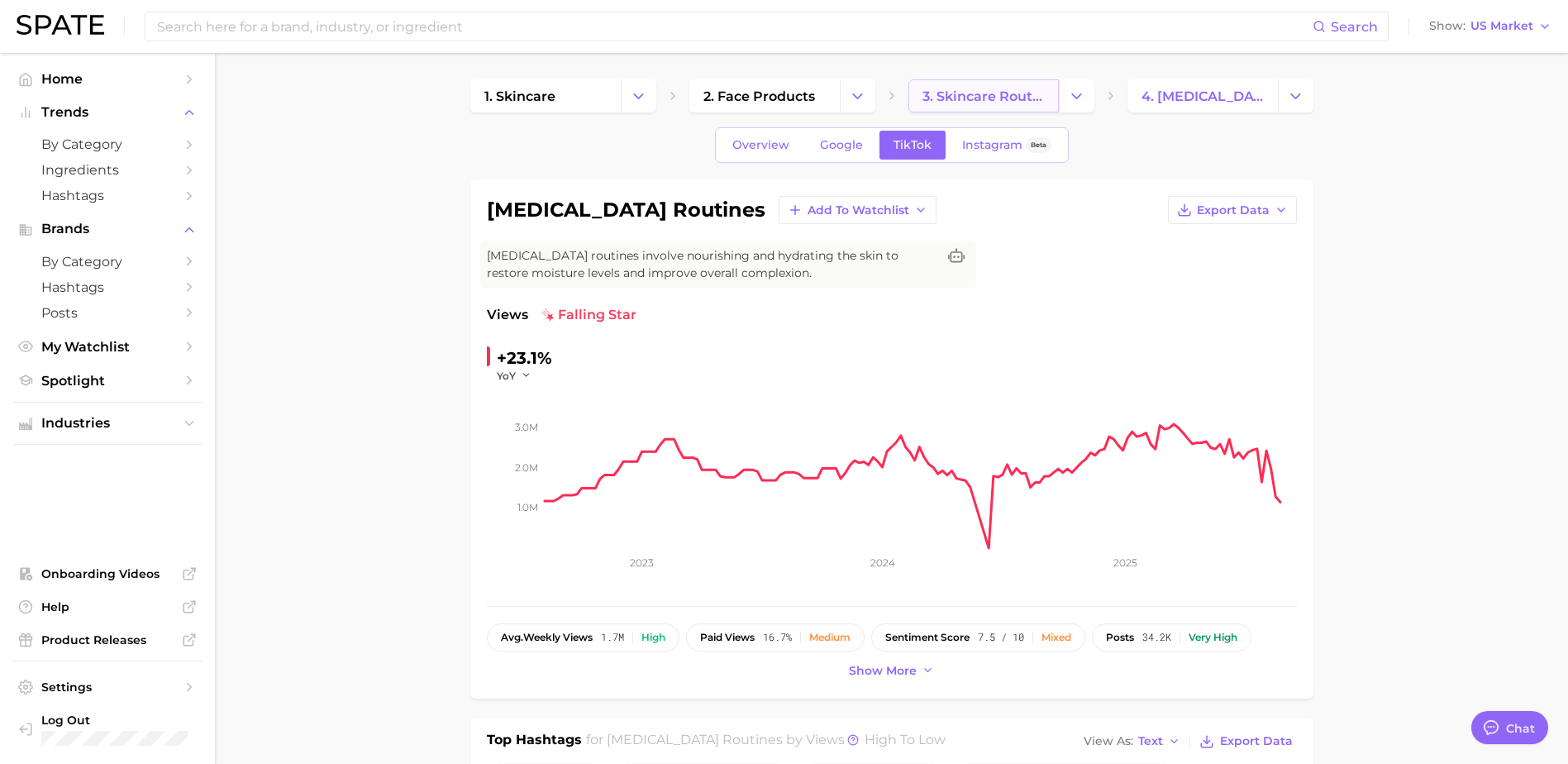
click at [969, 101] on span "3. skincare routines" at bounding box center [984, 96] width 123 height 15
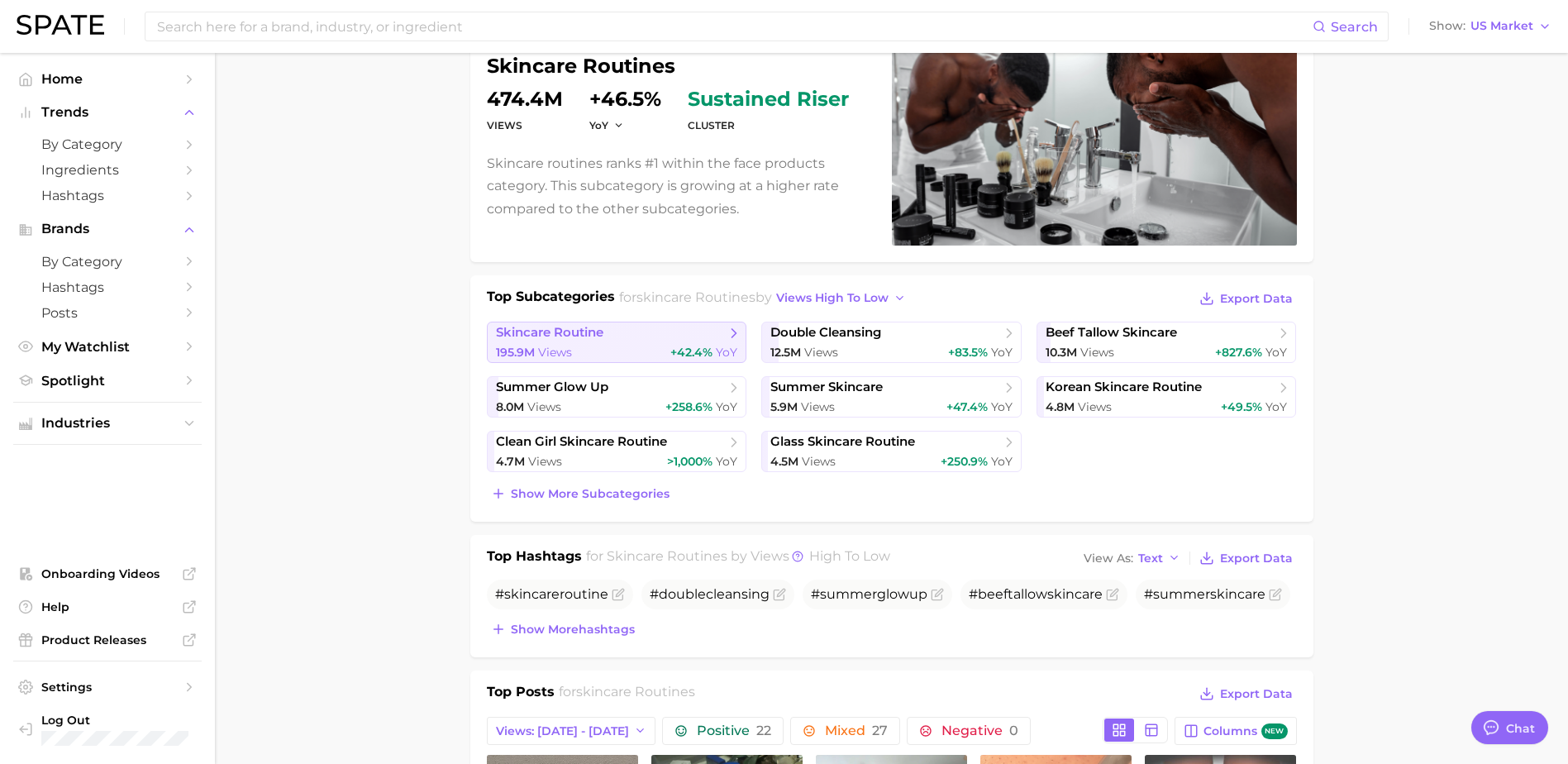
click at [606, 492] on span "Show more subcategories" at bounding box center [590, 494] width 159 height 14
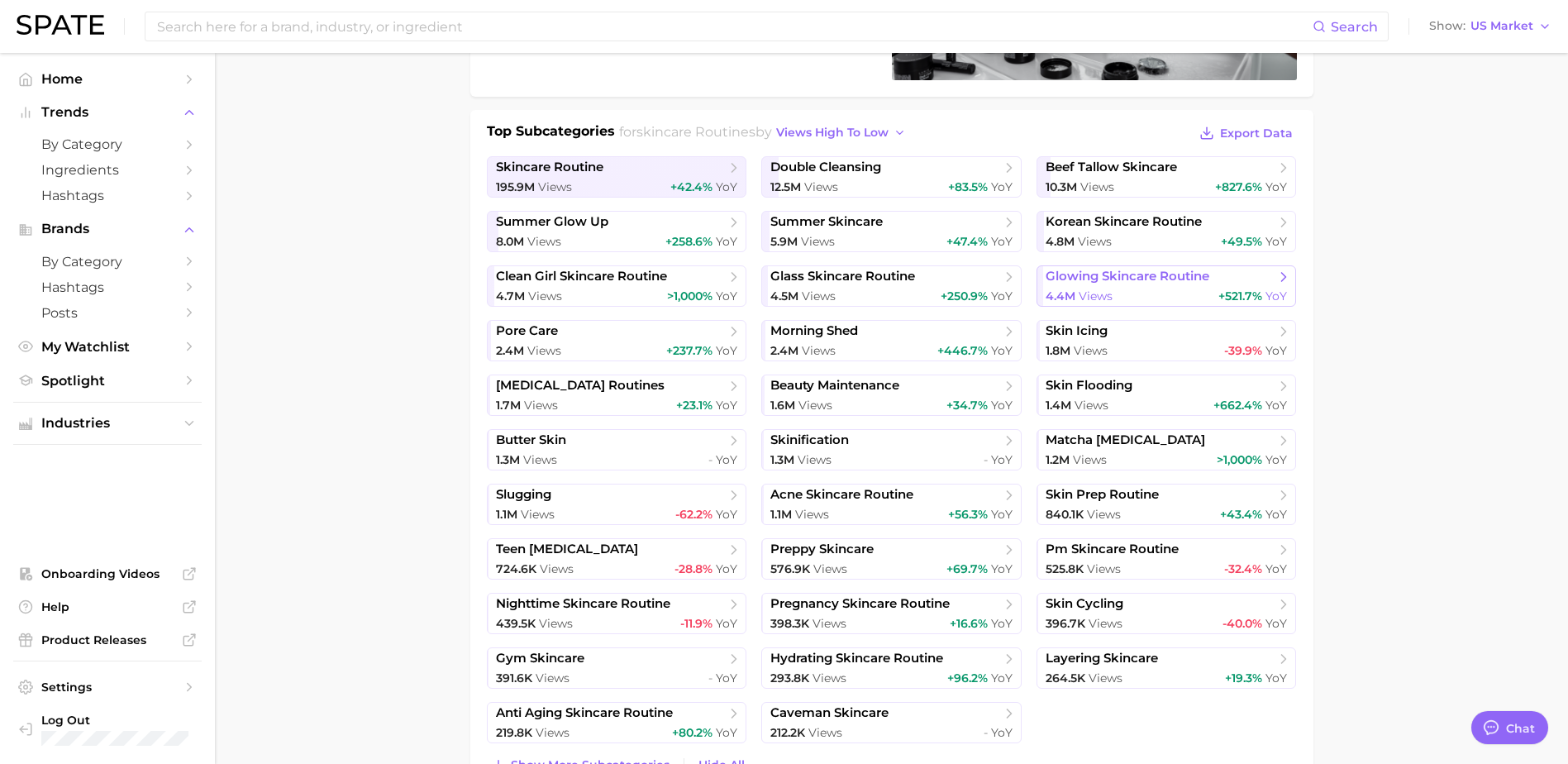
click at [1089, 288] on span "Views" at bounding box center [1095, 295] width 33 height 15
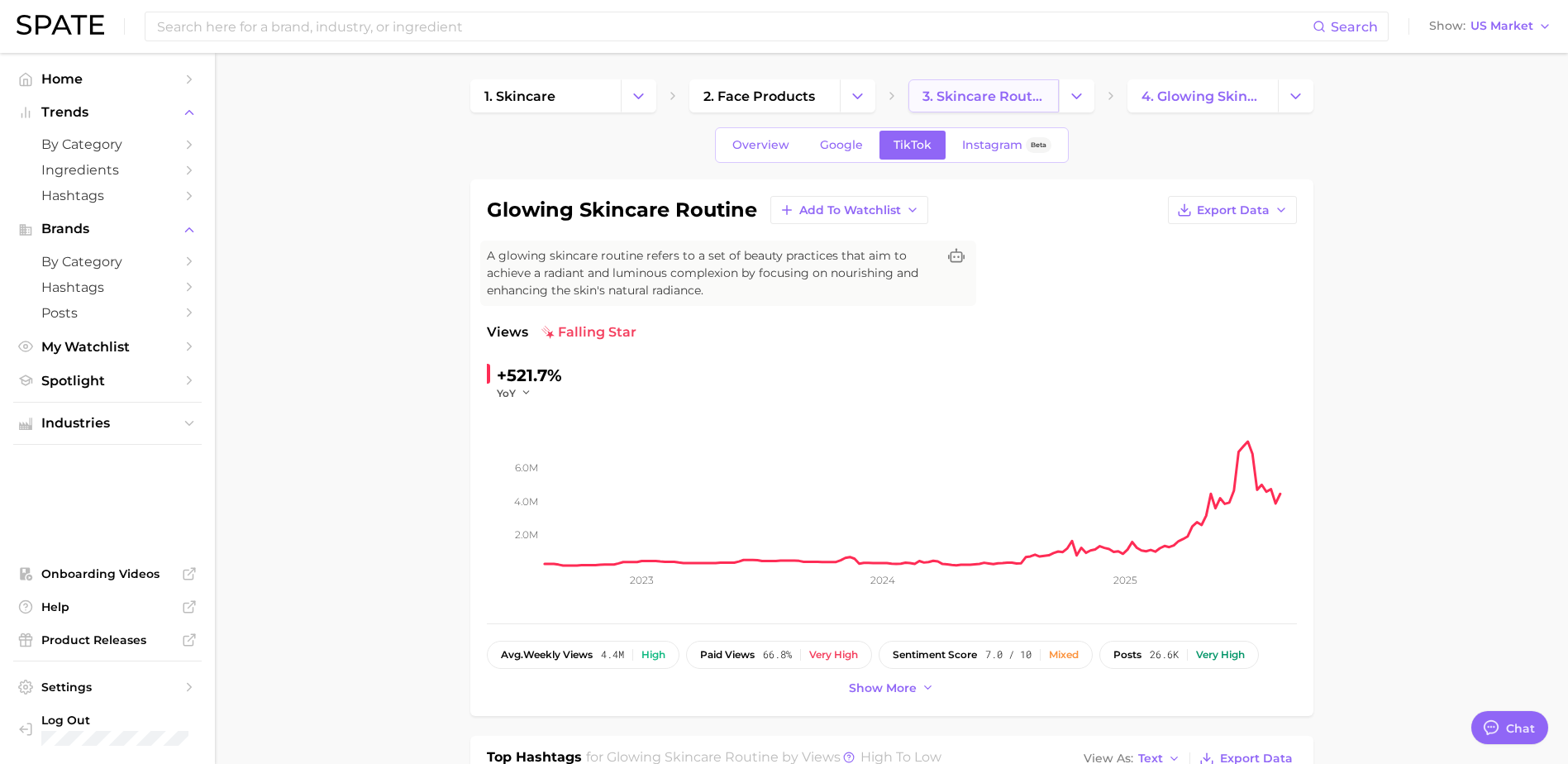
click at [941, 99] on span "3. skincare routines" at bounding box center [984, 96] width 123 height 15
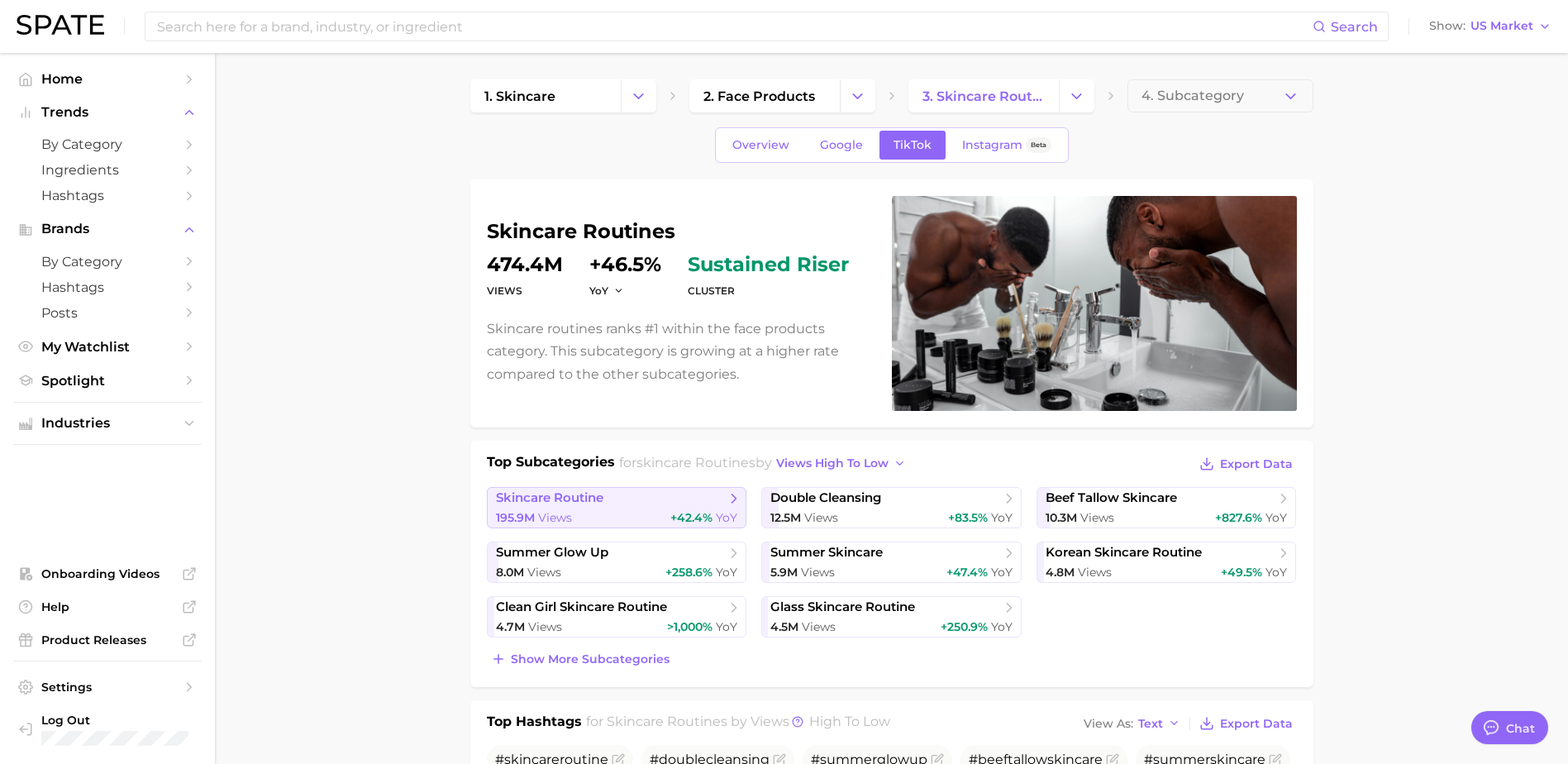
click at [596, 500] on span "skincare routine" at bounding box center [549, 498] width 107 height 15
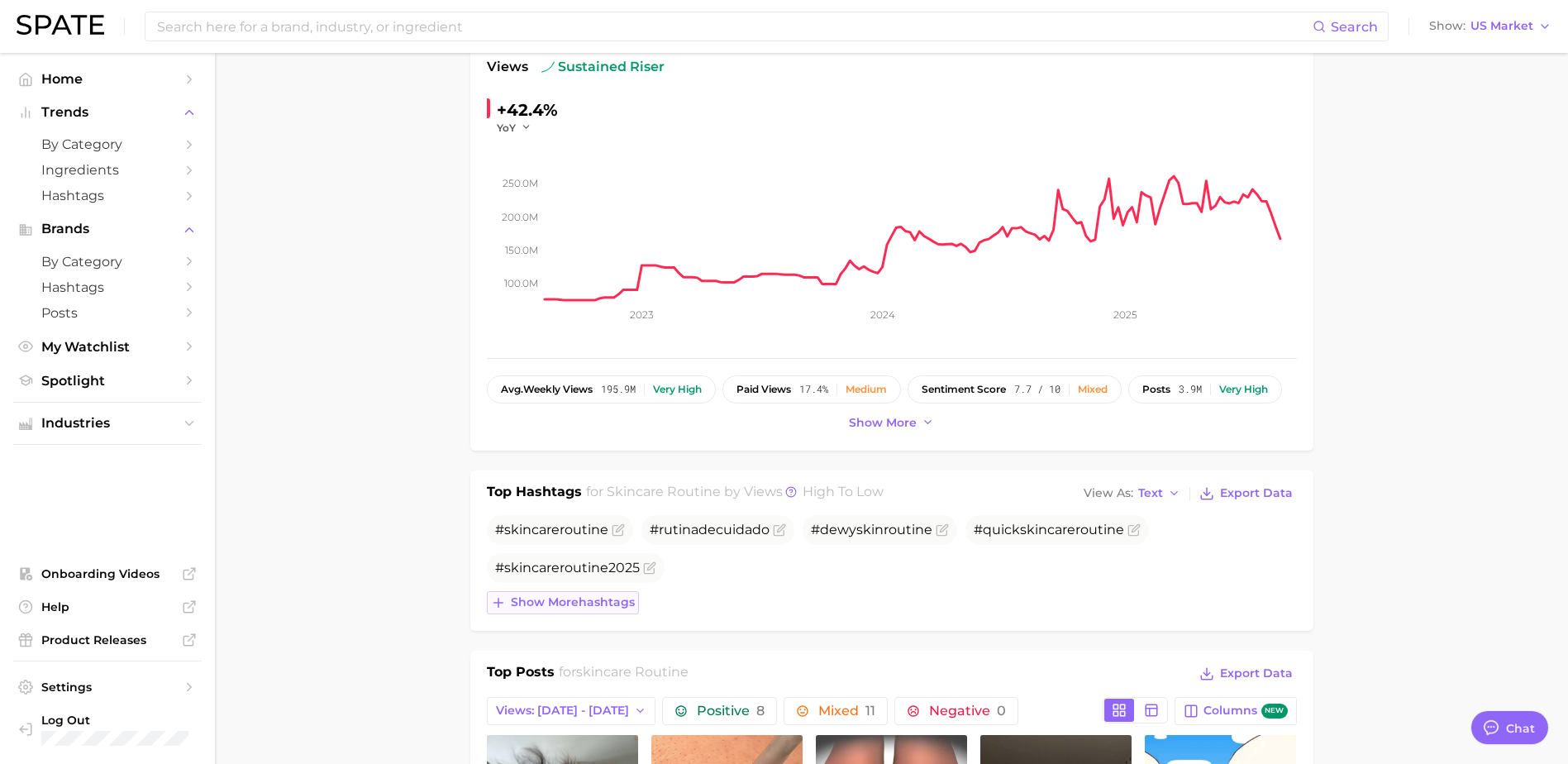
click at [615, 595] on span "Show more hashtags" at bounding box center [572, 602] width 124 height 14
